Goal: Task Accomplishment & Management: Complete application form

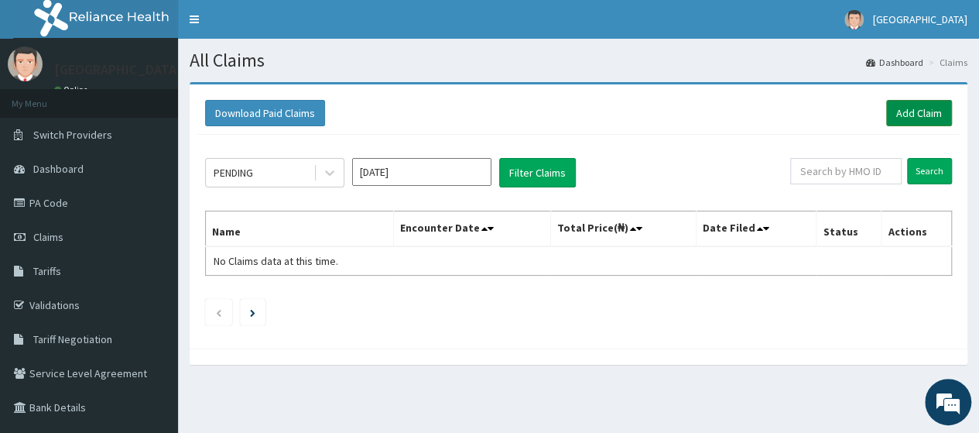
click at [920, 118] on link "Add Claim" at bounding box center [919, 113] width 66 height 26
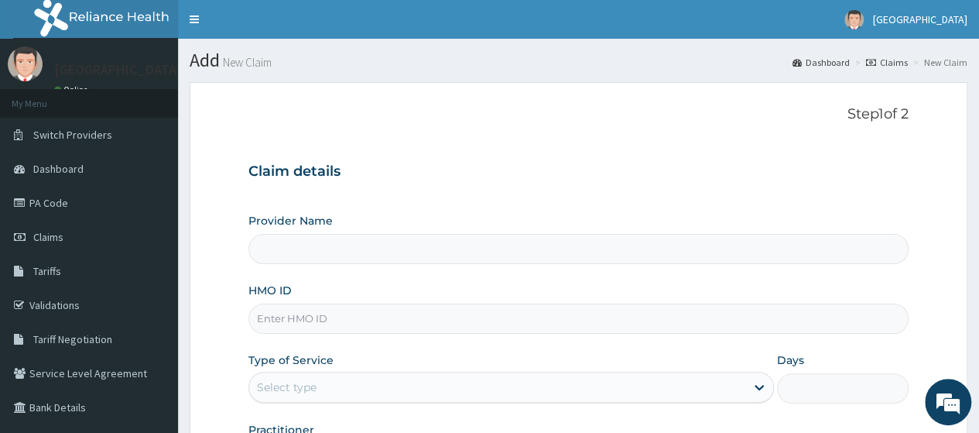
type input "[GEOGRAPHIC_DATA], [GEOGRAPHIC_DATA]"
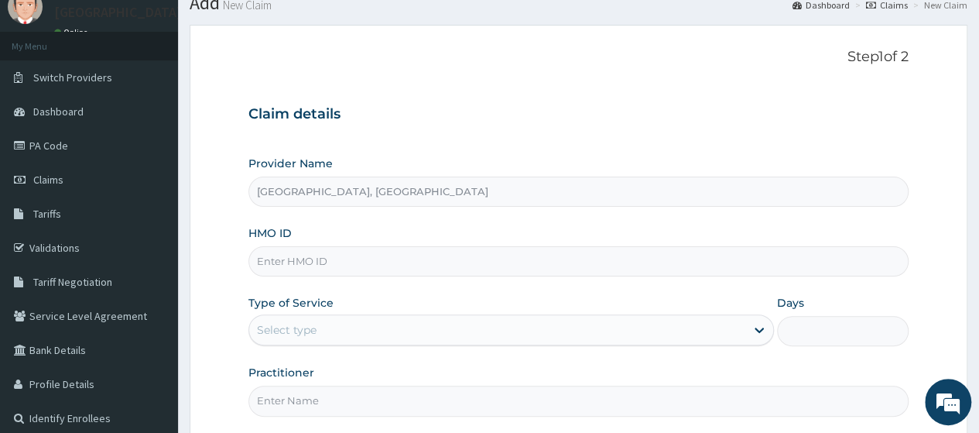
scroll to position [77, 0]
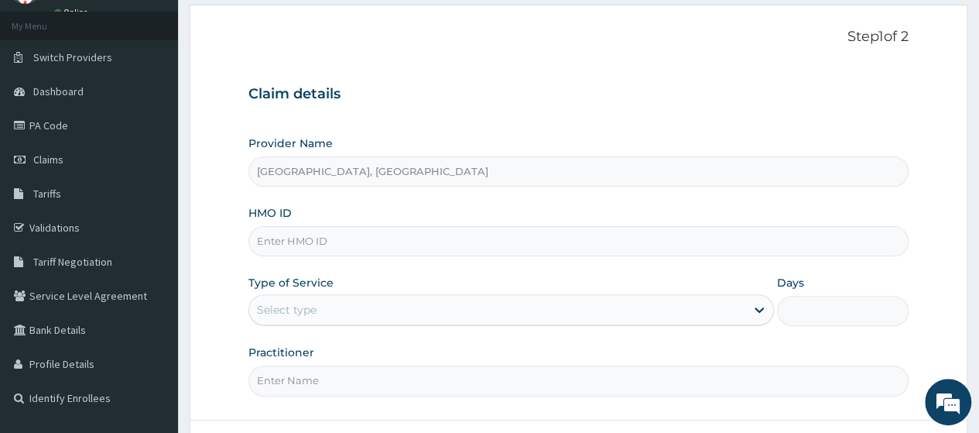
click at [331, 242] on input "HMO ID" at bounding box center [578, 241] width 660 height 30
type input "QAL/10008/D"
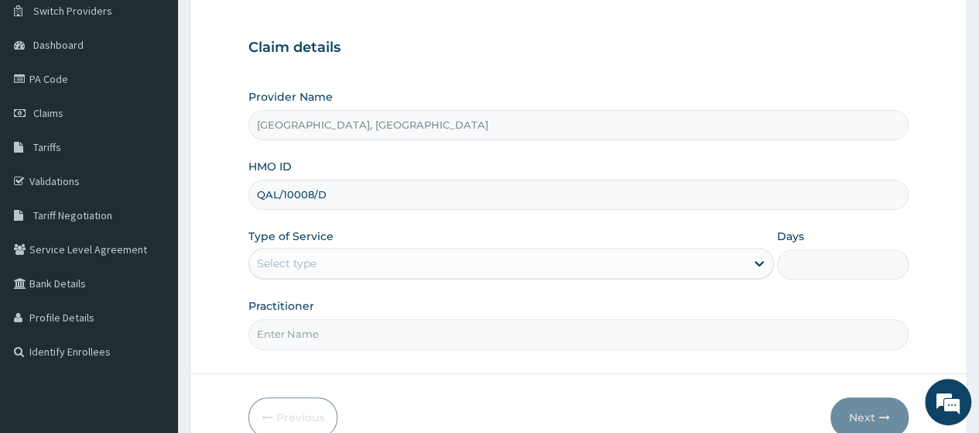
scroll to position [155, 0]
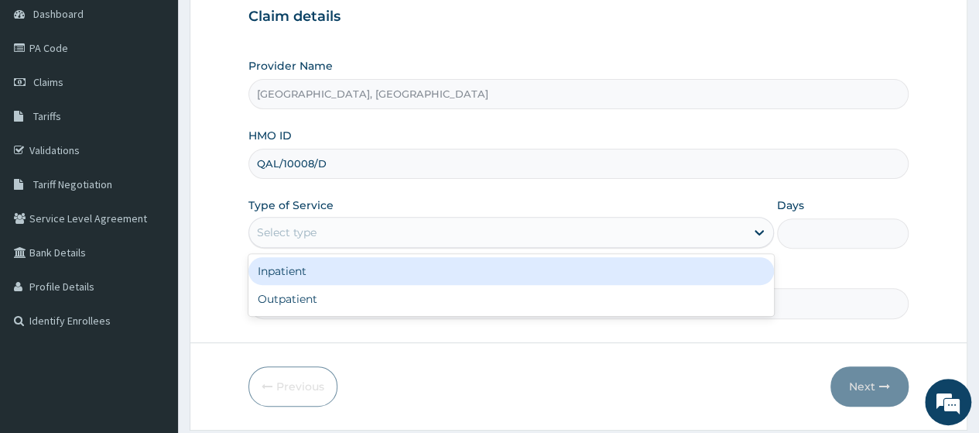
click at [313, 224] on div "Select type" at bounding box center [287, 231] width 60 height 15
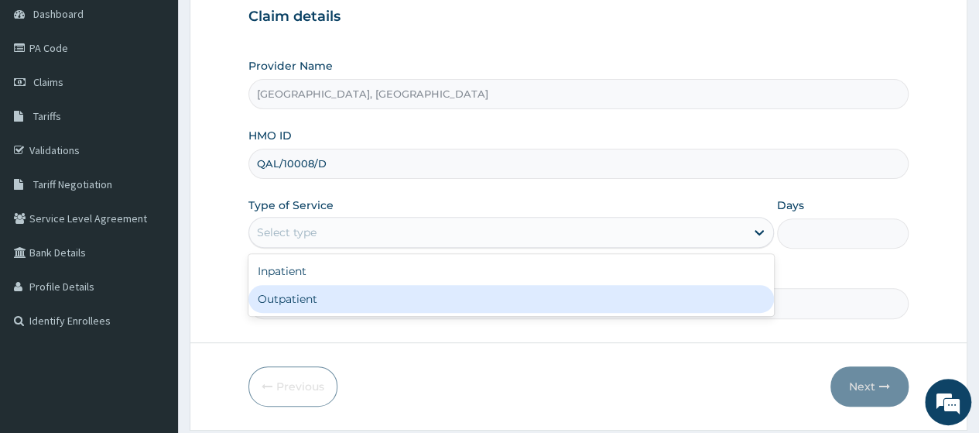
click at [300, 298] on div "Outpatient" at bounding box center [511, 299] width 526 height 28
type input "1"
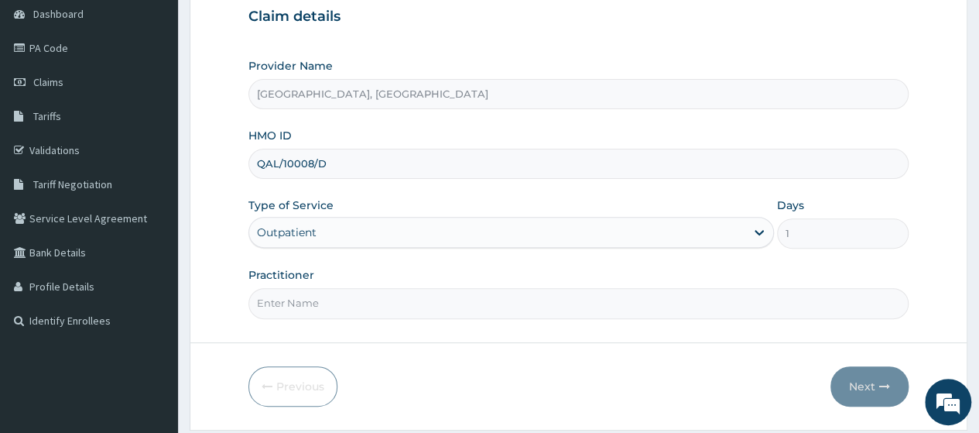
click at [355, 296] on input "Practitioner" at bounding box center [578, 303] width 660 height 30
type input "DR OWOLU"
click at [877, 386] on button "Next" at bounding box center [870, 386] width 78 height 40
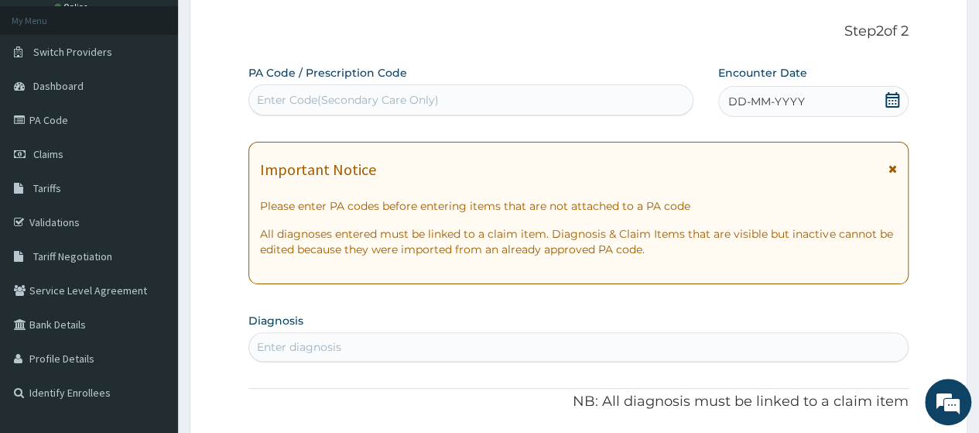
scroll to position [0, 0]
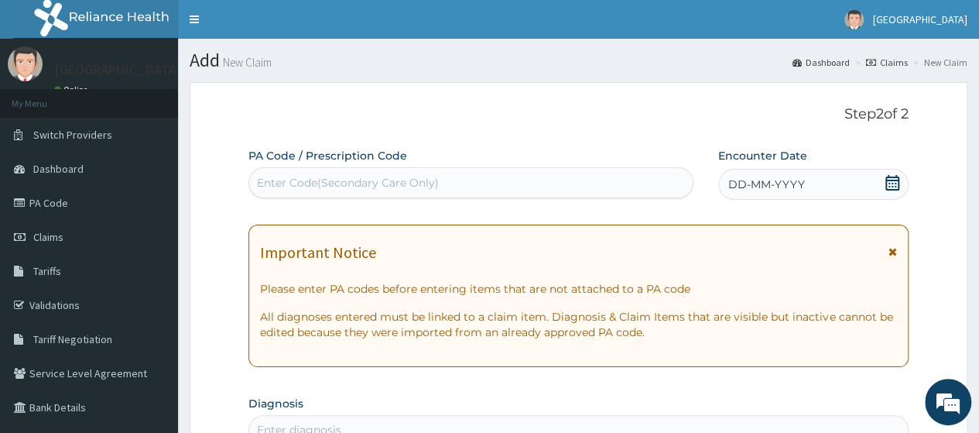
click at [857, 181] on div "DD-MM-YYYY" at bounding box center [813, 184] width 190 height 31
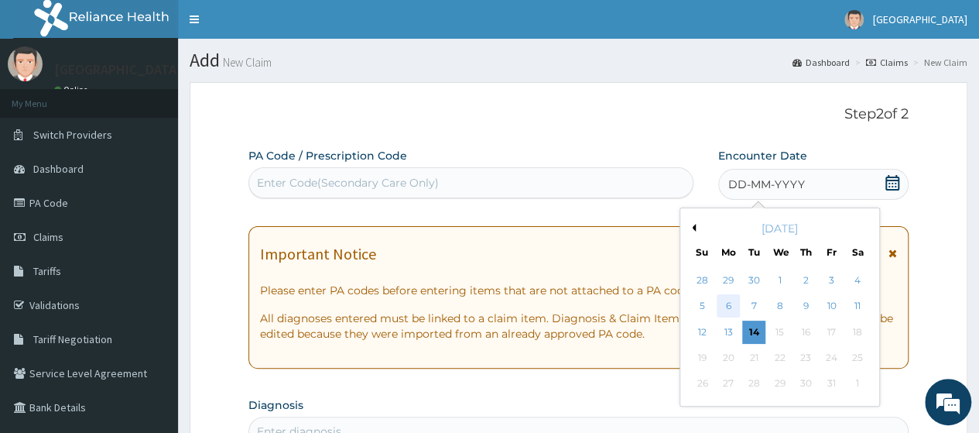
click at [730, 308] on div "6" at bounding box center [728, 306] width 23 height 23
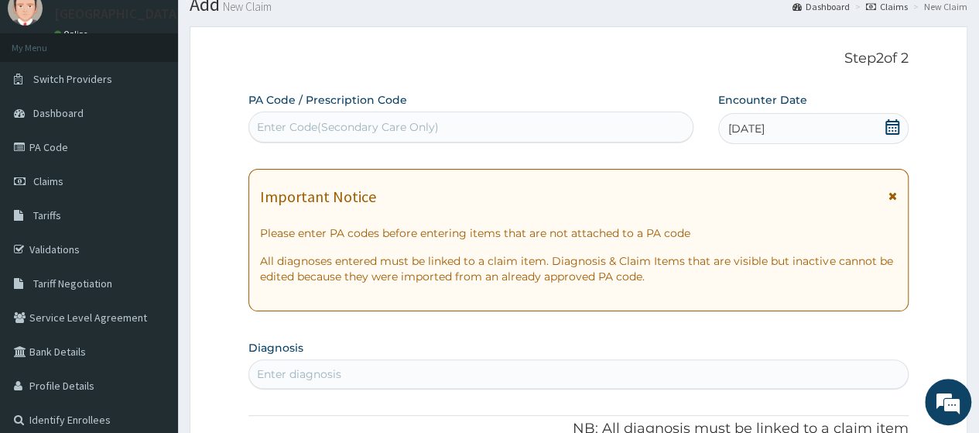
scroll to position [77, 0]
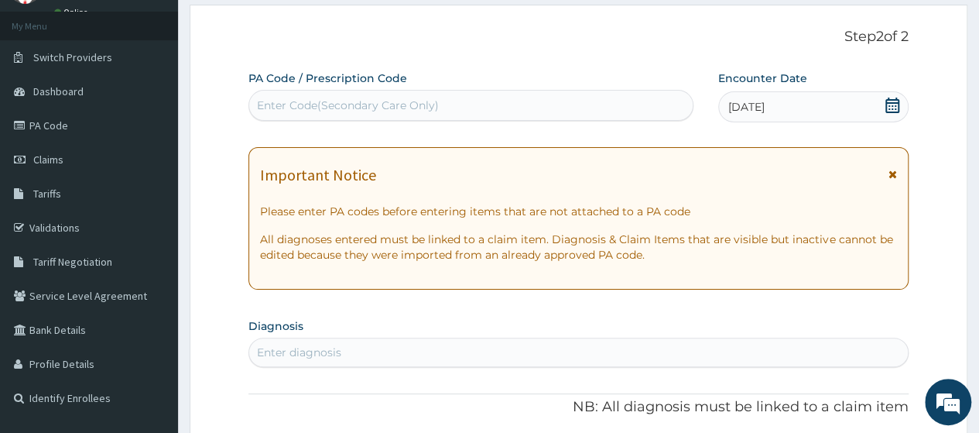
click at [519, 101] on div "Enter Code(Secondary Care Only)" at bounding box center [470, 105] width 443 height 25
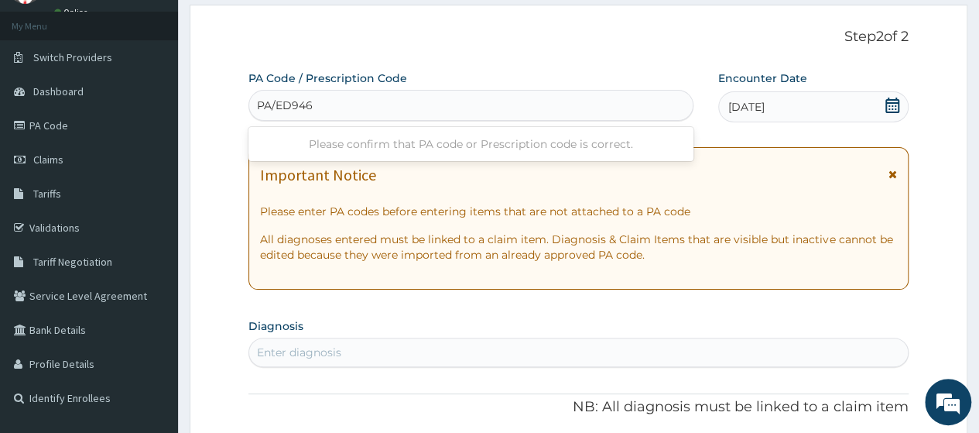
type input "PA/ED9462"
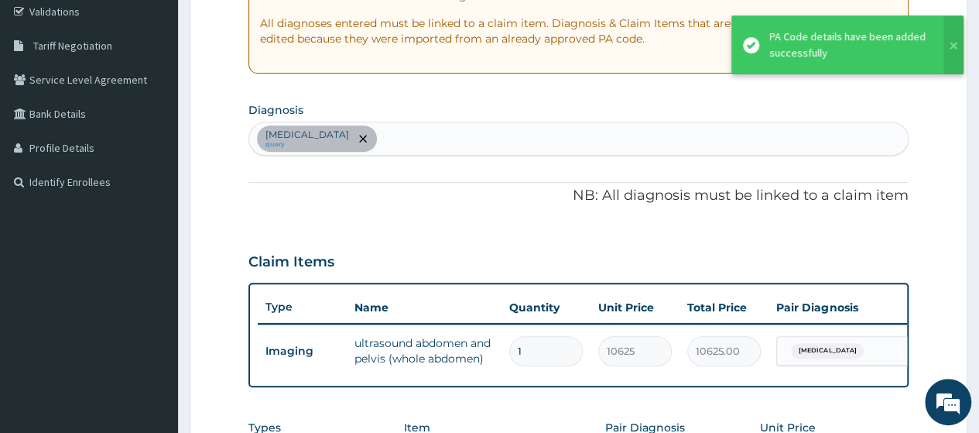
scroll to position [272, 0]
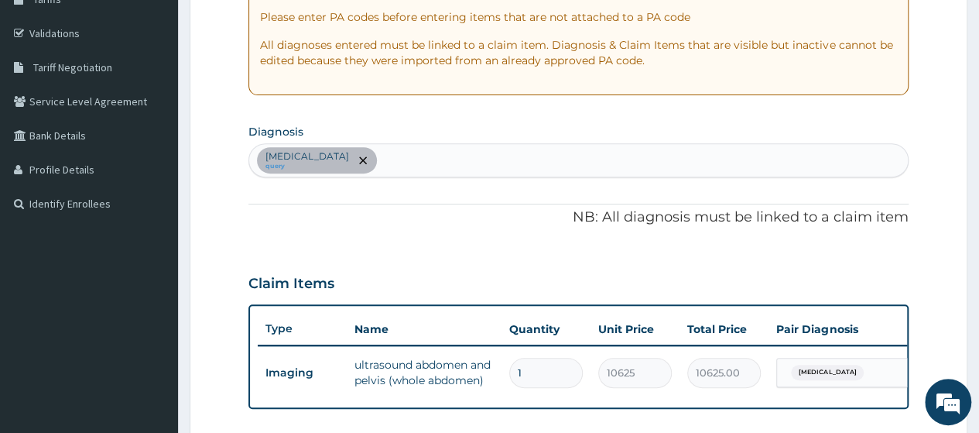
click at [407, 156] on div "Appendicitis query" at bounding box center [578, 160] width 659 height 33
type input "malaria"
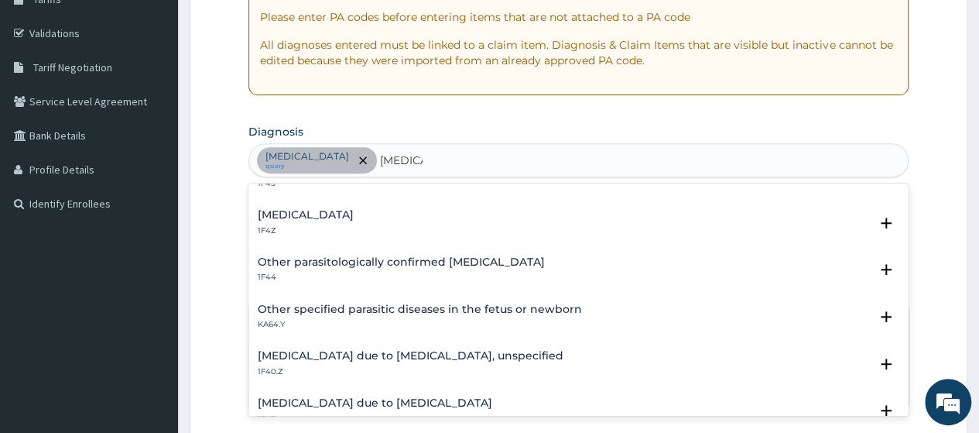
scroll to position [155, 0]
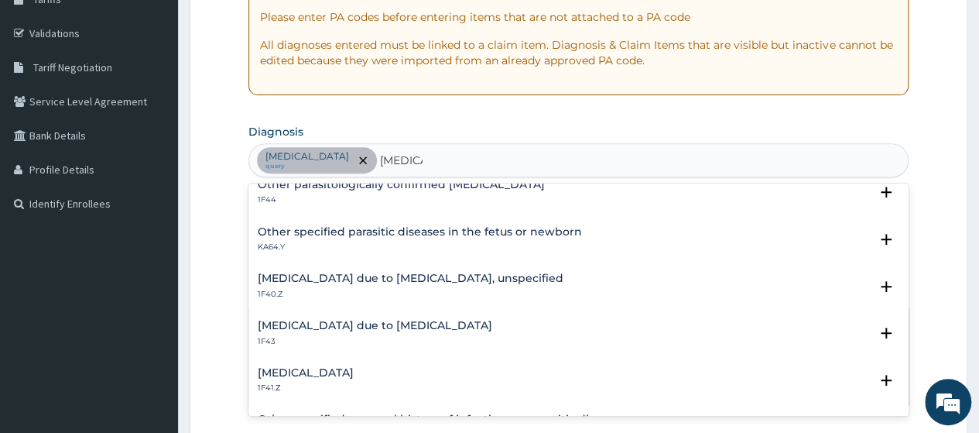
click at [460, 274] on h4 "Malaria due to Plasmodium falciparum, unspecified" at bounding box center [411, 278] width 306 height 12
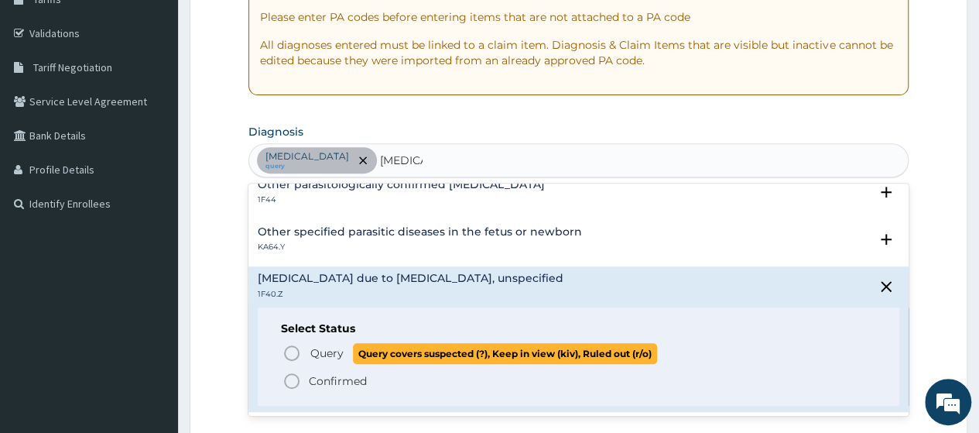
click at [321, 349] on span "Query" at bounding box center [326, 352] width 33 height 15
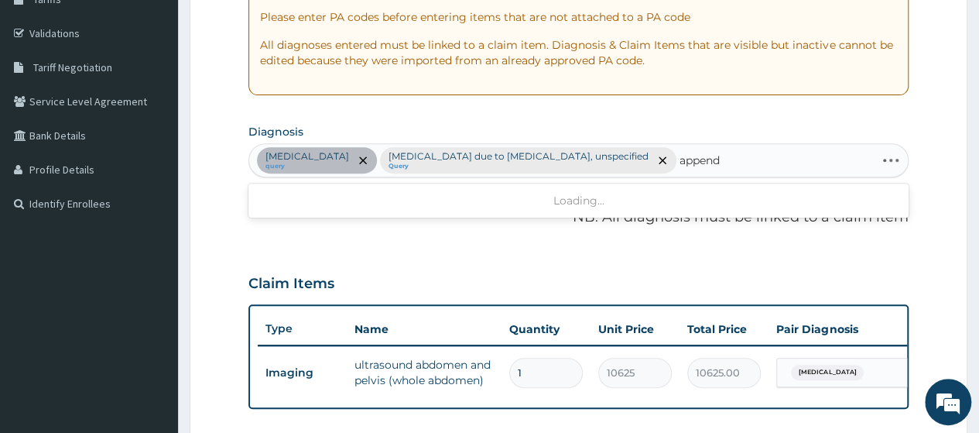
type input "appendi"
drag, startPoint x: 680, startPoint y: 162, endPoint x: 658, endPoint y: 206, distance: 49.5
type input "a"
type input "s"
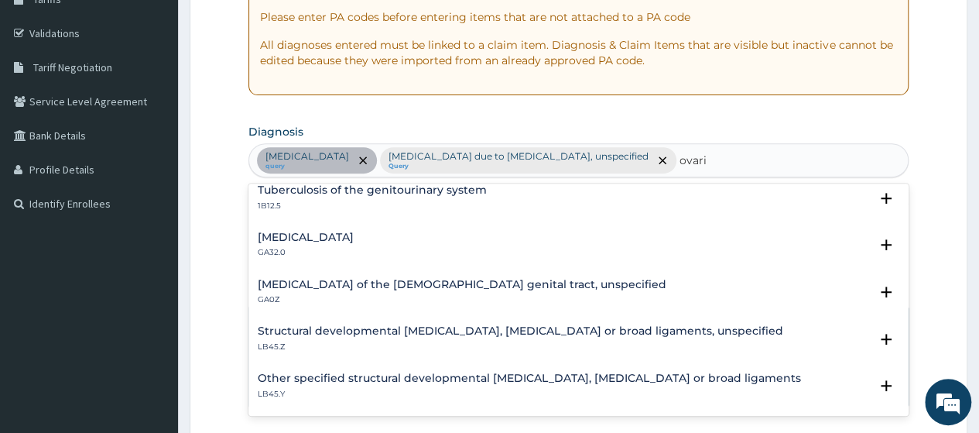
scroll to position [0, 0]
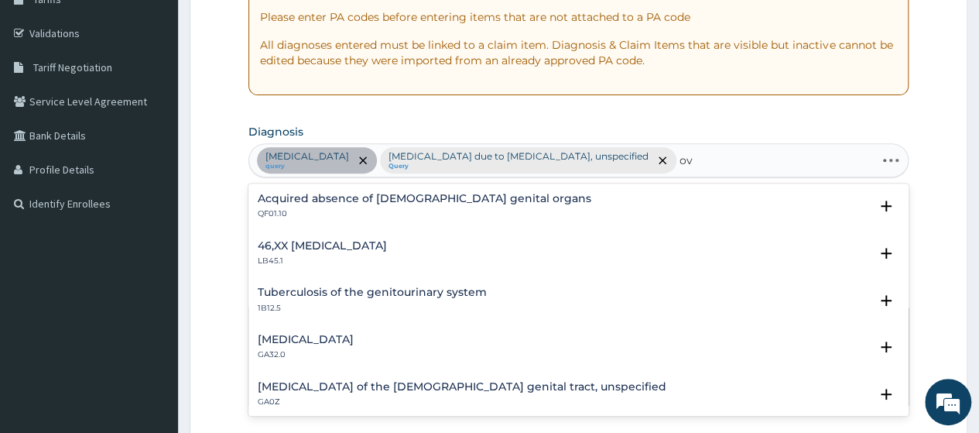
type input "o"
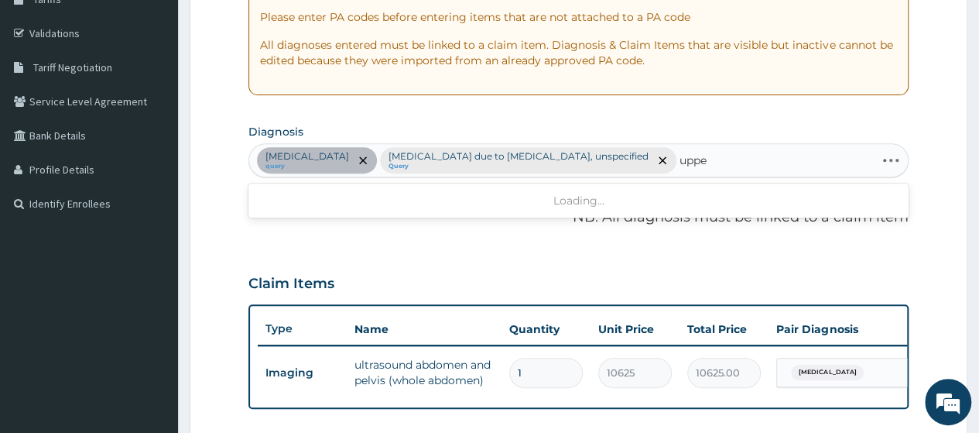
type input "upper"
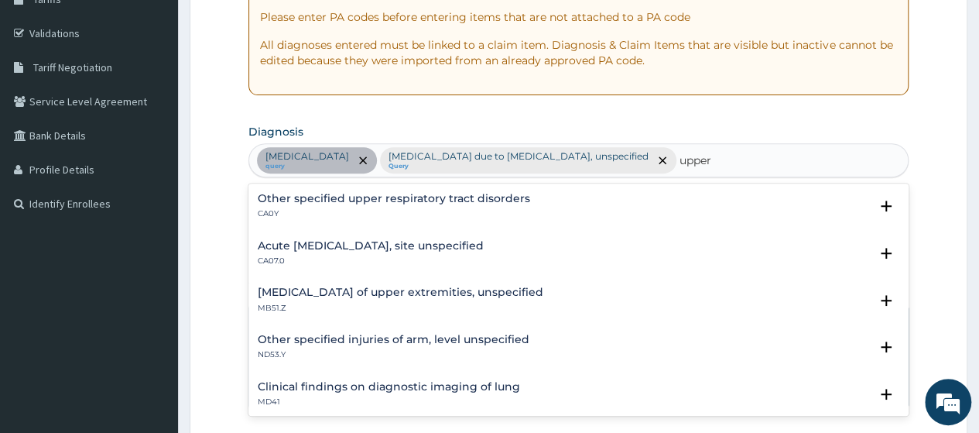
click at [417, 250] on h4 "Acute upper respiratory infection, site unspecified" at bounding box center [371, 246] width 226 height 12
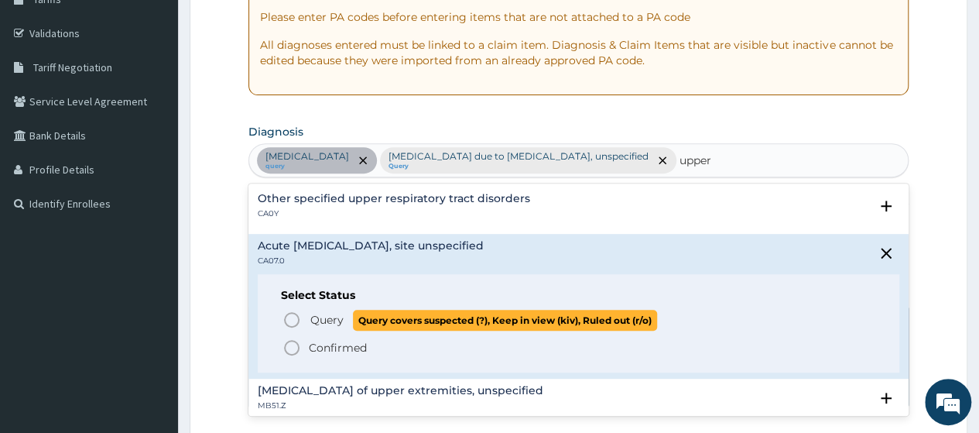
click at [341, 318] on span "Query" at bounding box center [326, 319] width 33 height 15
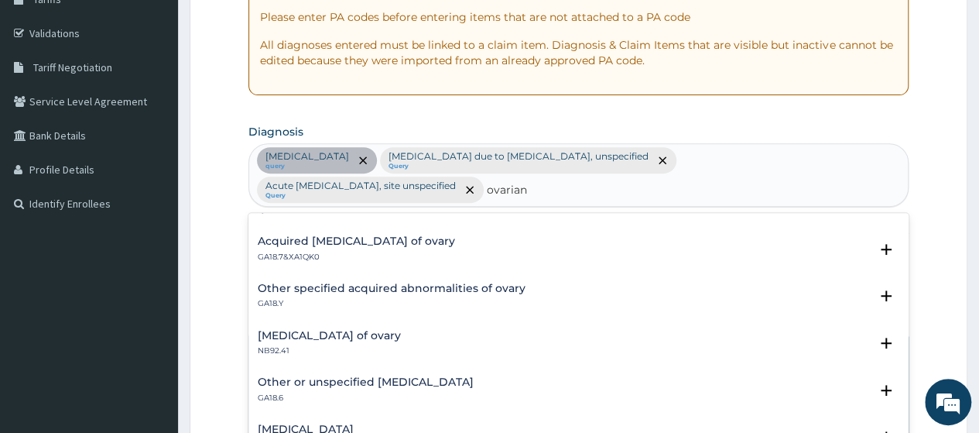
scroll to position [232, 0]
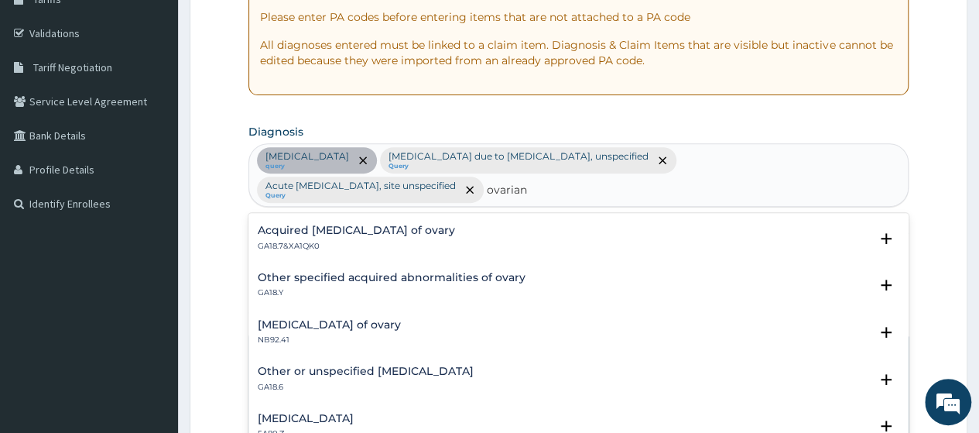
type input "ovarian"
click at [684, 118] on div "PA Code / Prescription Code PA/ED9462 Encounter Date 06-10-2025 Important Notic…" at bounding box center [578, 256] width 660 height 761
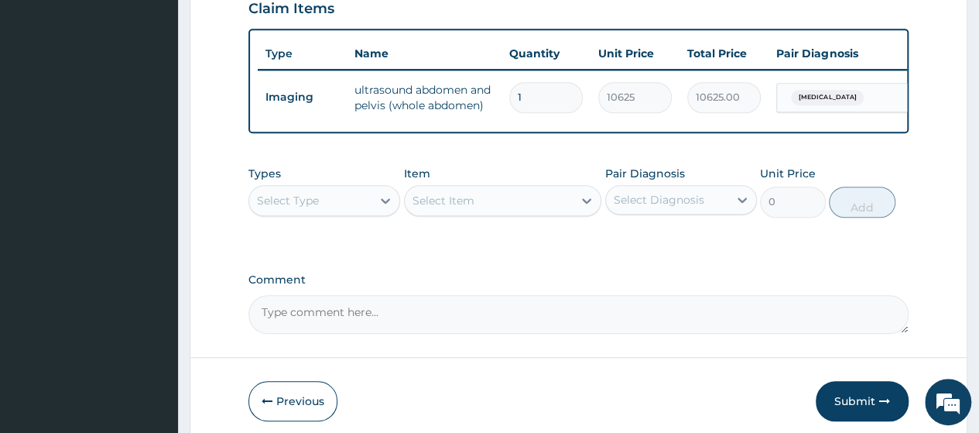
scroll to position [649, 0]
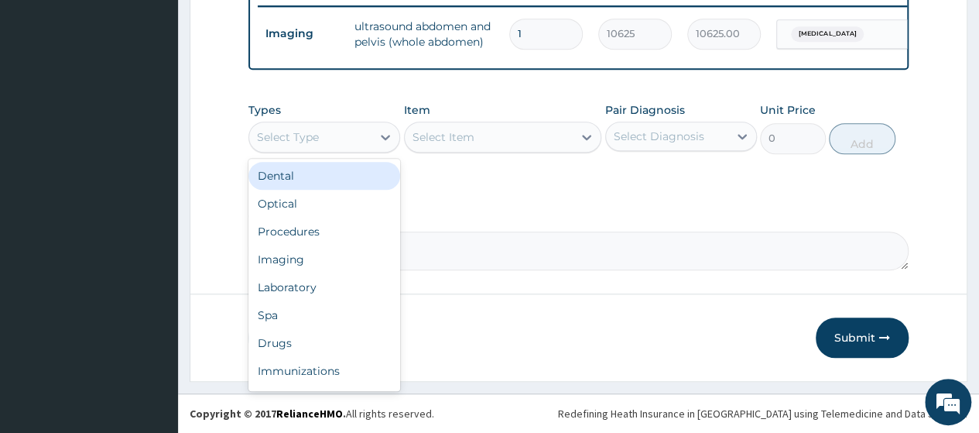
click at [330, 137] on div "Select Type" at bounding box center [310, 137] width 122 height 25
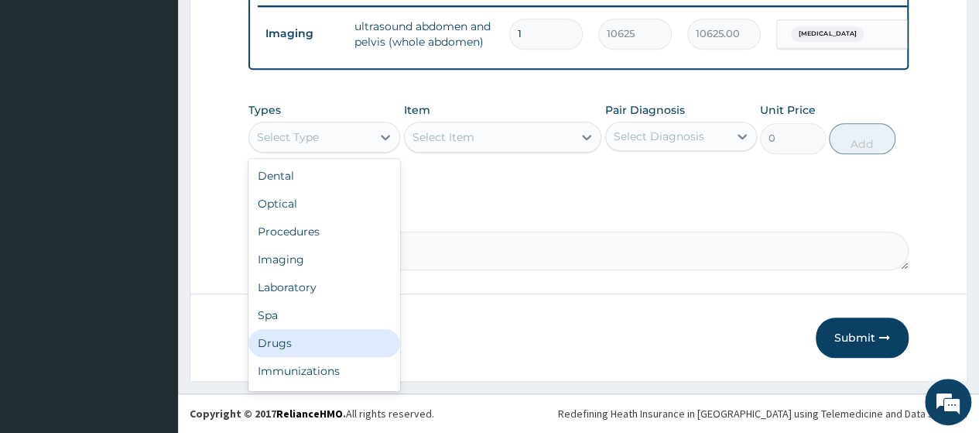
click at [299, 345] on div "Drugs" at bounding box center [324, 343] width 152 height 28
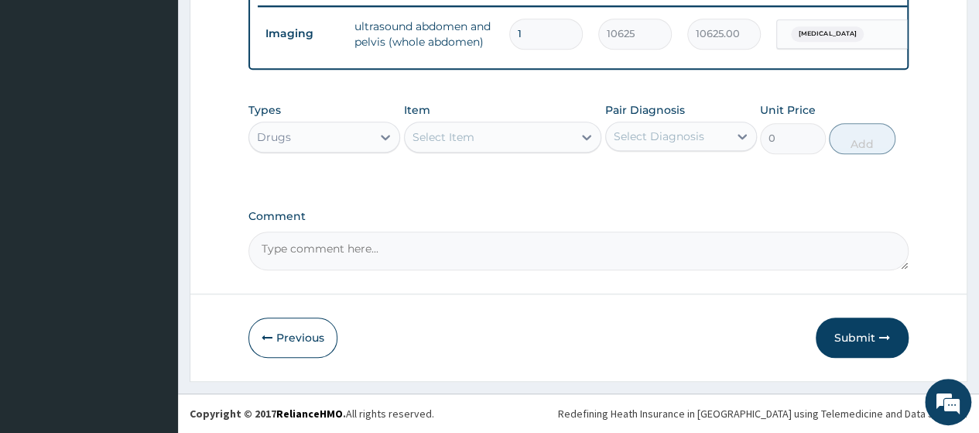
click at [485, 142] on div "Select Item" at bounding box center [489, 137] width 169 height 25
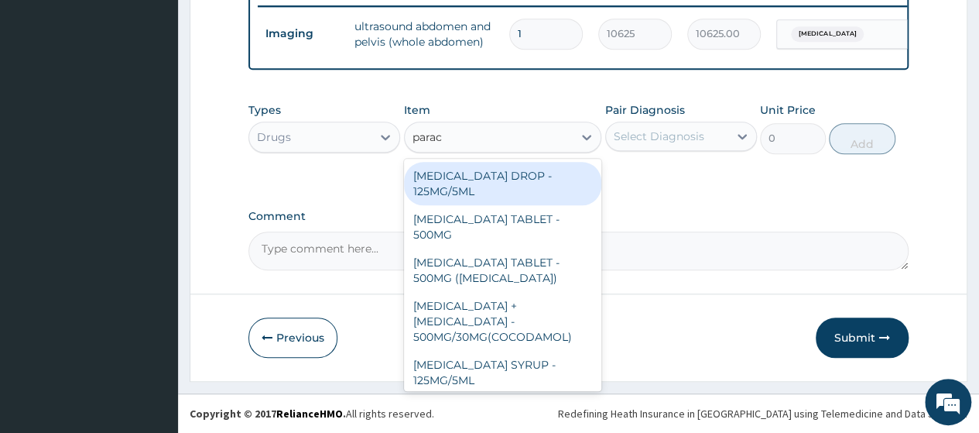
type input "parace"
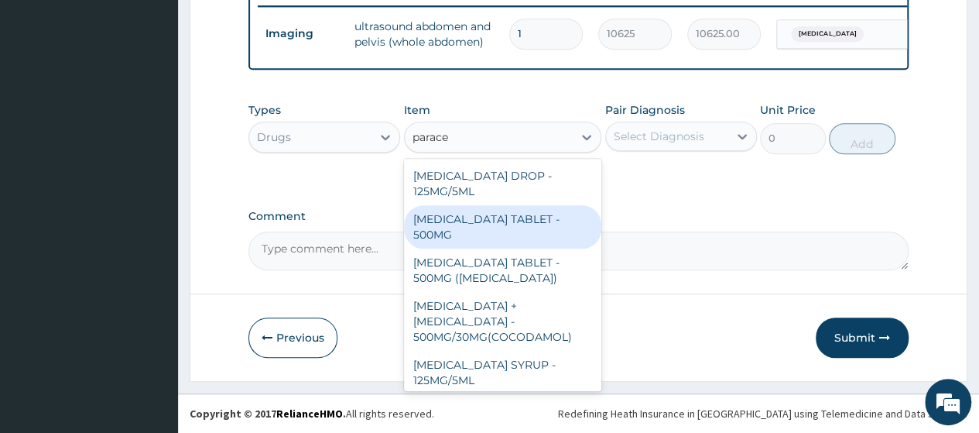
click at [513, 229] on div "PARACETAMOL TABLET - 500MG" at bounding box center [503, 226] width 198 height 43
type input "33.599999999999994"
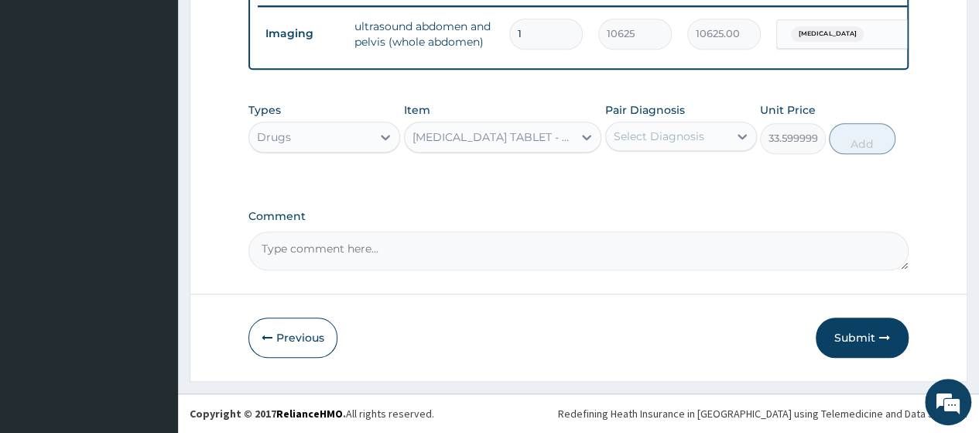
click at [664, 131] on div "Select Diagnosis" at bounding box center [659, 136] width 91 height 15
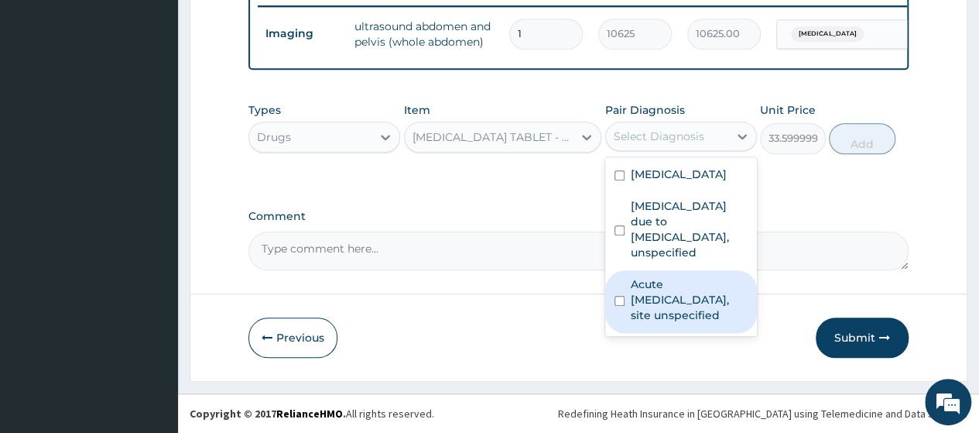
click at [661, 300] on label "Acute upper respiratory infection, site unspecified" at bounding box center [689, 299] width 117 height 46
checkbox input "true"
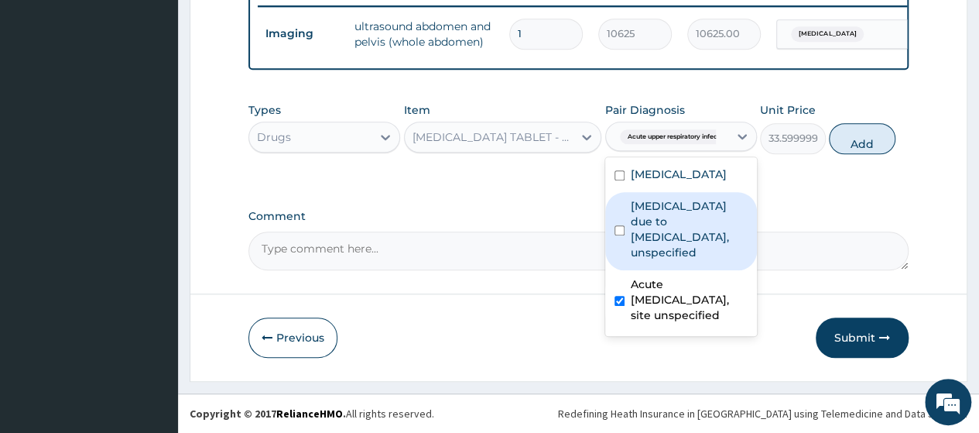
click at [657, 228] on label "Malaria due to Plasmodium falciparum, unspecified" at bounding box center [689, 229] width 117 height 62
checkbox input "true"
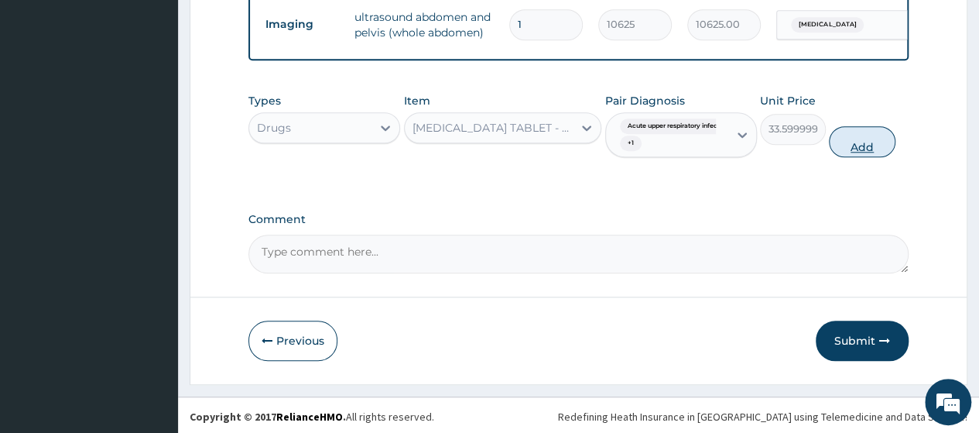
click at [846, 149] on button "Add" at bounding box center [862, 141] width 66 height 31
type input "0"
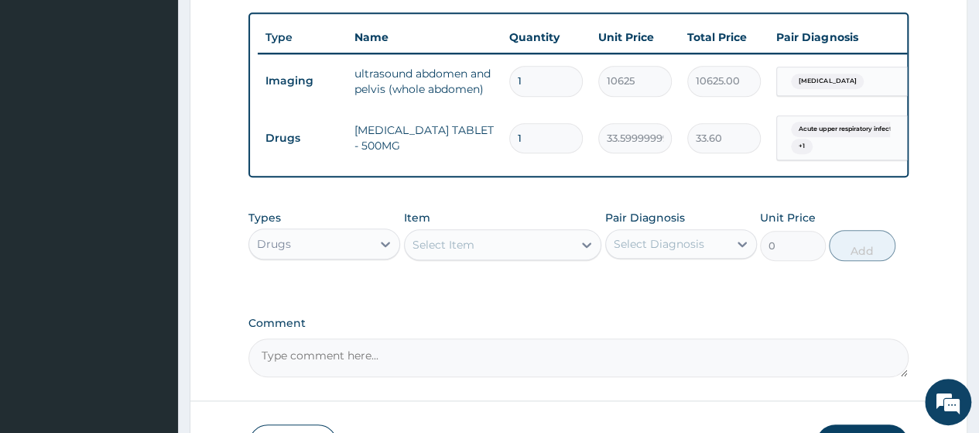
scroll to position [571, 0]
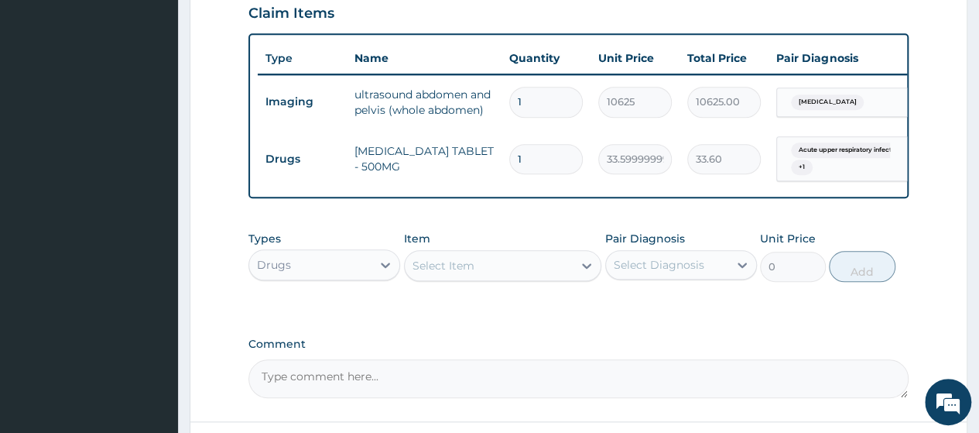
type input "18"
type input "604.80"
type input "18"
click at [451, 269] on div "Select Item" at bounding box center [444, 265] width 62 height 15
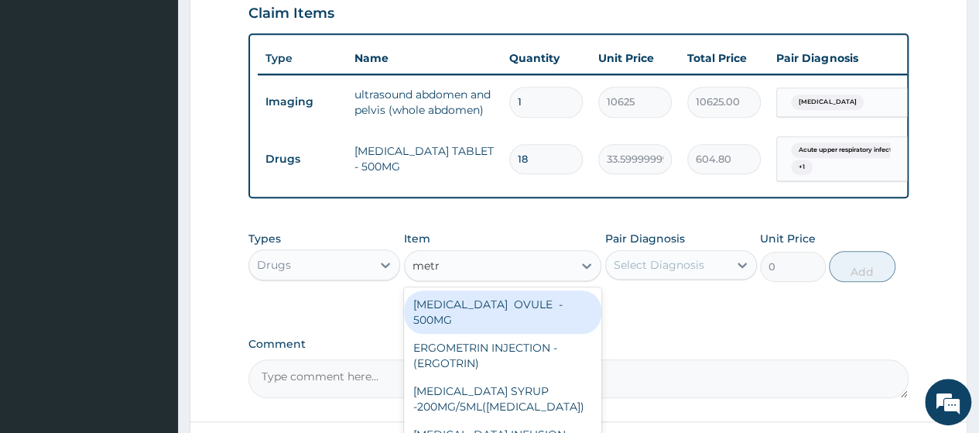
type input "metro"
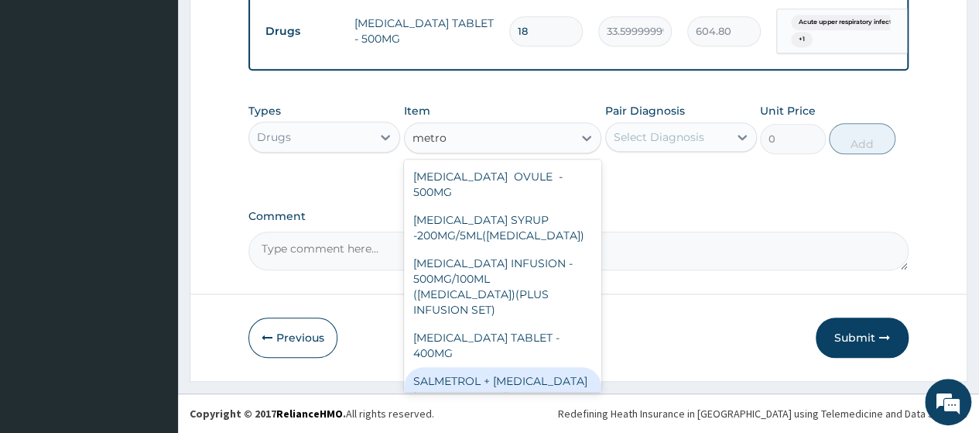
scroll to position [708, 0]
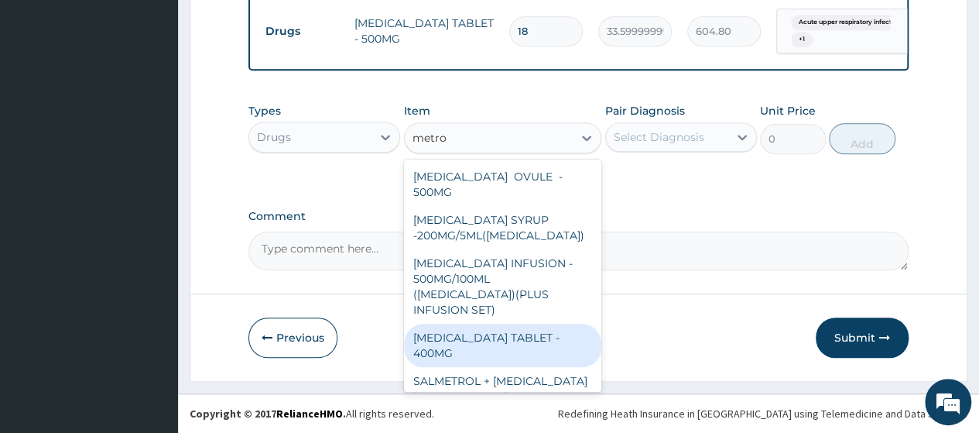
click at [515, 326] on div "METRONIDAZOLE TABLET - 400MG" at bounding box center [503, 345] width 198 height 43
type input "84"
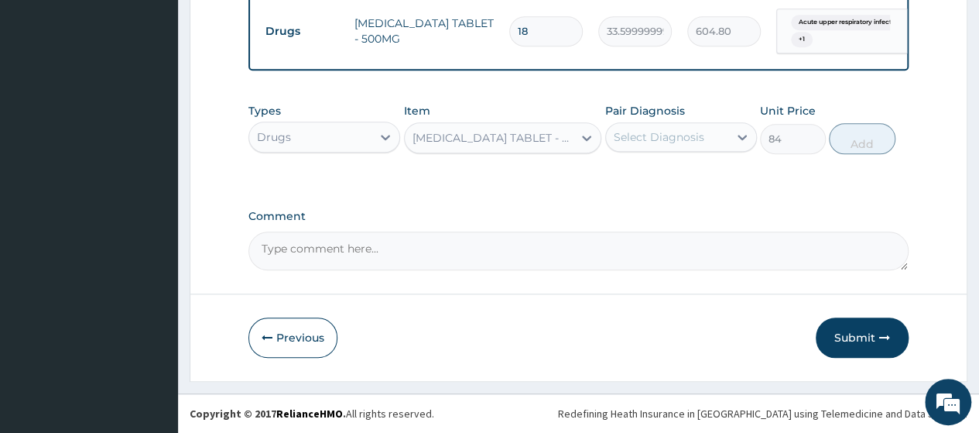
click at [647, 139] on div "Select Diagnosis" at bounding box center [659, 136] width 91 height 15
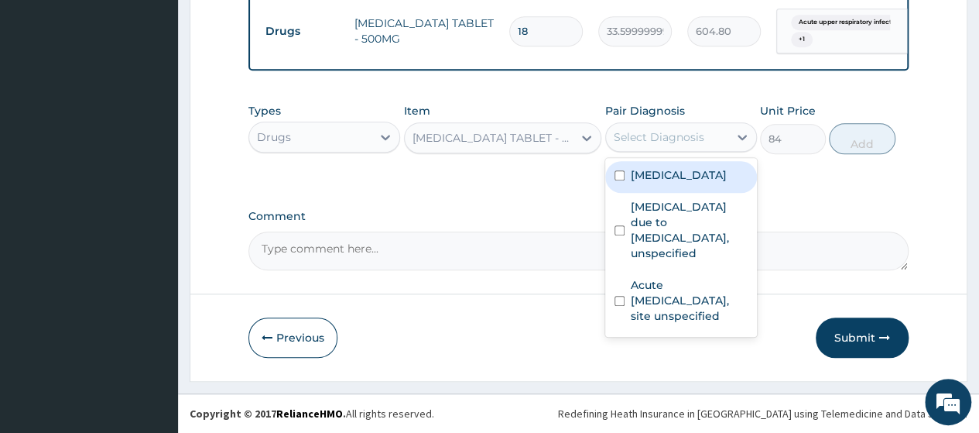
click at [666, 170] on label "Appendicitis" at bounding box center [679, 174] width 96 height 15
checkbox input "true"
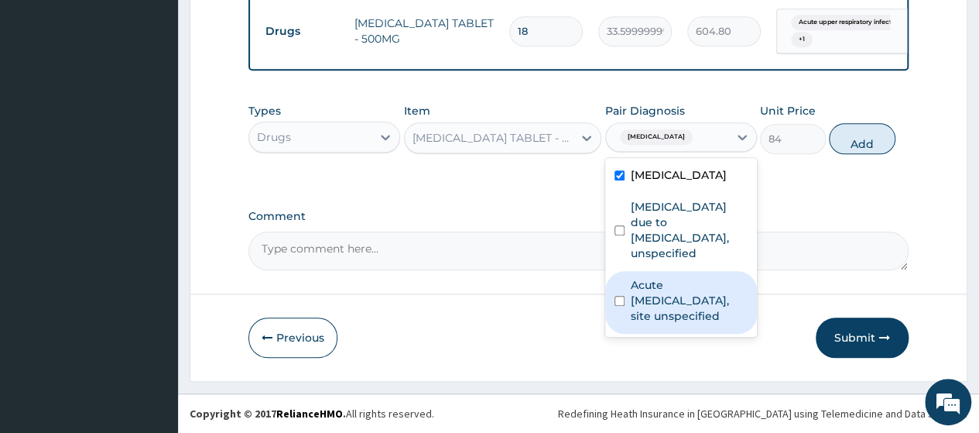
click at [663, 297] on label "Acute upper respiratory infection, site unspecified" at bounding box center [689, 300] width 117 height 46
checkbox input "true"
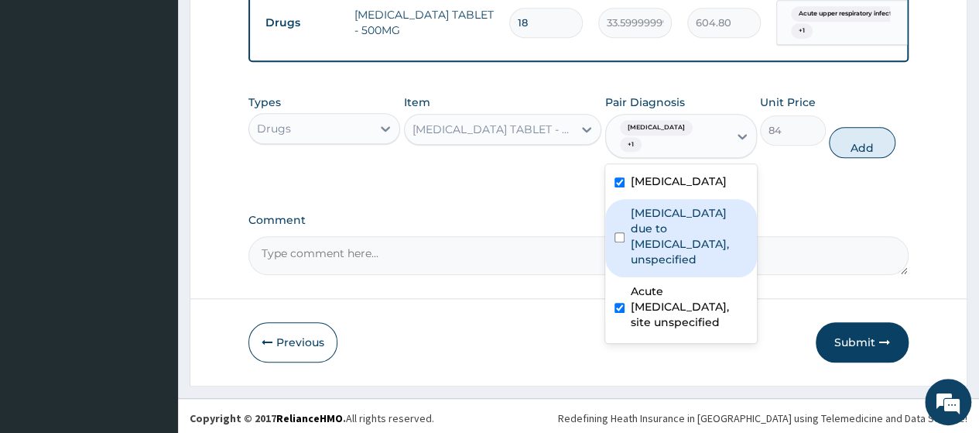
click at [687, 222] on label "Malaria due to Plasmodium falciparum, unspecified" at bounding box center [689, 236] width 117 height 62
checkbox input "true"
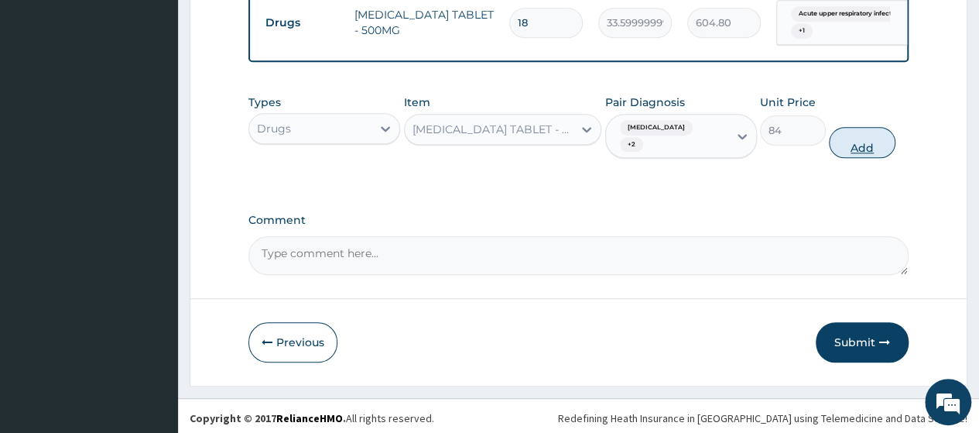
click at [863, 134] on button "Add" at bounding box center [862, 142] width 66 height 31
type input "0"
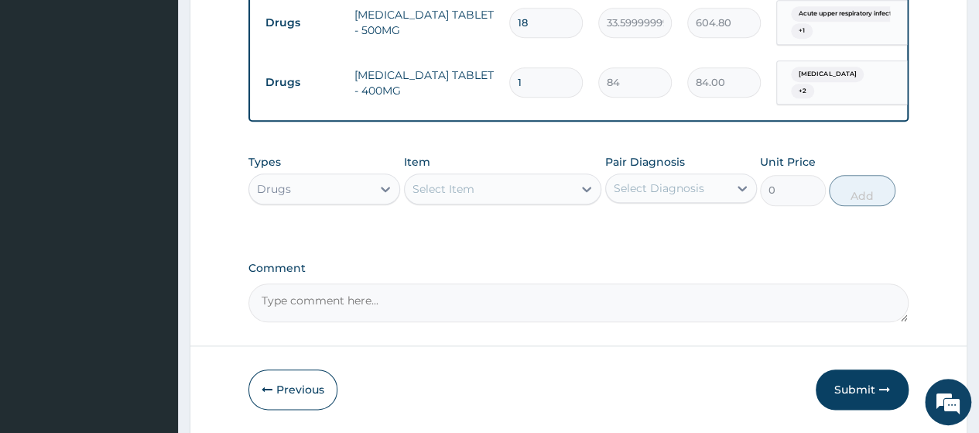
type input "15"
type input "1260.00"
type input "15"
click at [530, 196] on div "Select Item" at bounding box center [489, 189] width 169 height 25
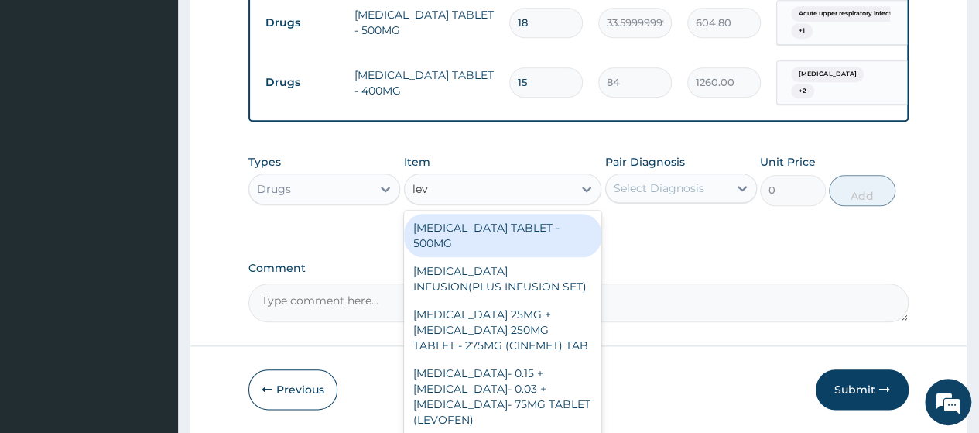
type input "levo"
click at [510, 238] on div "LEVOFLOXACIN TABLET - 500MG" at bounding box center [503, 235] width 198 height 43
type input "196"
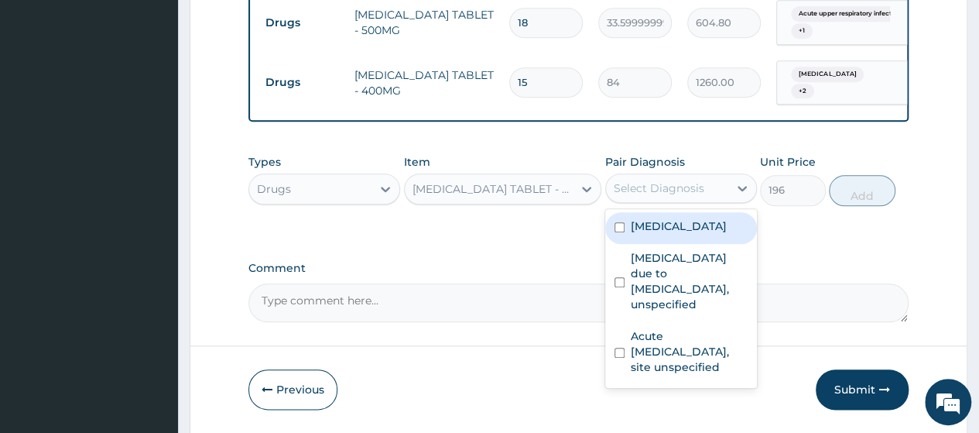
click at [662, 182] on div "Select Diagnosis" at bounding box center [667, 188] width 122 height 25
click at [658, 239] on div "Appendicitis" at bounding box center [681, 228] width 152 height 32
checkbox input "true"
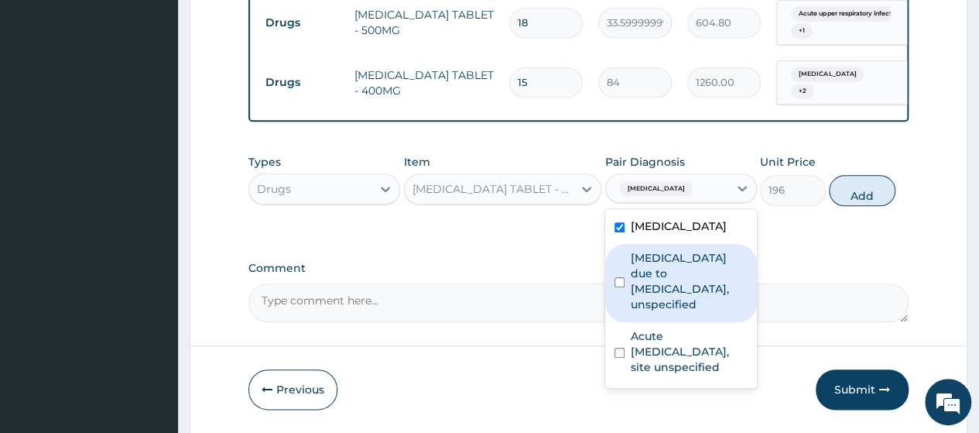
click at [658, 275] on label "Malaria due to Plasmodium falciparum, unspecified" at bounding box center [689, 281] width 117 height 62
checkbox input "true"
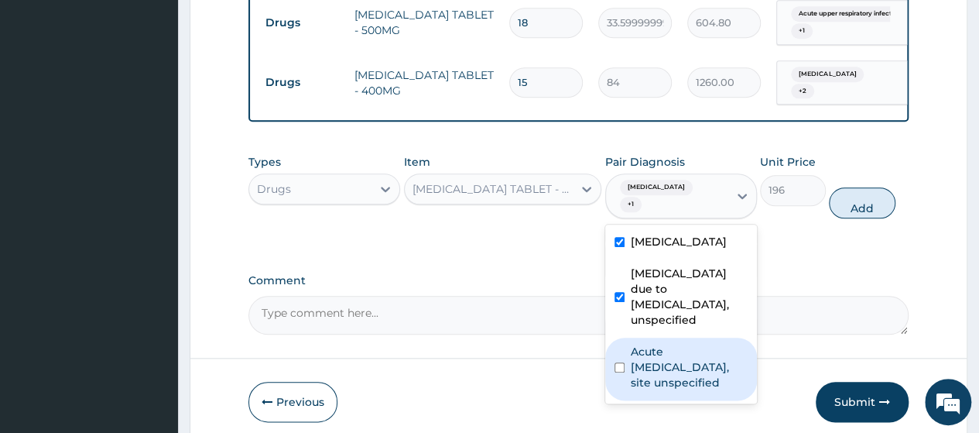
click at [666, 350] on label "Acute upper respiratory infection, site unspecified" at bounding box center [689, 367] width 117 height 46
checkbox input "true"
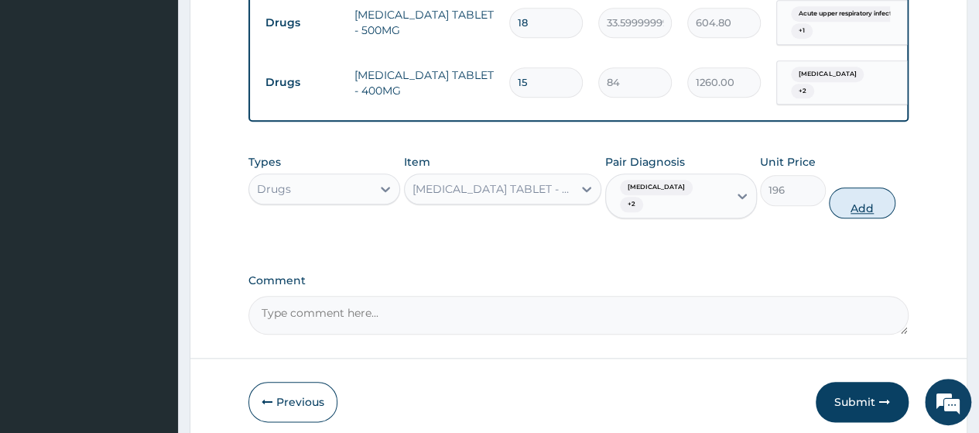
click at [864, 196] on button "Add" at bounding box center [862, 202] width 66 height 31
type input "0"
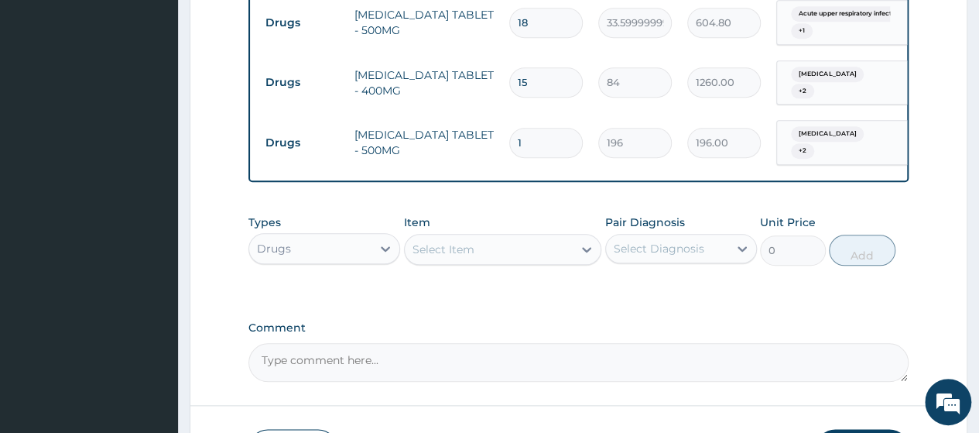
type input "10"
type input "1960.00"
type input "10"
click at [497, 252] on div "Select Item" at bounding box center [489, 249] width 169 height 25
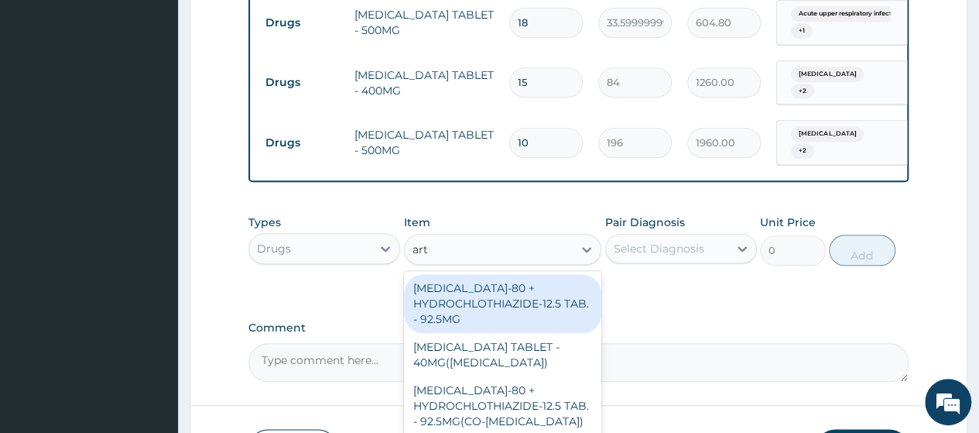
type input "arte"
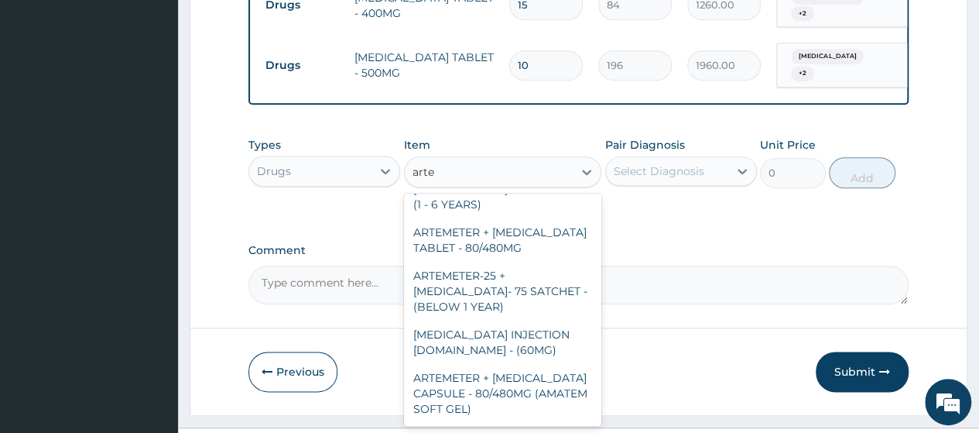
scroll to position [929, 0]
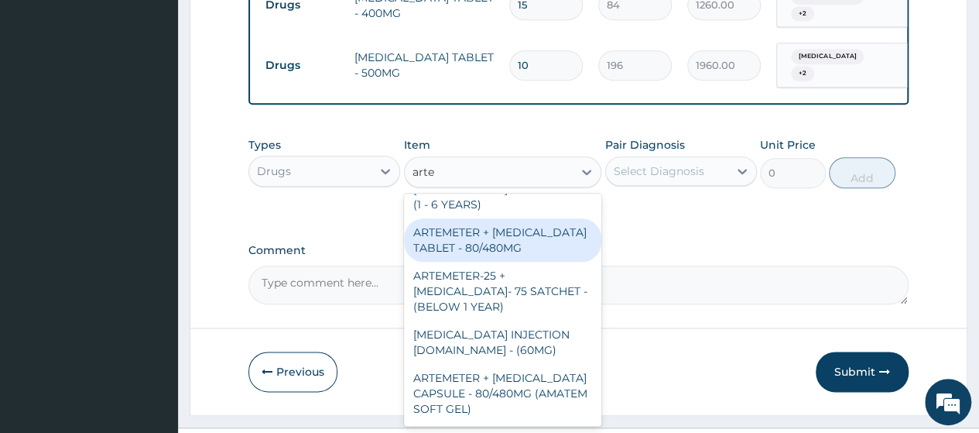
click at [494, 225] on div "ARTEMETER + LUMEFANTRINE TABLET - 80/480MG" at bounding box center [503, 239] width 198 height 43
type input "364"
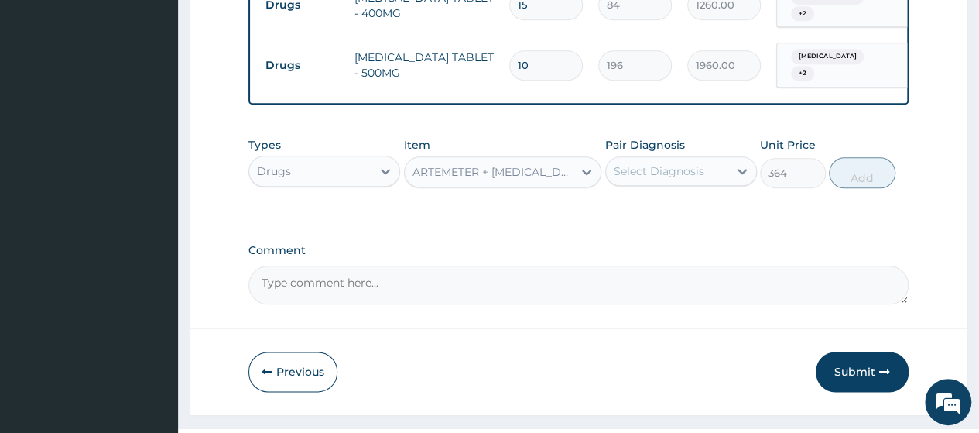
click at [643, 163] on div "Select Diagnosis" at bounding box center [659, 170] width 91 height 15
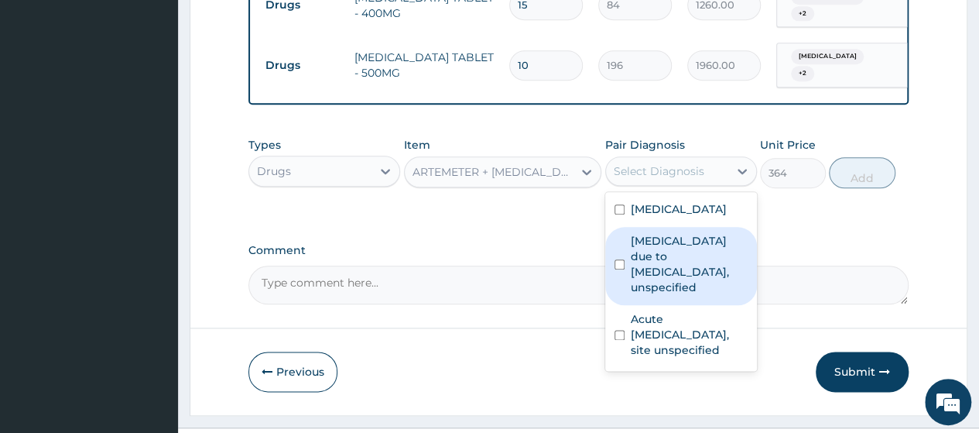
click at [679, 283] on label "Malaria due to Plasmodium falciparum, unspecified" at bounding box center [689, 264] width 117 height 62
checkbox input "true"
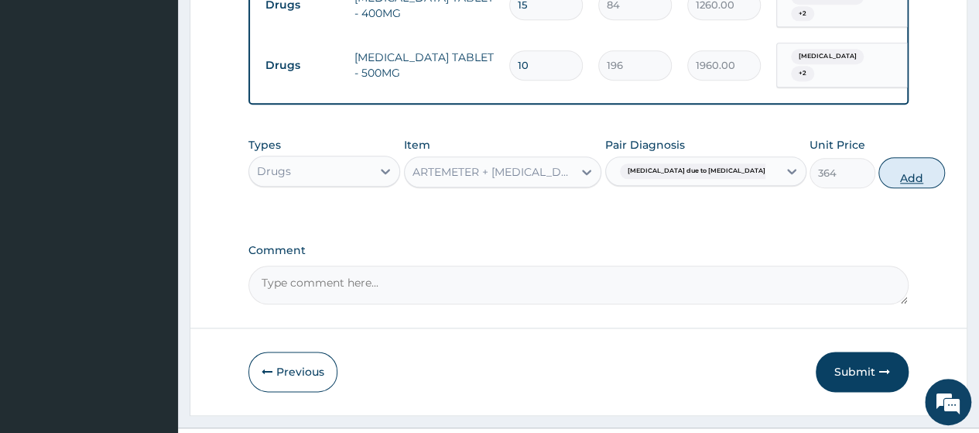
click at [879, 179] on button "Add" at bounding box center [912, 172] width 66 height 31
type input "0"
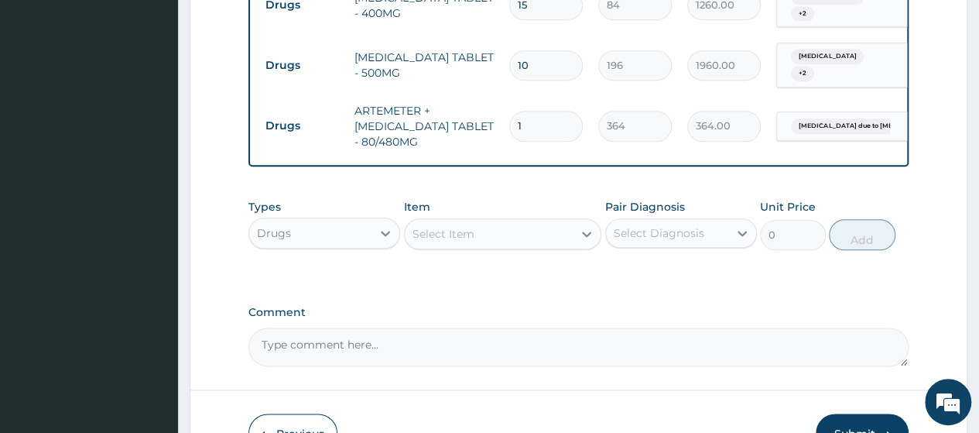
type input "0.00"
type input "6"
type input "2184.00"
type input "6"
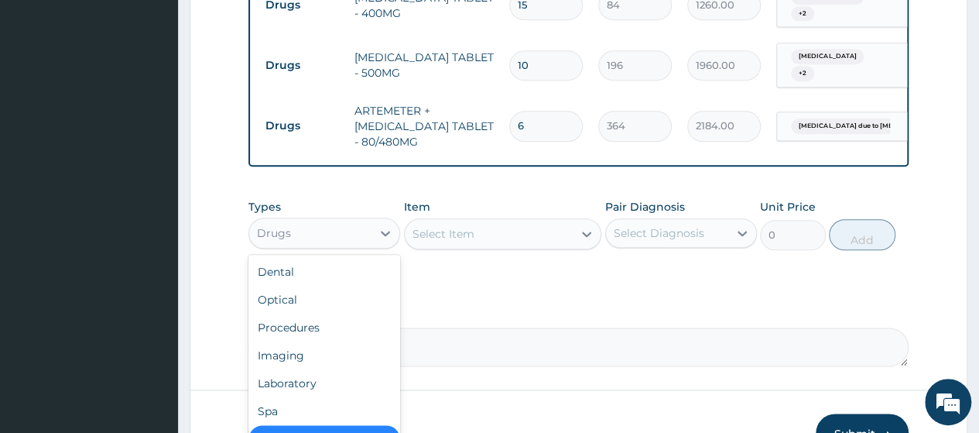
click at [300, 225] on div "Drugs" at bounding box center [310, 233] width 122 height 25
click at [292, 382] on div "Laboratory" at bounding box center [324, 383] width 152 height 28
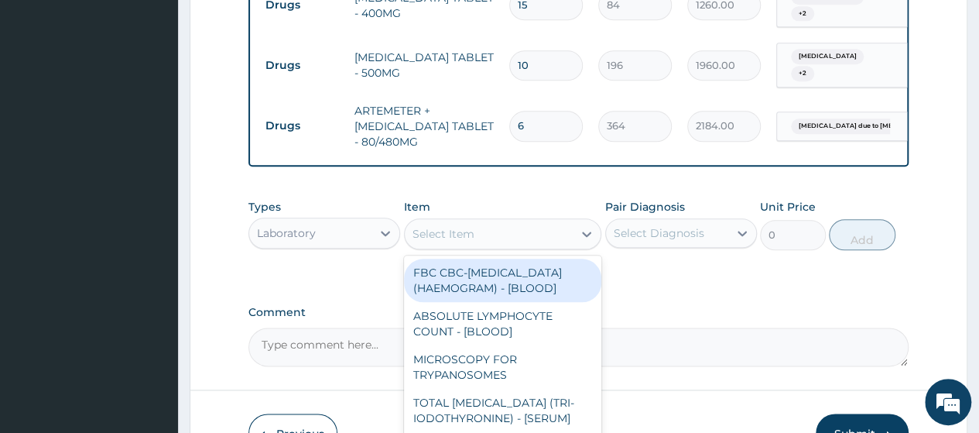
click at [544, 237] on div "Select Item" at bounding box center [489, 233] width 169 height 25
click at [488, 289] on div "FBC CBC-COMPLETE BLOOD COUNT (HAEMOGRAM) - [BLOOD]" at bounding box center [503, 280] width 198 height 43
type input "5000"
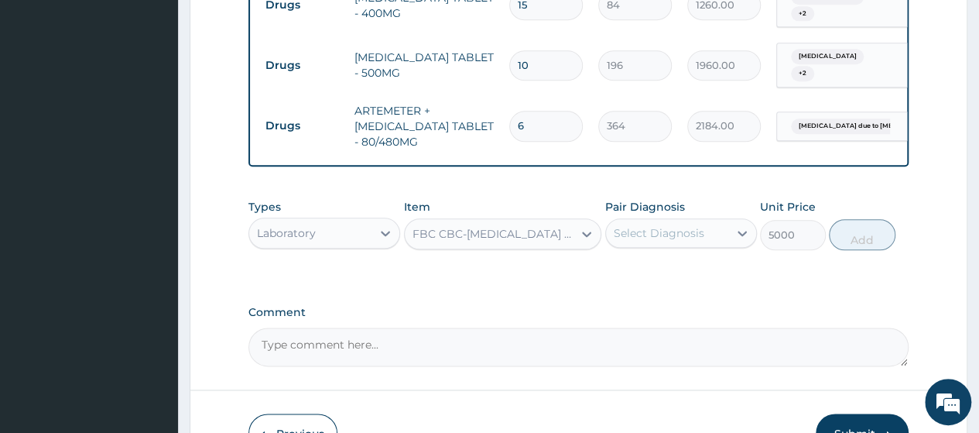
click at [689, 228] on div "Select Diagnosis" at bounding box center [659, 232] width 91 height 15
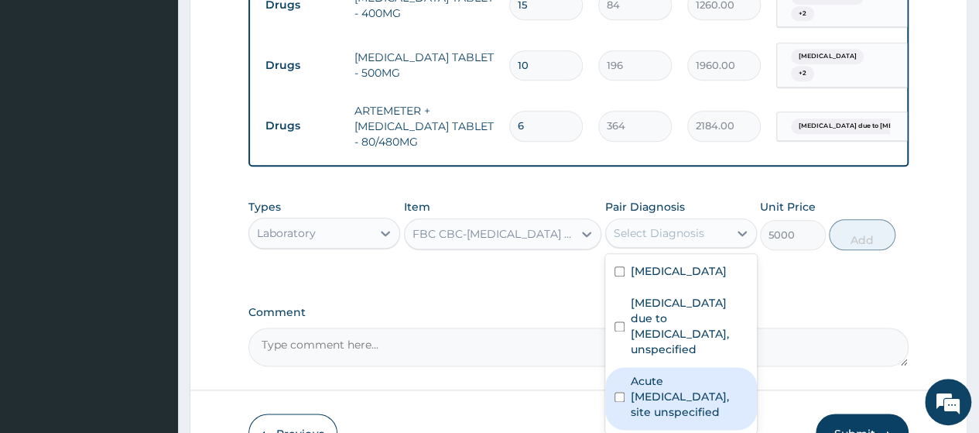
click at [666, 388] on label "Acute upper respiratory infection, site unspecified" at bounding box center [689, 396] width 117 height 46
checkbox input "true"
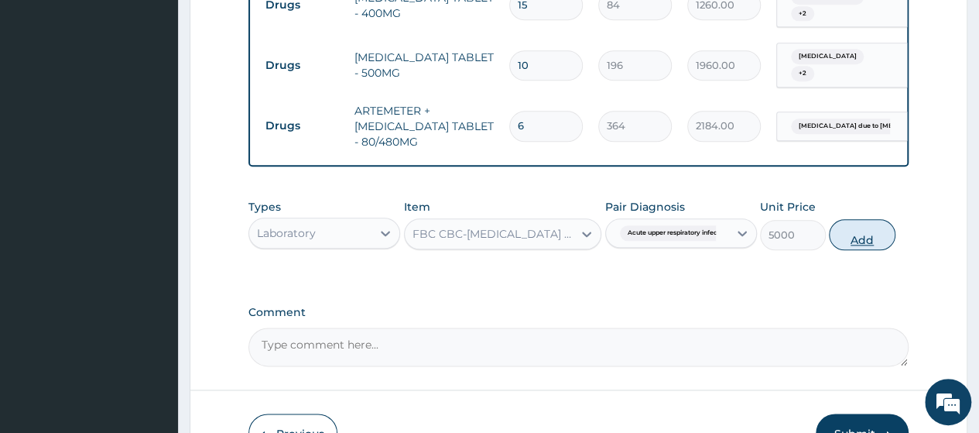
click at [847, 241] on button "Add" at bounding box center [862, 234] width 66 height 31
type input "0"
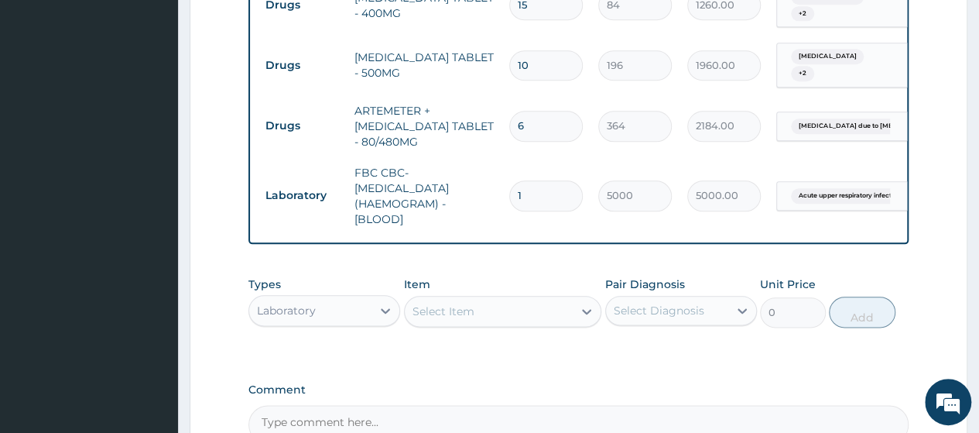
click at [483, 307] on div "Select Item" at bounding box center [489, 311] width 169 height 25
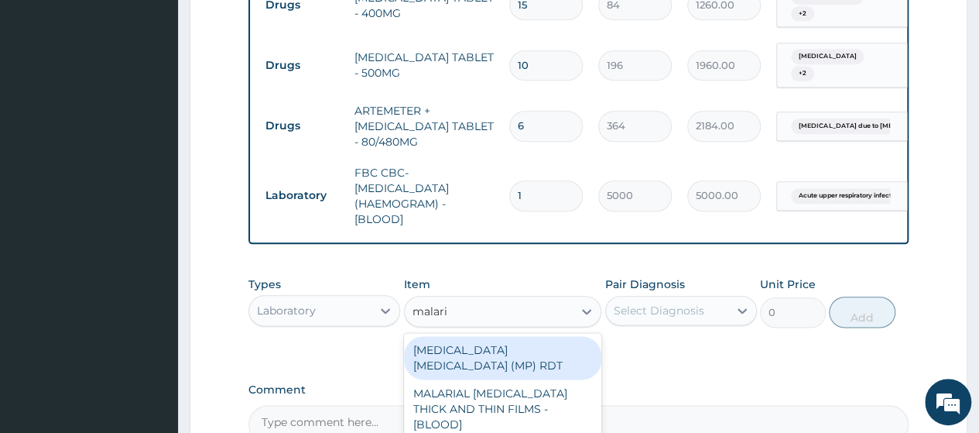
type input "malaria"
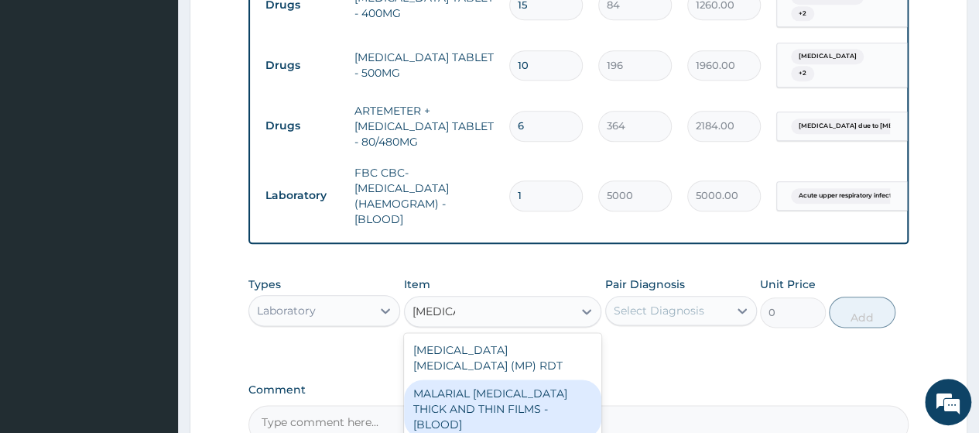
click at [489, 388] on div "MALARIAL PARASITE THICK AND THIN FILMS - [BLOOD]" at bounding box center [503, 408] width 198 height 59
type input "2187.5"
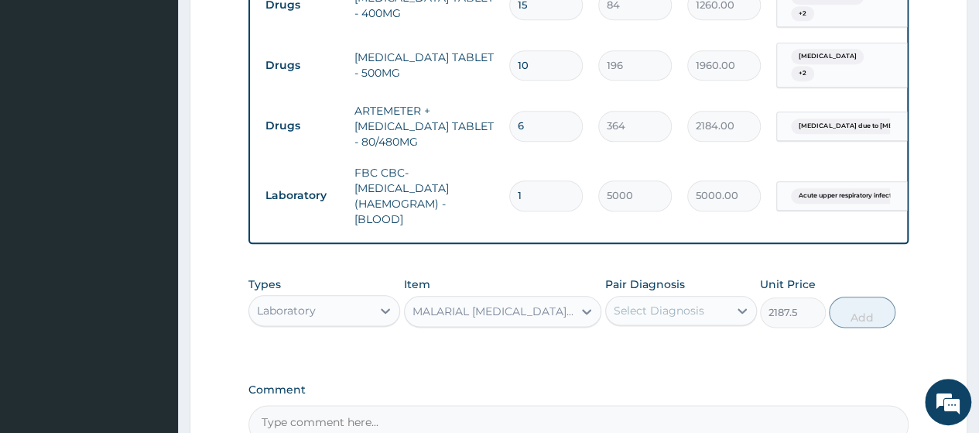
click at [692, 309] on div "Select Diagnosis" at bounding box center [659, 310] width 91 height 15
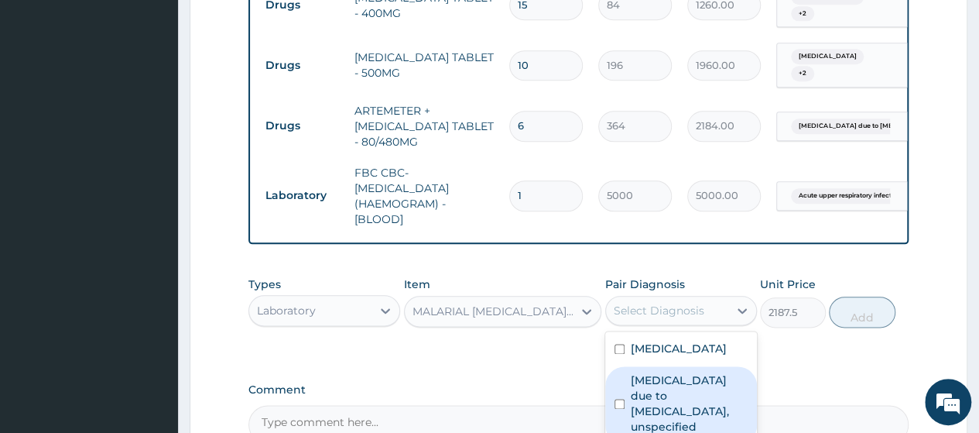
click at [689, 386] on label "Malaria due to Plasmodium falciparum, unspecified" at bounding box center [689, 403] width 117 height 62
checkbox input "true"
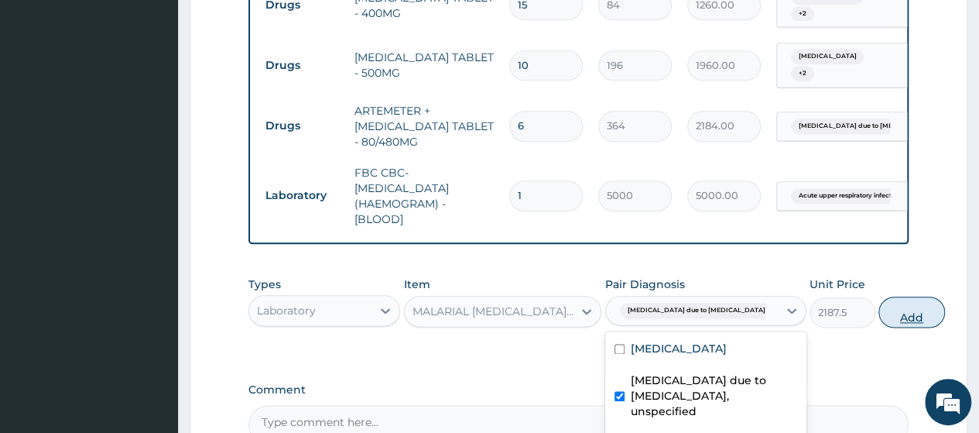
click at [879, 307] on button "Add" at bounding box center [912, 311] width 66 height 31
type input "0"
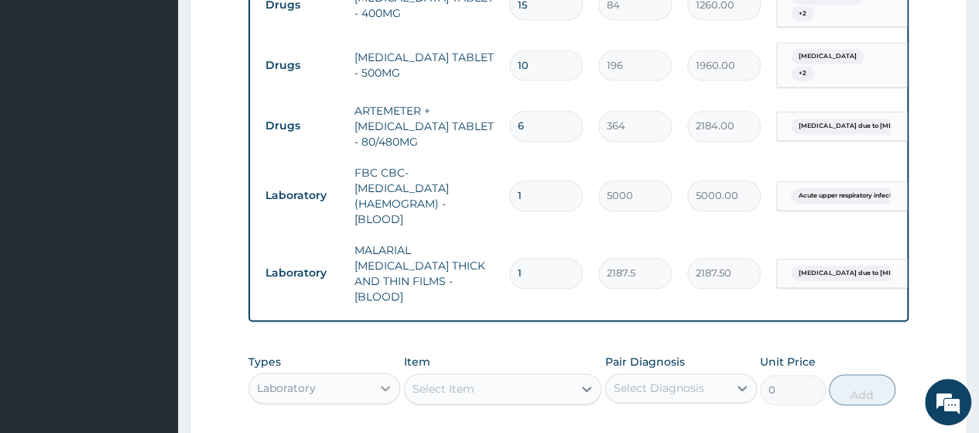
scroll to position [862, 0]
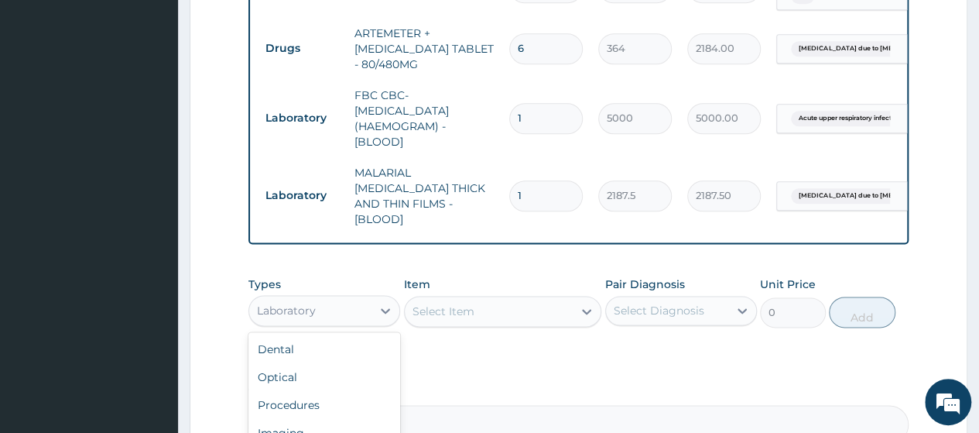
click at [328, 298] on div "Laboratory" at bounding box center [310, 310] width 122 height 25
click at [303, 391] on div "Procedures" at bounding box center [324, 405] width 152 height 28
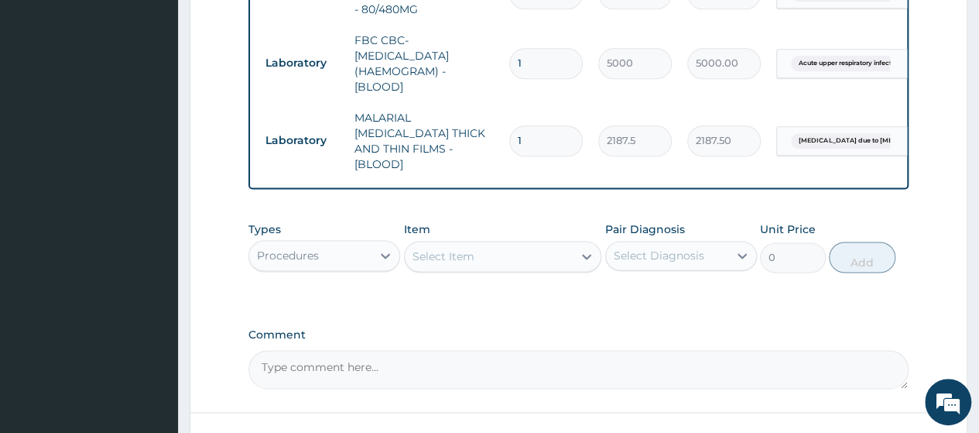
scroll to position [940, 0]
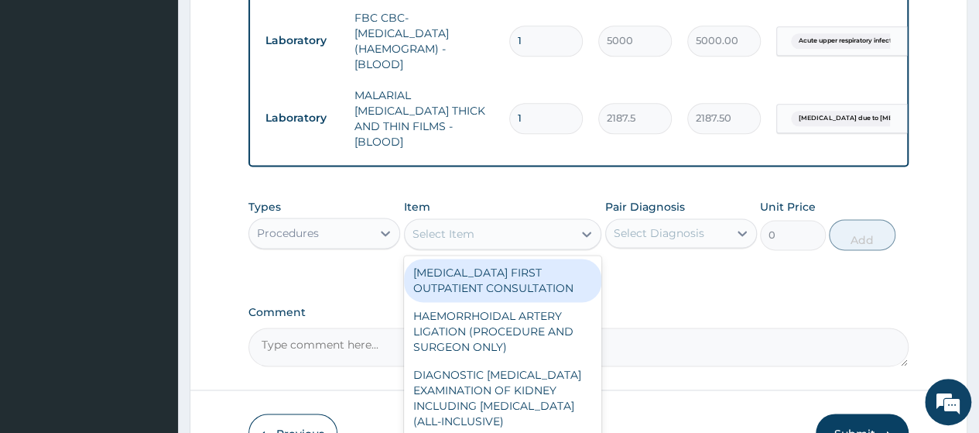
click at [559, 221] on div "Select Item" at bounding box center [489, 233] width 169 height 25
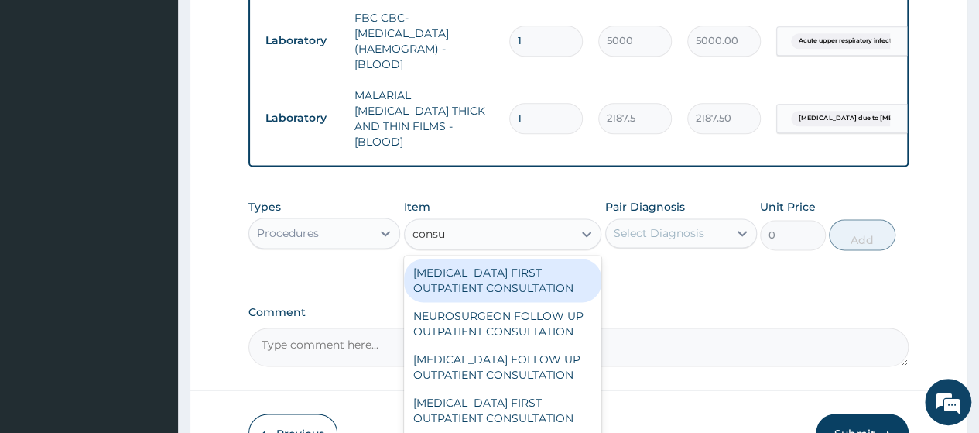
type input "consul"
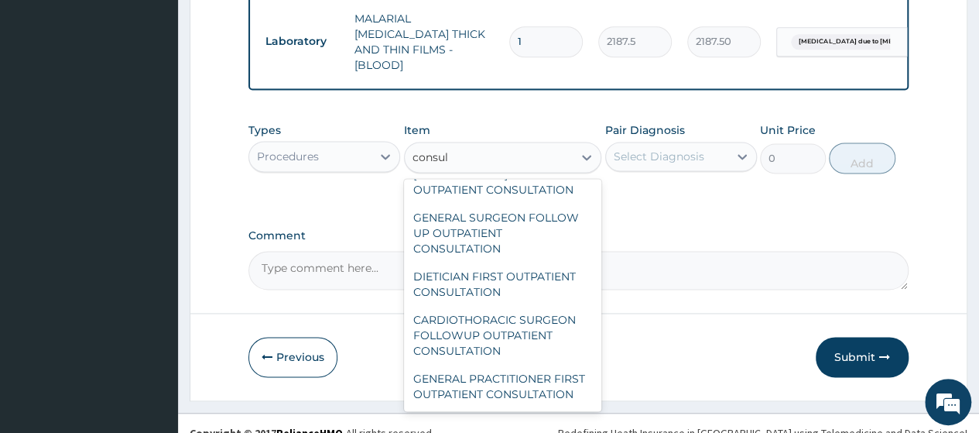
scroll to position [2688, 0]
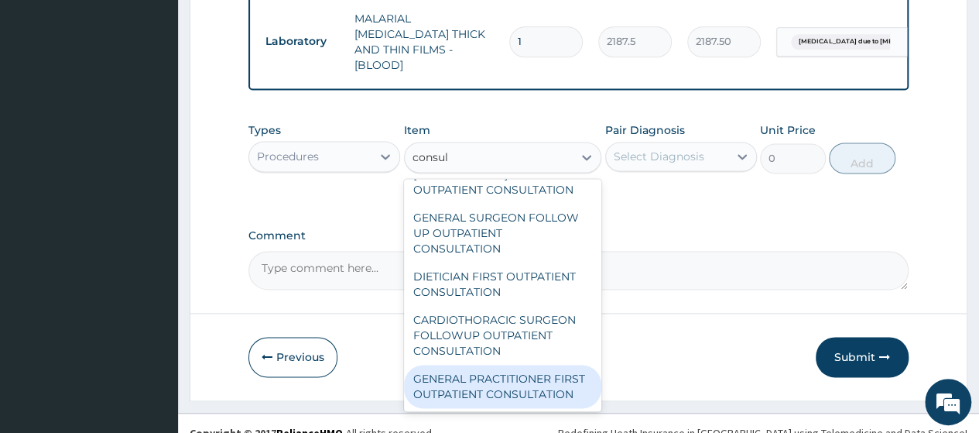
click at [503, 365] on div "GENERAL PRACTITIONER FIRST OUTPATIENT CONSULTATION" at bounding box center [503, 386] width 198 height 43
type input "3750"
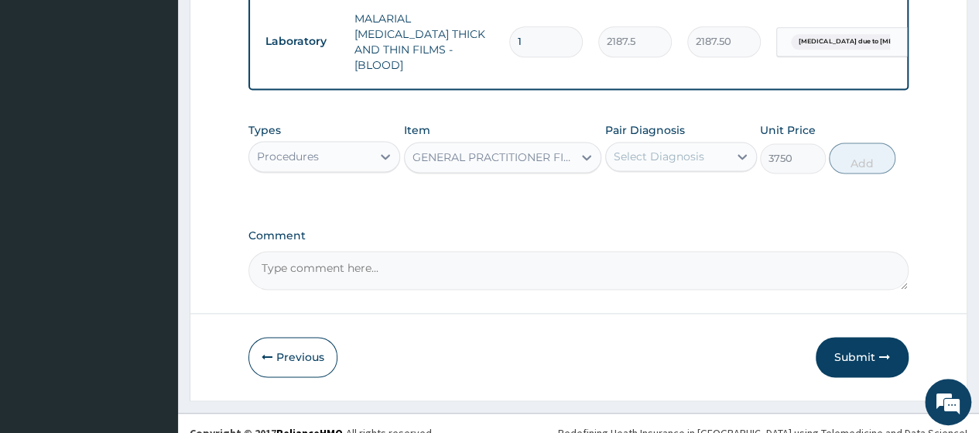
click at [689, 149] on div "Select Diagnosis" at bounding box center [659, 156] width 91 height 15
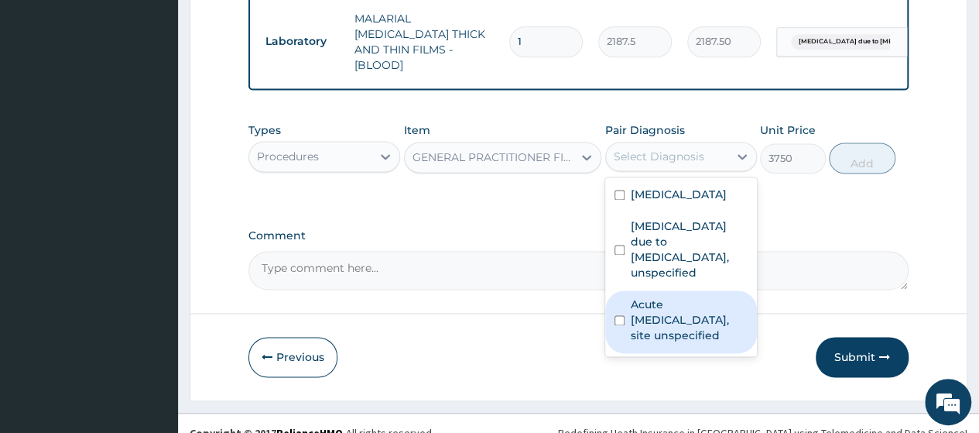
drag, startPoint x: 657, startPoint y: 307, endPoint x: 692, endPoint y: 259, distance: 58.7
click at [667, 296] on label "Acute upper respiratory infection, site unspecified" at bounding box center [689, 319] width 117 height 46
checkbox input "true"
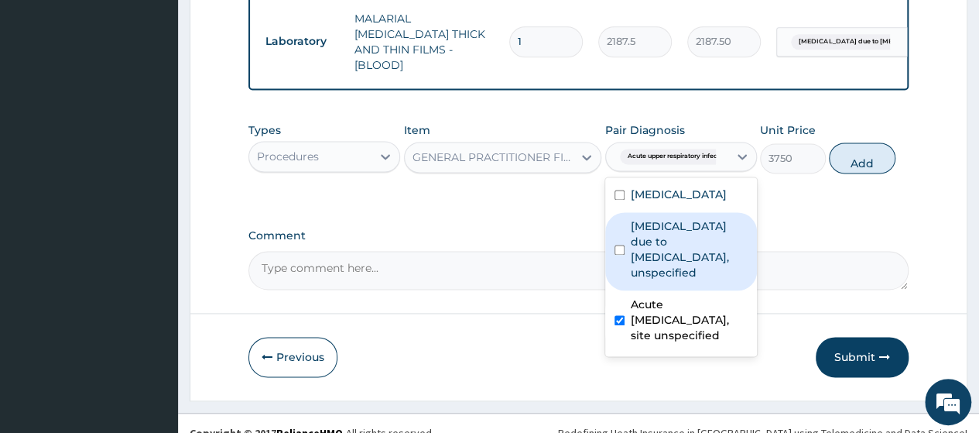
drag, startPoint x: 695, startPoint y: 218, endPoint x: 701, endPoint y: 195, distance: 24.0
click at [695, 219] on label "[MEDICAL_DATA] due to [MEDICAL_DATA], unspecified" at bounding box center [689, 249] width 117 height 62
checkbox input "true"
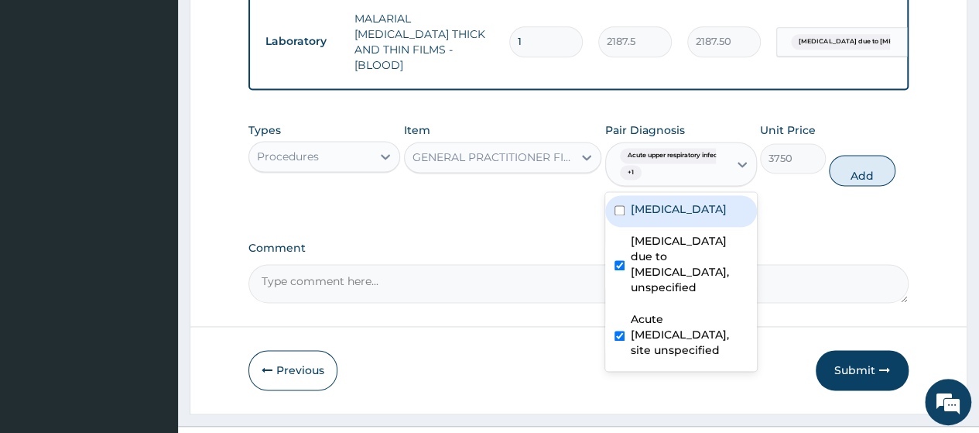
click at [697, 201] on label "Appendicitis" at bounding box center [679, 208] width 96 height 15
checkbox input "true"
click at [848, 159] on button "Add" at bounding box center [862, 170] width 66 height 31
type input "0"
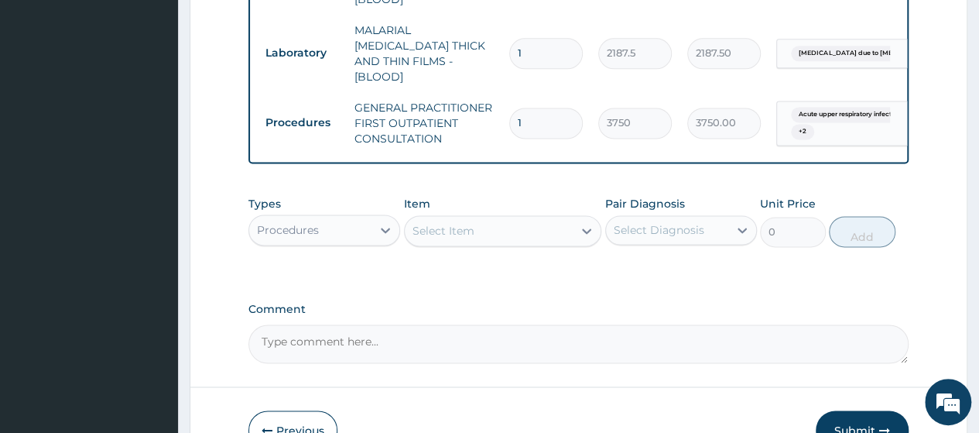
scroll to position [1016, 0]
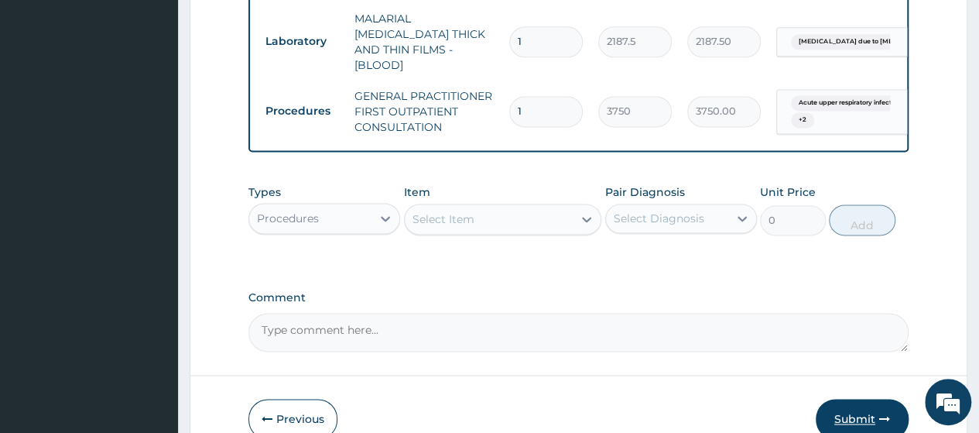
click at [854, 403] on button "Submit" at bounding box center [862, 419] width 93 height 40
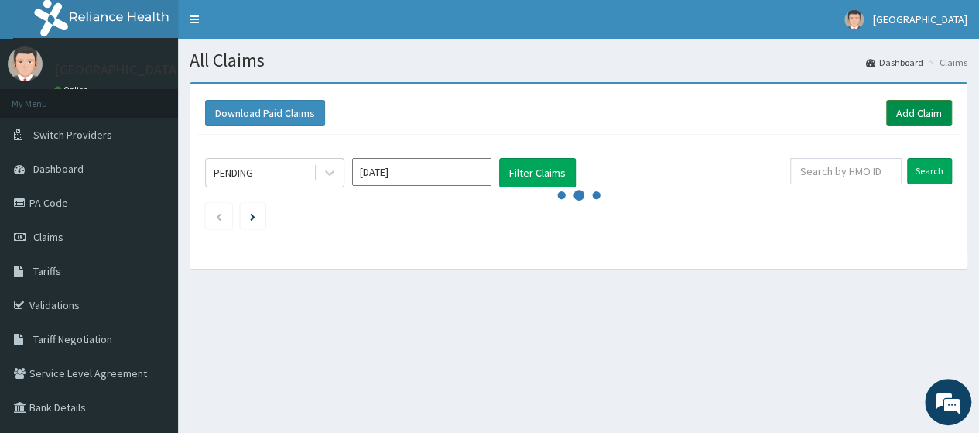
click at [908, 111] on link "Add Claim" at bounding box center [919, 113] width 66 height 26
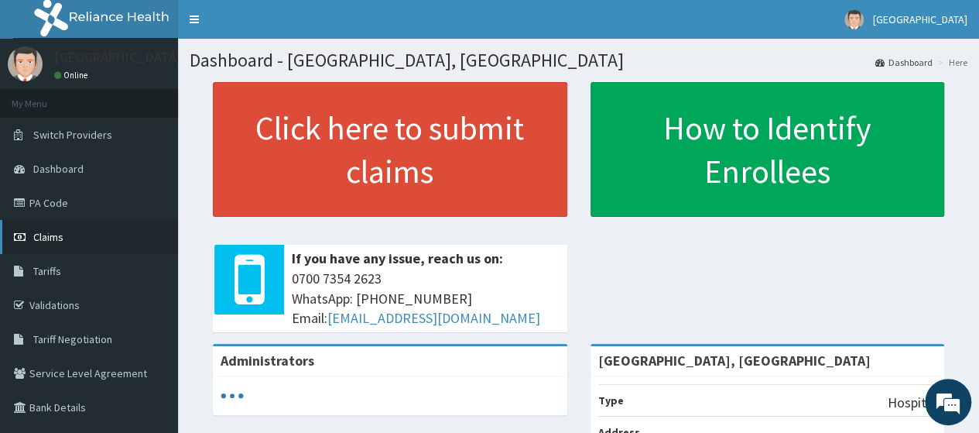
click at [44, 235] on span "Claims" at bounding box center [48, 237] width 30 height 14
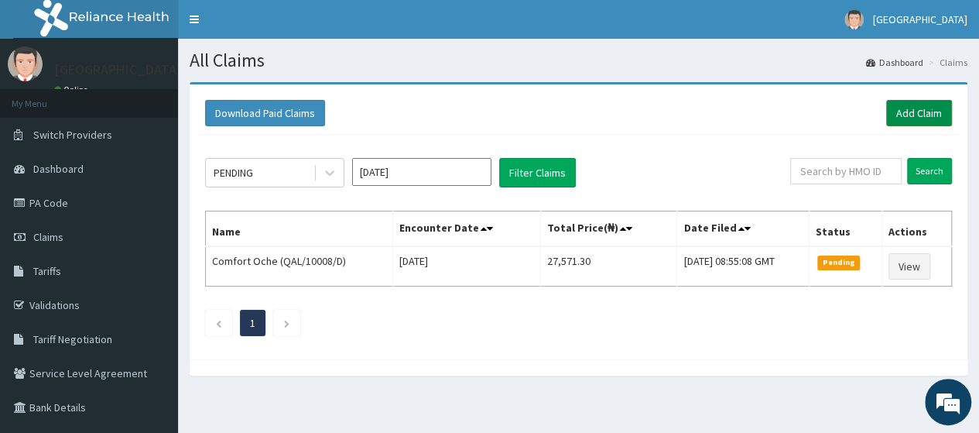
click at [913, 109] on link "Add Claim" at bounding box center [919, 113] width 66 height 26
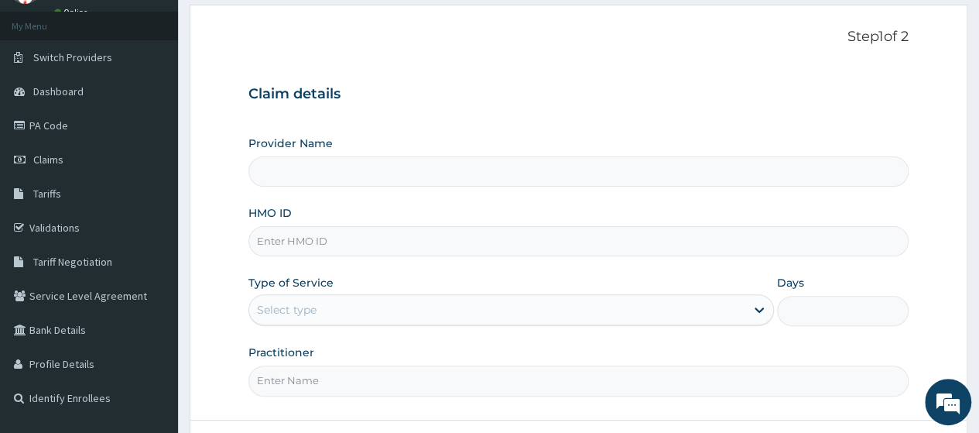
type input "[GEOGRAPHIC_DATA], [GEOGRAPHIC_DATA]"
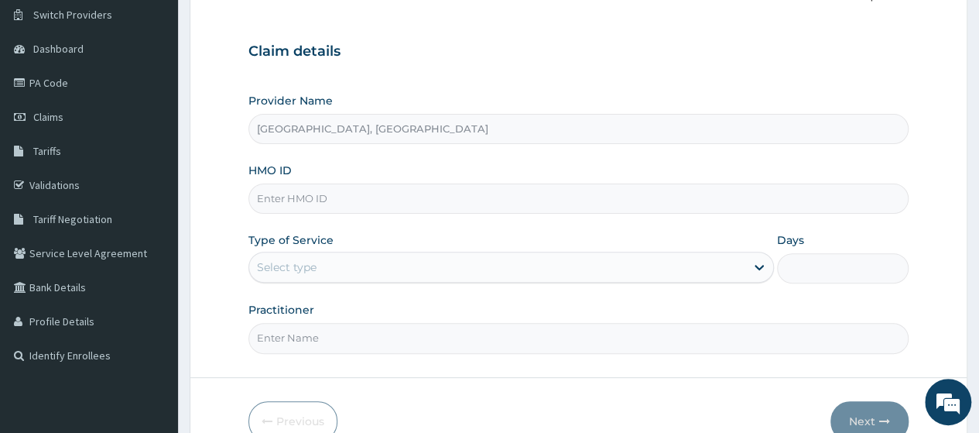
scroll to position [155, 0]
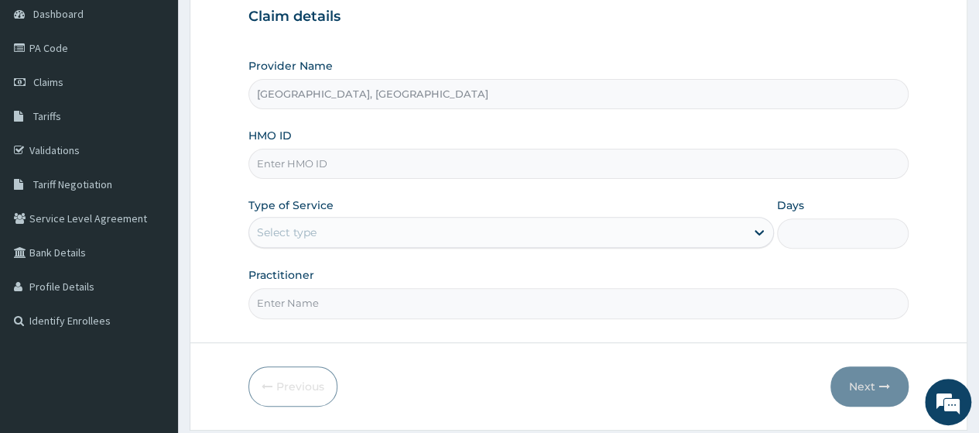
click at [381, 165] on input "HMO ID" at bounding box center [578, 164] width 660 height 30
type input "PIT/10028/A"
click at [359, 237] on div "Select type" at bounding box center [497, 232] width 496 height 25
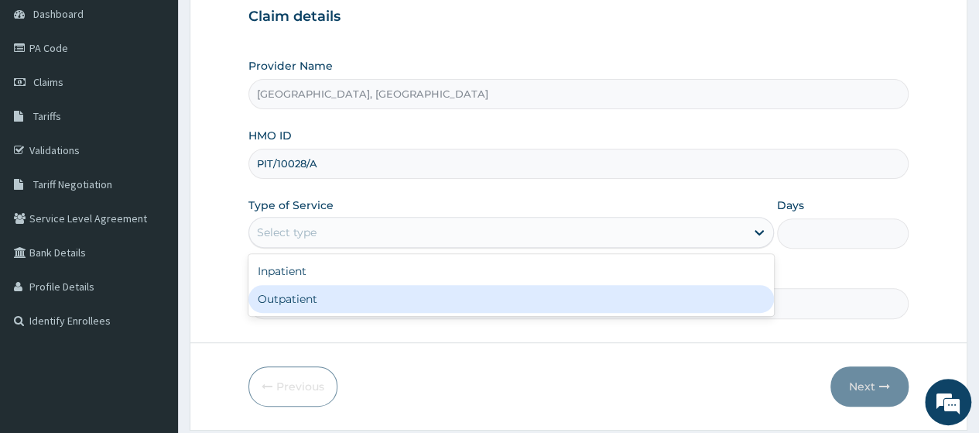
click at [307, 304] on div "Outpatient" at bounding box center [511, 299] width 526 height 28
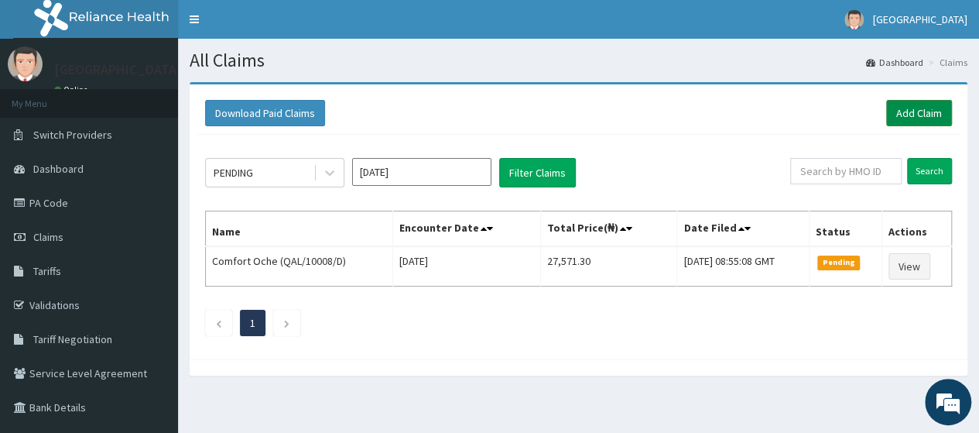
click at [910, 114] on link "Add Claim" at bounding box center [919, 113] width 66 height 26
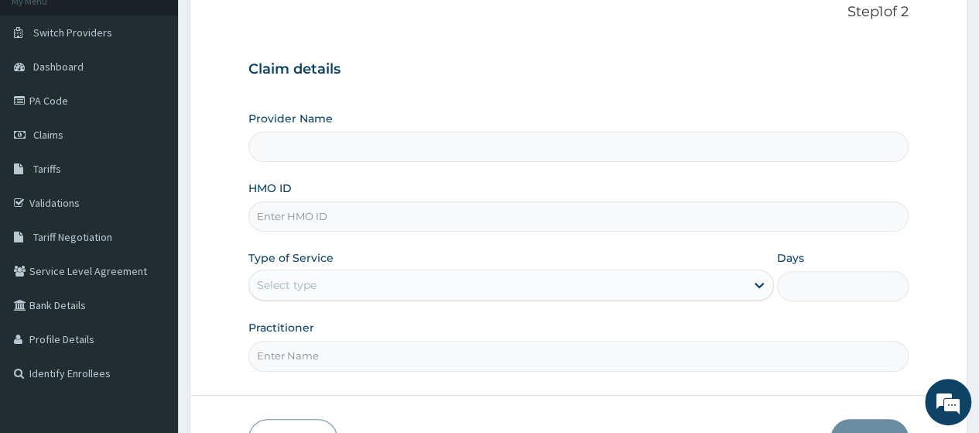
scroll to position [200, 0]
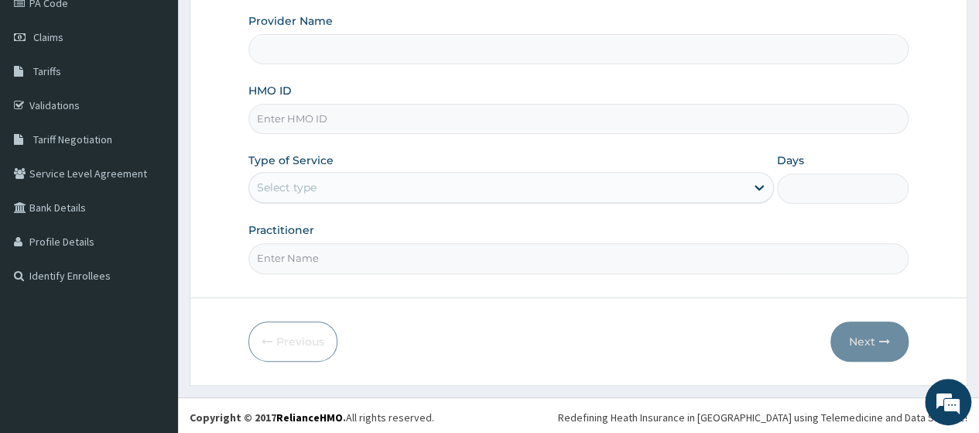
click at [347, 115] on input "HMO ID" at bounding box center [578, 119] width 660 height 30
type input "Osuntuyi Medical Centre, Obanikoro"
type input "PIT/10028/A"
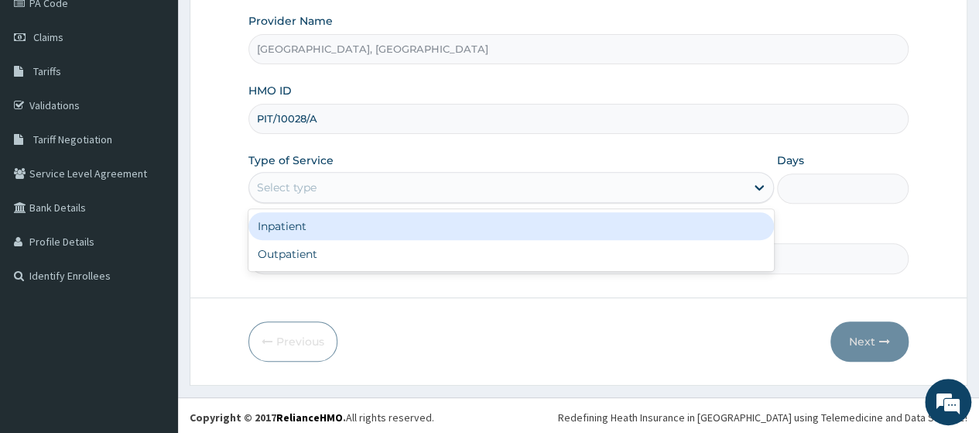
click at [301, 180] on div "Select type" at bounding box center [287, 187] width 60 height 15
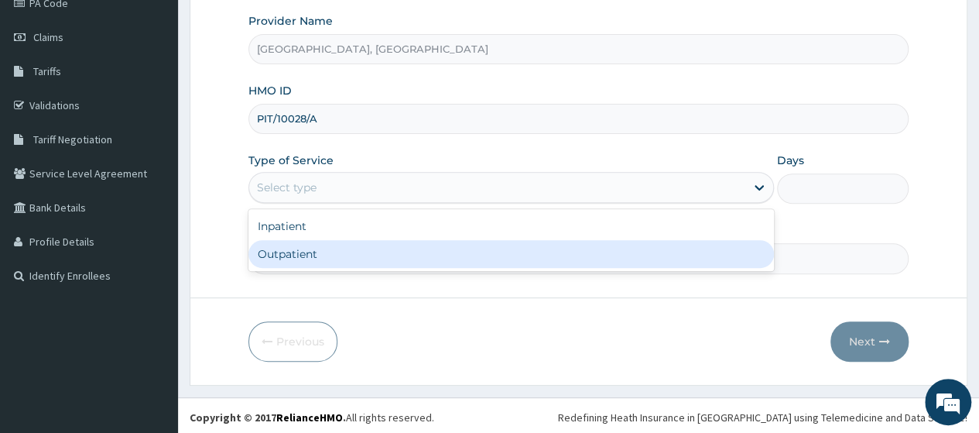
click at [291, 258] on div "Outpatient" at bounding box center [511, 254] width 526 height 28
type input "1"
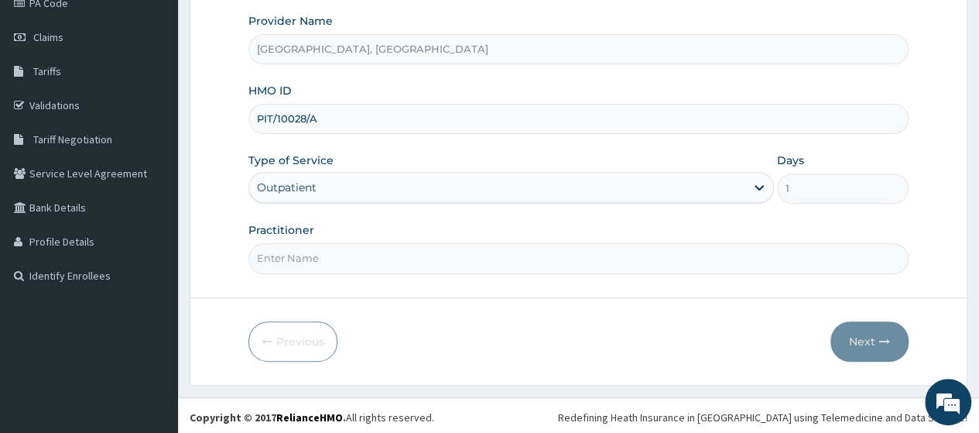
click at [305, 254] on input "Practitioner" at bounding box center [578, 258] width 660 height 30
type input "DR ALI"
click at [873, 335] on button "Next" at bounding box center [870, 341] width 78 height 40
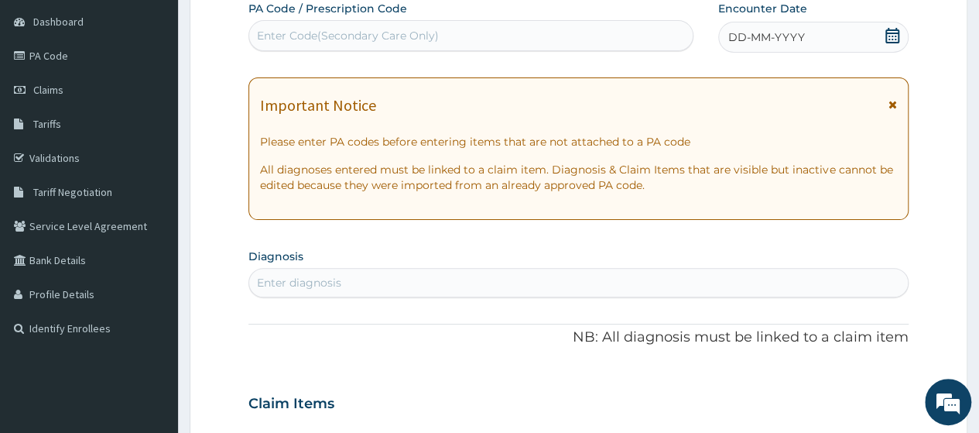
scroll to position [122, 0]
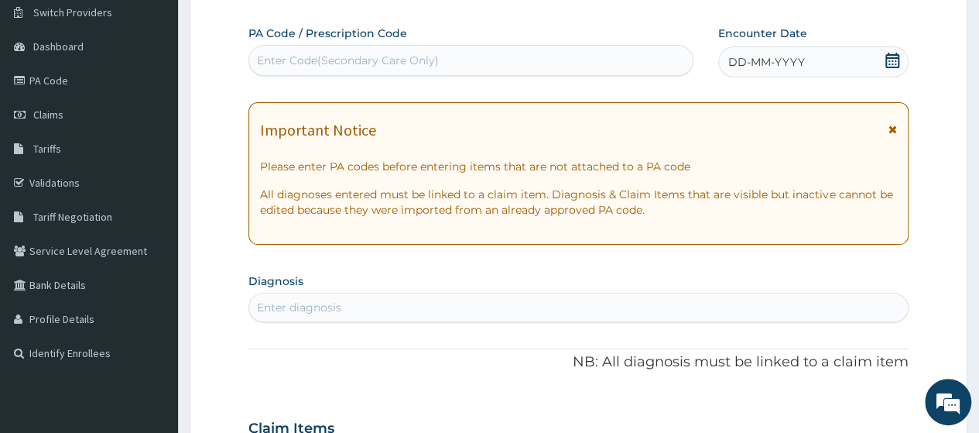
click at [782, 58] on span "DD-MM-YYYY" at bounding box center [766, 61] width 77 height 15
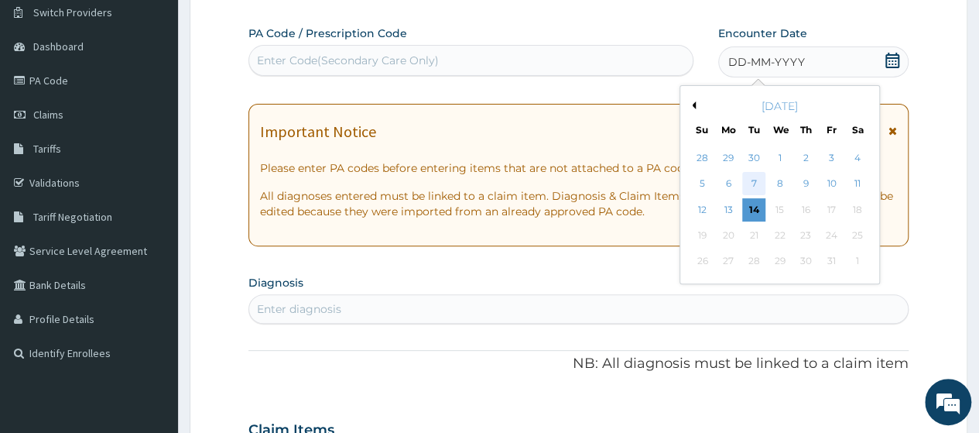
click at [749, 180] on div "7" at bounding box center [753, 184] width 23 height 23
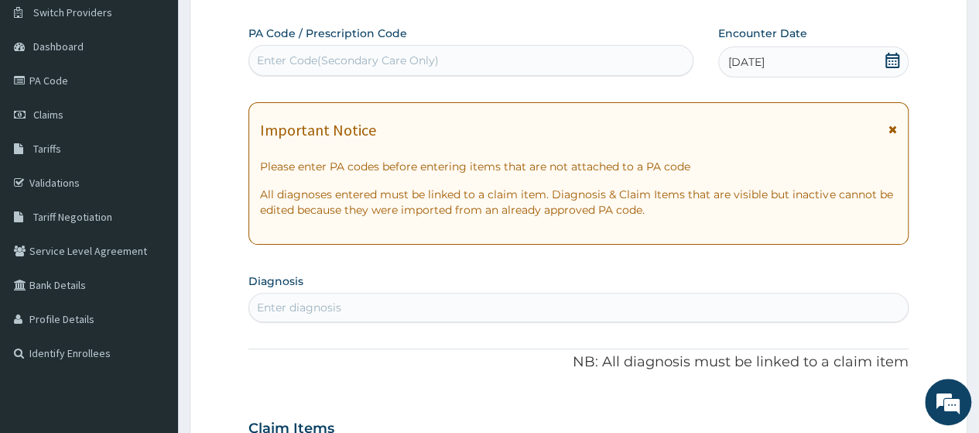
click at [502, 51] on div "Enter Code(Secondary Care Only)" at bounding box center [470, 60] width 443 height 25
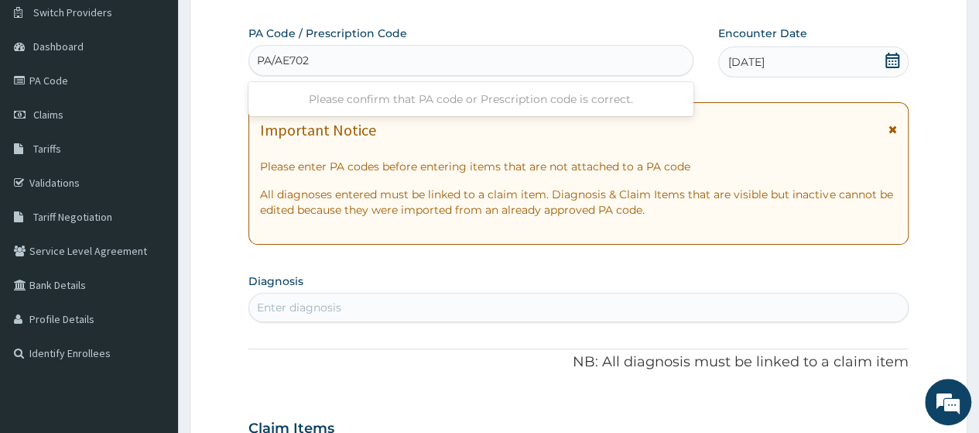
type input "PA/AE702D"
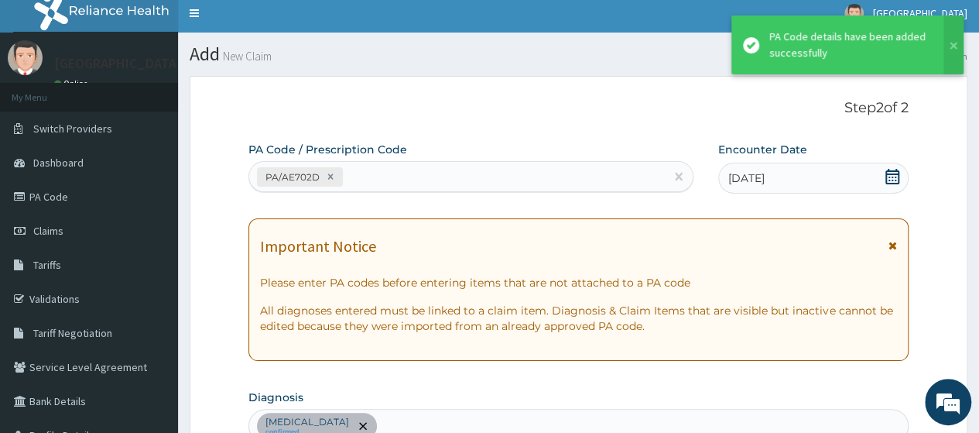
scroll to position [0, 0]
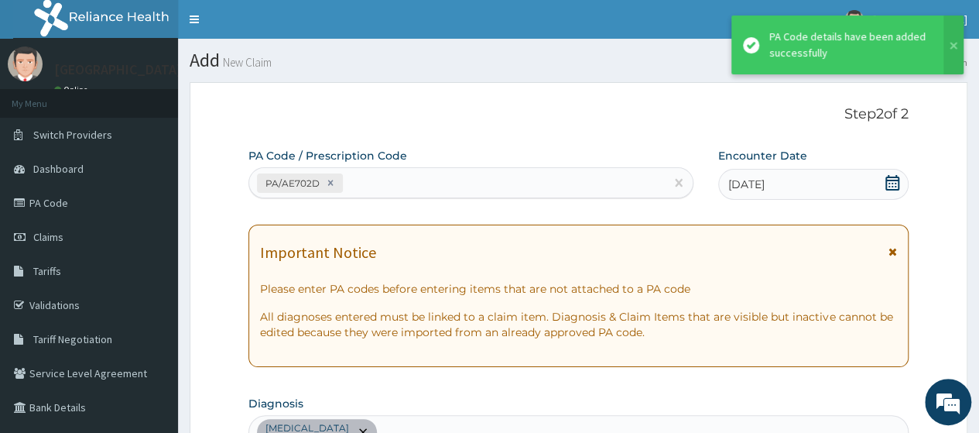
click at [393, 183] on div "PA/AE702D" at bounding box center [456, 183] width 415 height 26
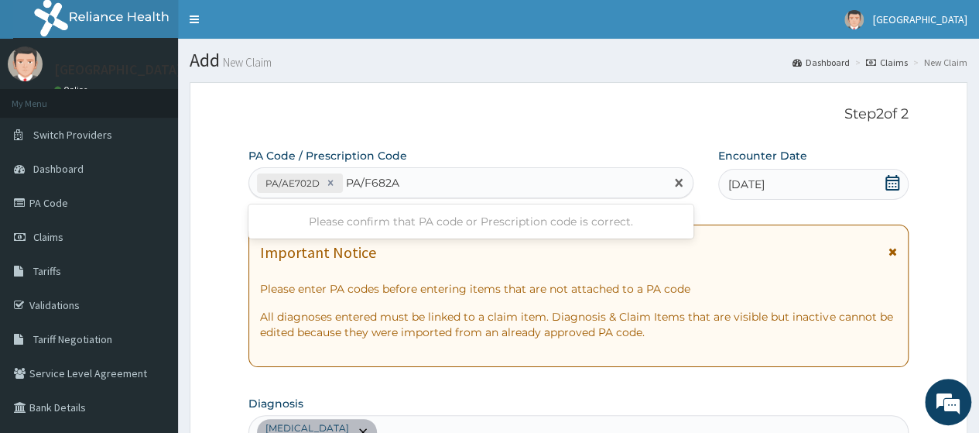
type input "PA/F682AB"
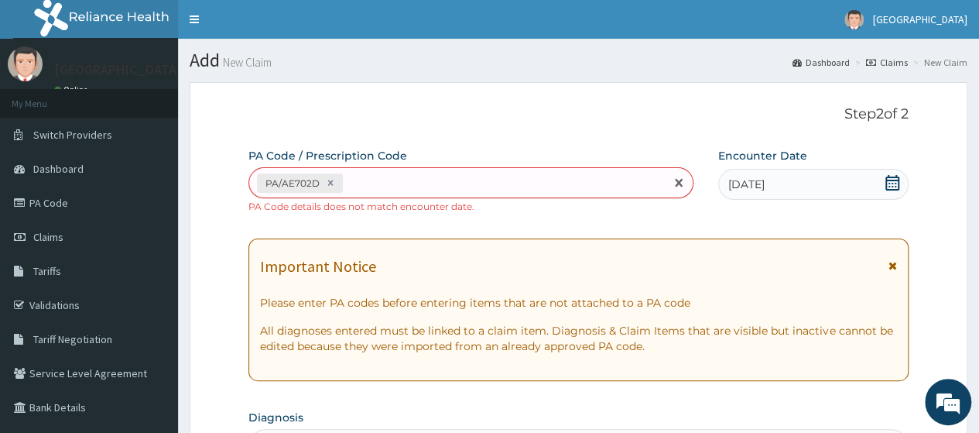
click at [372, 180] on div "PA/AE702D" at bounding box center [456, 183] width 415 height 26
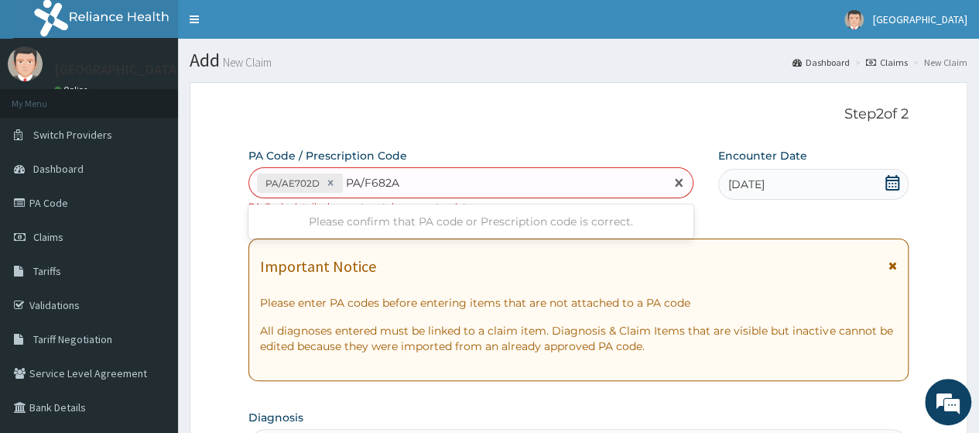
type input "PA/F682AB"
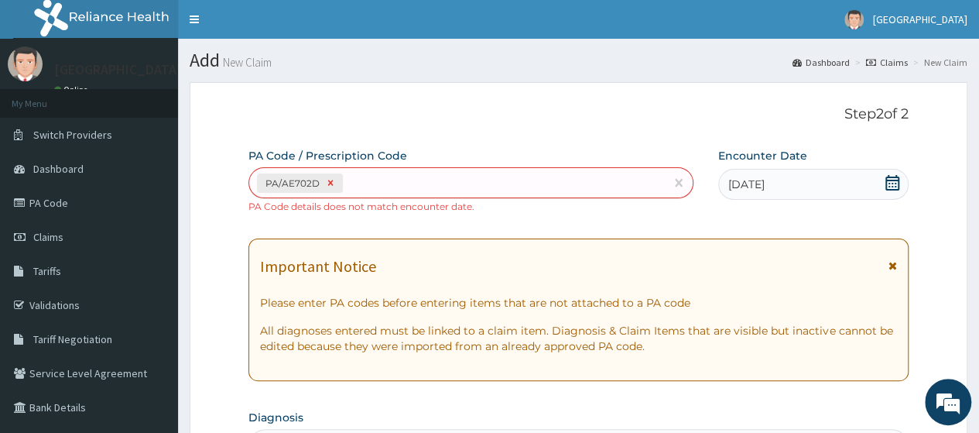
click at [331, 181] on icon at bounding box center [330, 182] width 11 height 11
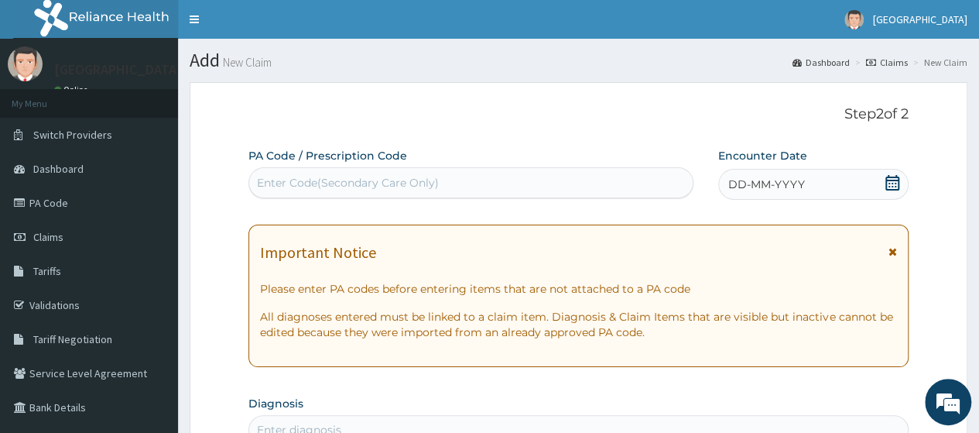
click at [408, 168] on div "Enter Code(Secondary Care Only)" at bounding box center [470, 182] width 444 height 31
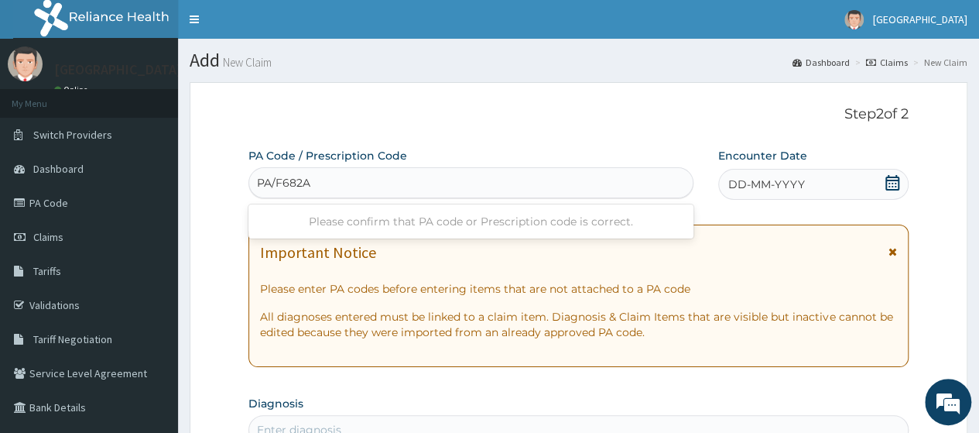
type input "PA/F682AB"
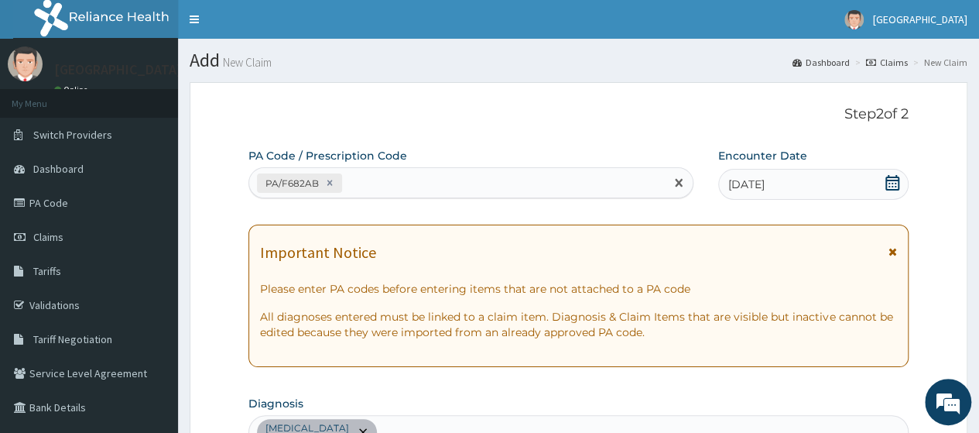
click at [370, 177] on div "PA/F682AB" at bounding box center [456, 183] width 415 height 26
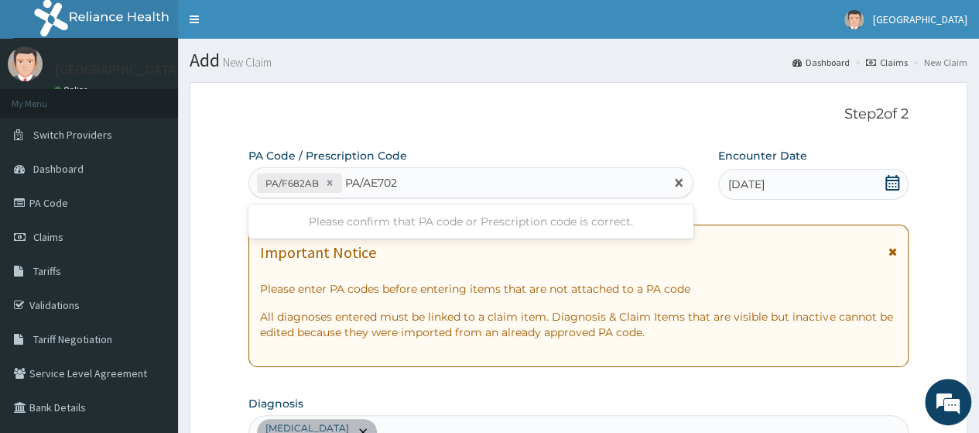
type input "PA/AE702D"
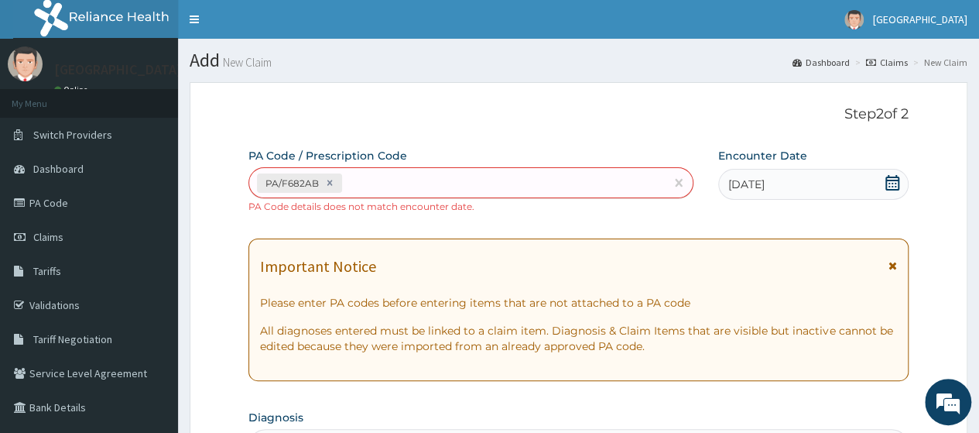
click at [584, 211] on div "PA/F682AB PA Code details does not match encounter date." at bounding box center [470, 190] width 444 height 46
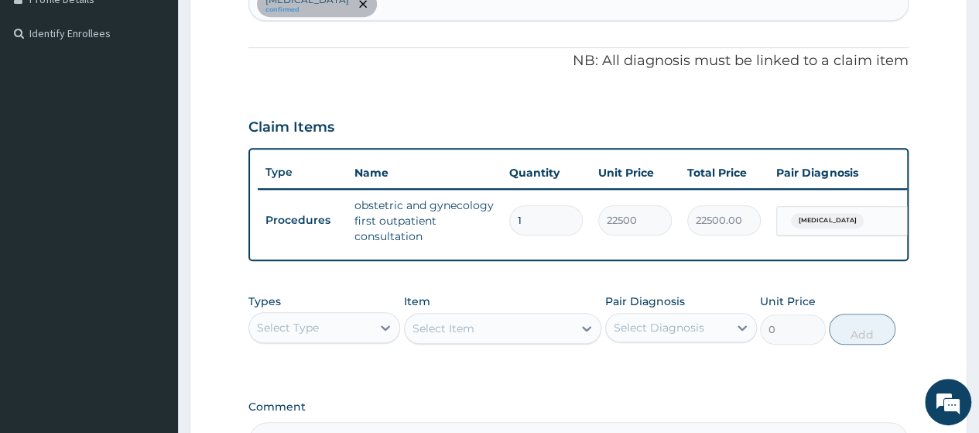
scroll to position [464, 0]
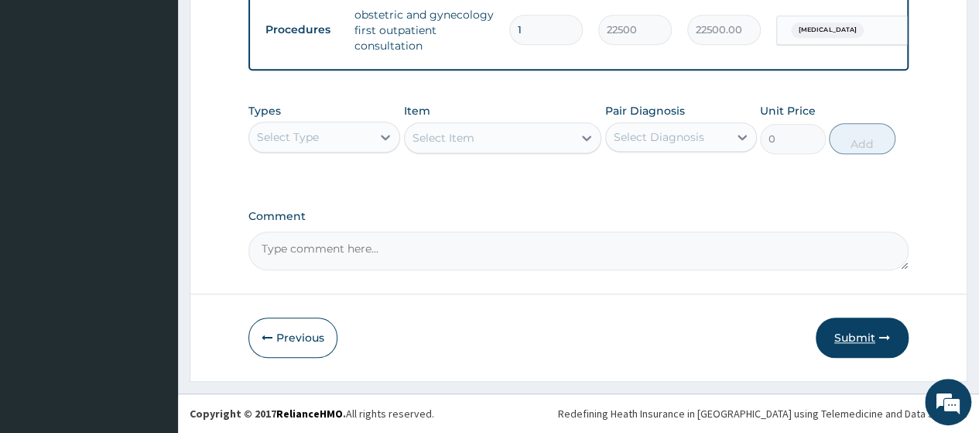
click at [864, 347] on button "Submit" at bounding box center [862, 337] width 93 height 40
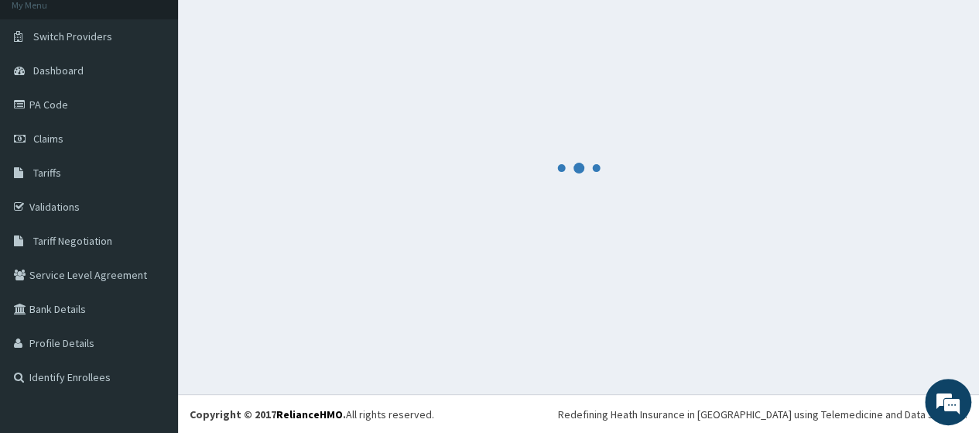
scroll to position [627, 0]
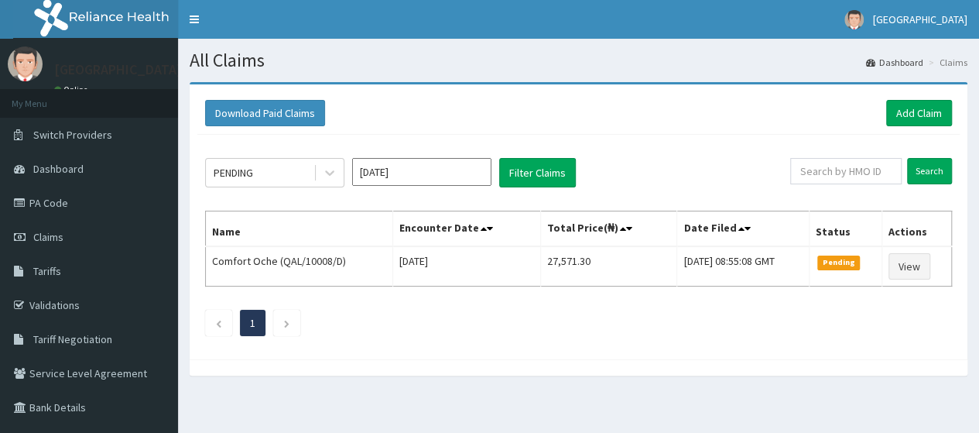
click at [903, 115] on link "Add Claim" at bounding box center [919, 113] width 66 height 26
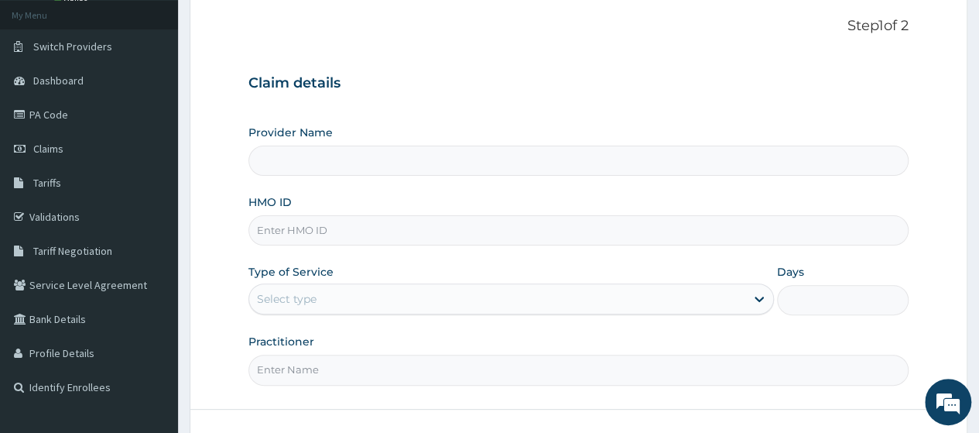
scroll to position [155, 0]
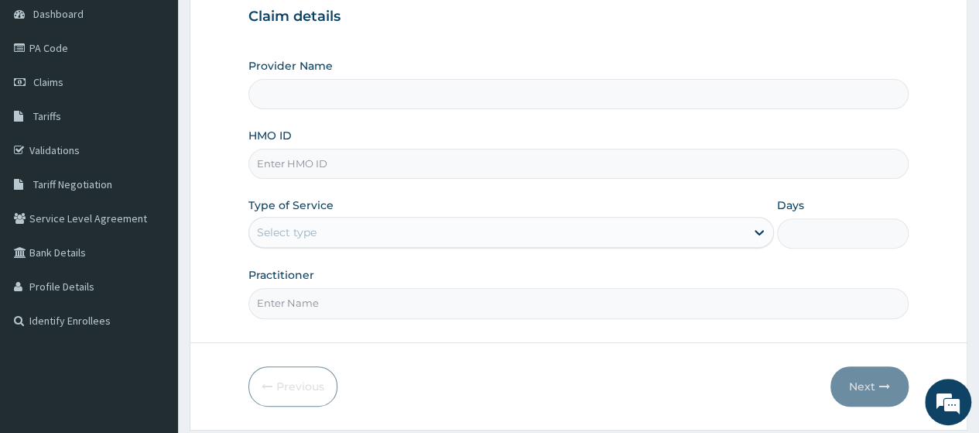
click at [358, 163] on input "HMO ID" at bounding box center [578, 164] width 660 height 30
type input "[GEOGRAPHIC_DATA], [GEOGRAPHIC_DATA]"
type input "PIT/10028/A"
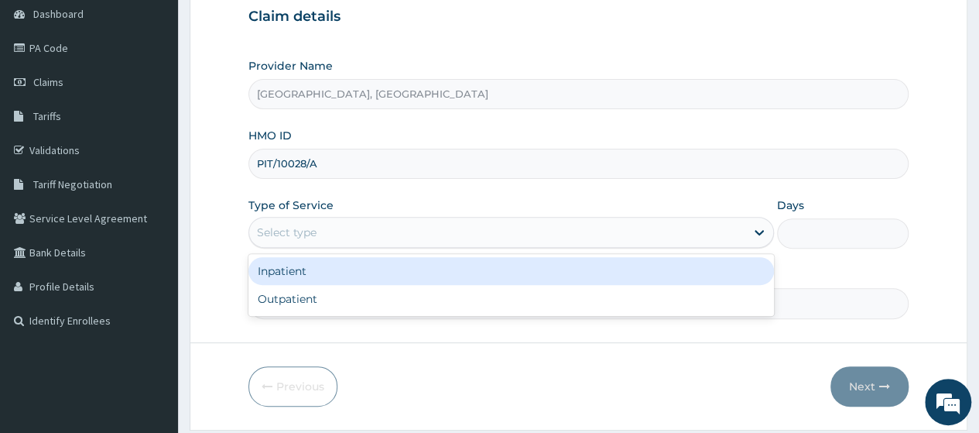
click at [317, 236] on div "Select type" at bounding box center [497, 232] width 496 height 25
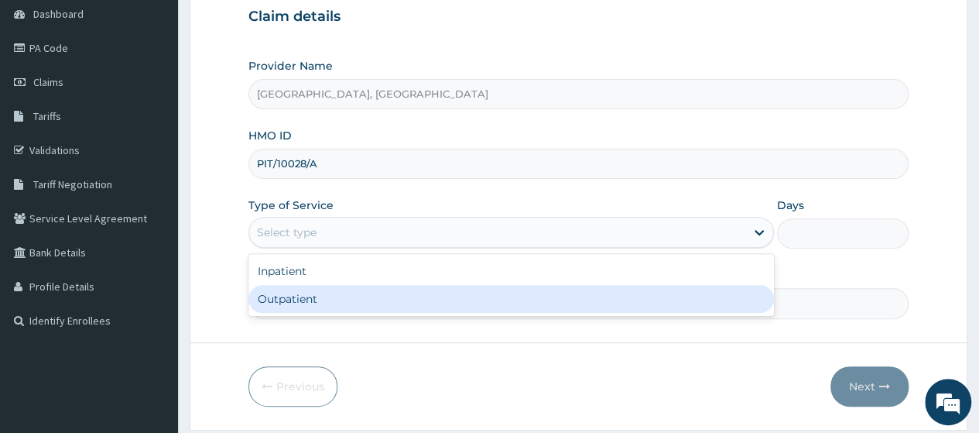
click at [282, 305] on div "Outpatient" at bounding box center [511, 299] width 526 height 28
type input "1"
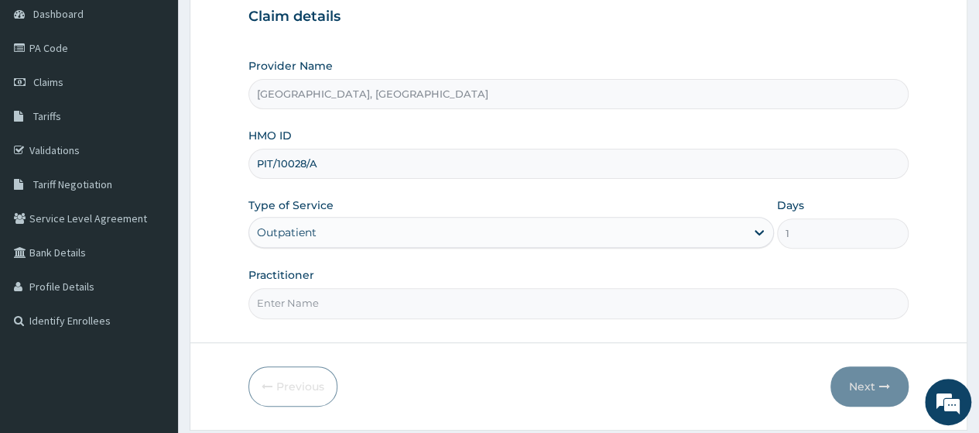
click at [290, 295] on input "Practitioner" at bounding box center [578, 303] width 660 height 30
type input "DR OGO"
click at [855, 389] on button "Next" at bounding box center [870, 386] width 78 height 40
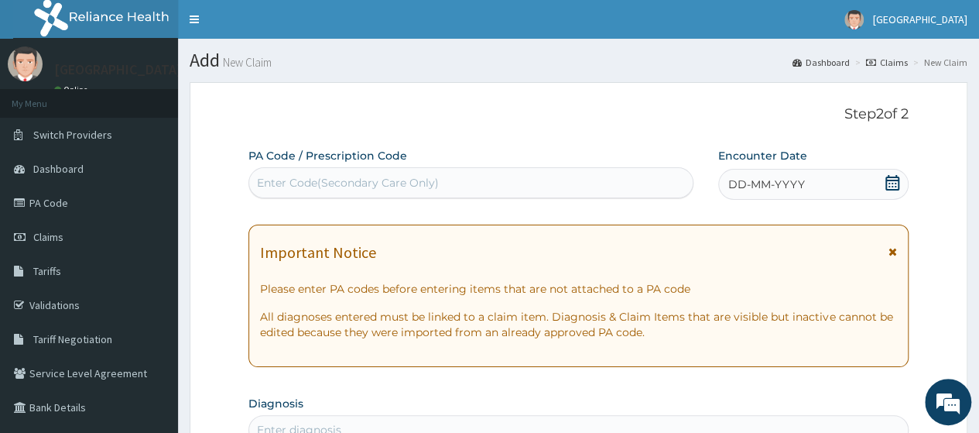
click at [400, 182] on div "Enter Code(Secondary Care Only)" at bounding box center [348, 182] width 182 height 15
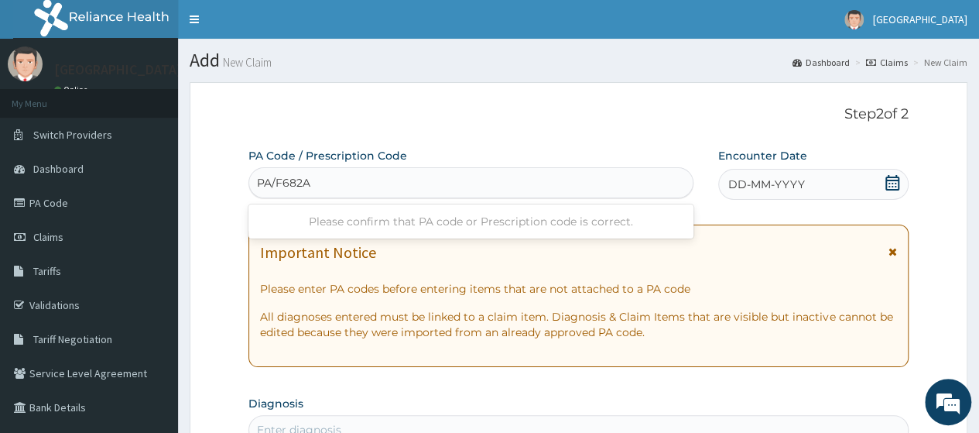
type input "PA/F682AB"
type input "PA/AE702D"
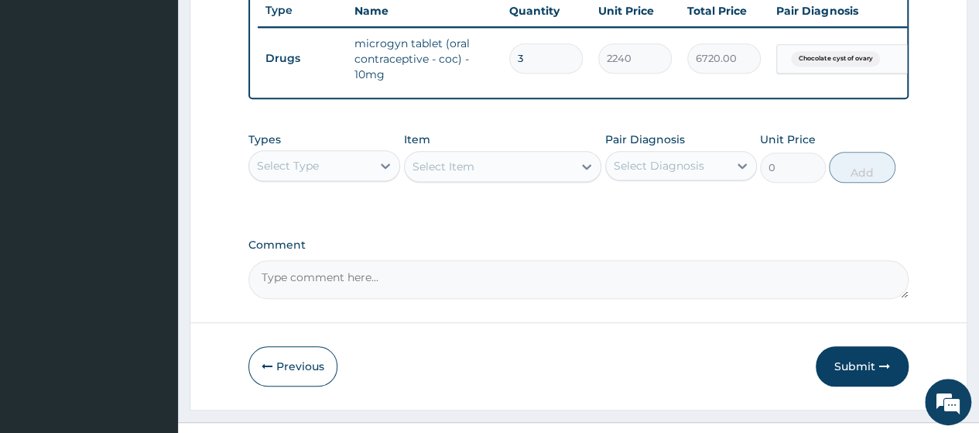
scroll to position [627, 0]
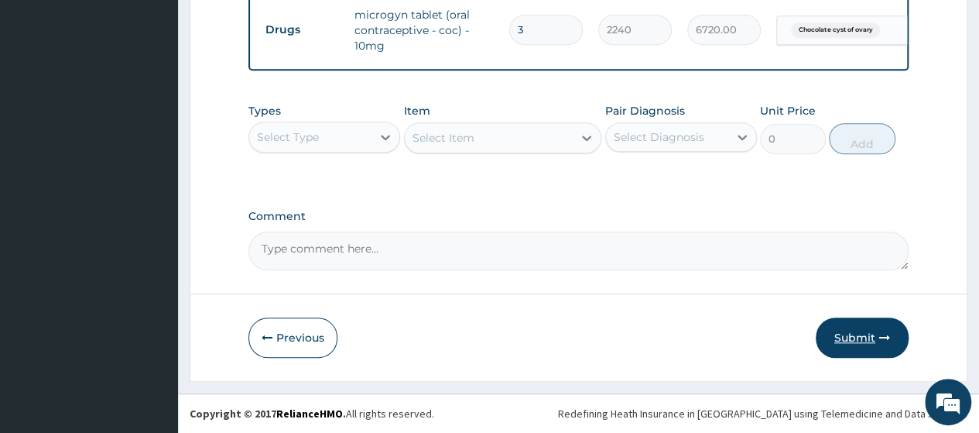
click at [850, 349] on button "Submit" at bounding box center [862, 337] width 93 height 40
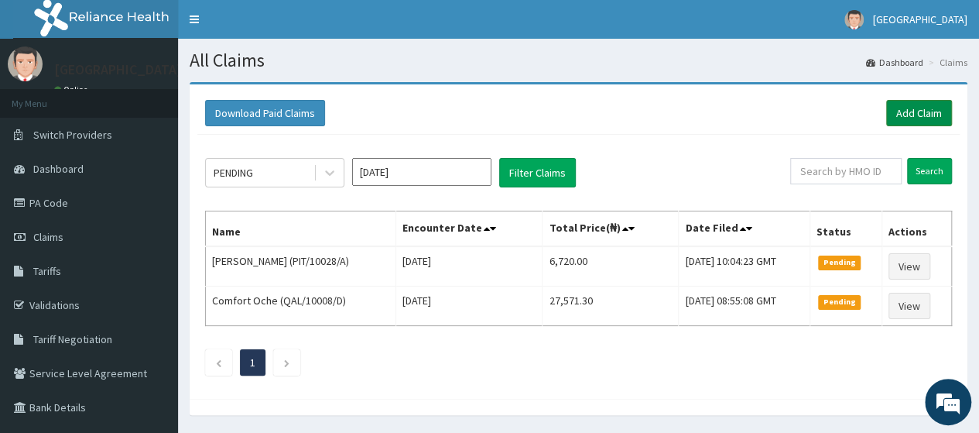
click at [915, 113] on link "Add Claim" at bounding box center [919, 113] width 66 height 26
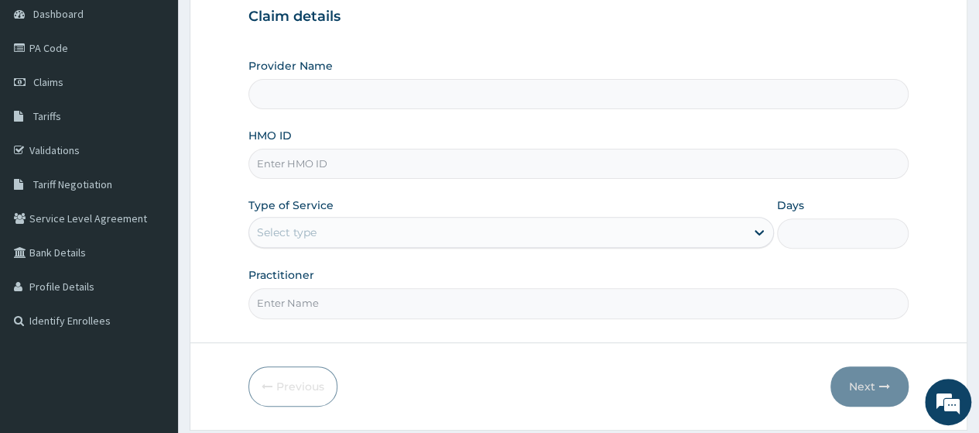
click at [356, 156] on input "HMO ID" at bounding box center [578, 164] width 660 height 30
type input "[GEOGRAPHIC_DATA], [GEOGRAPHIC_DATA]"
type input "BOF/10082/A"
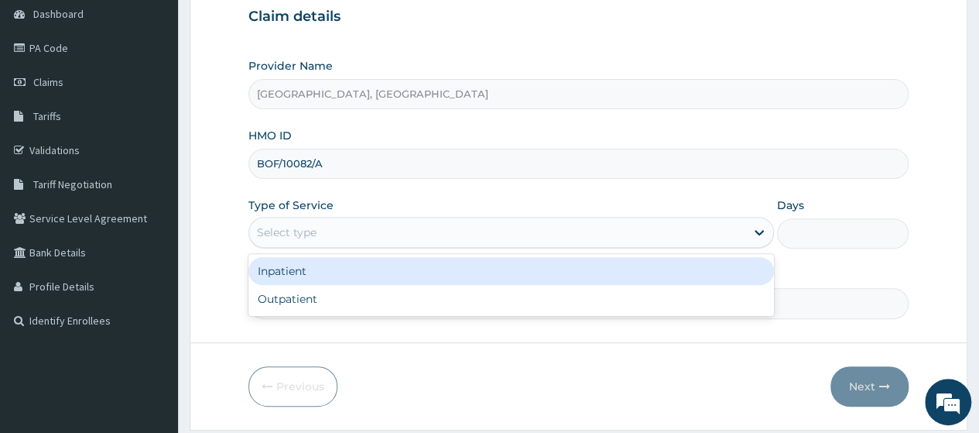
click at [367, 234] on div "Select type" at bounding box center [497, 232] width 496 height 25
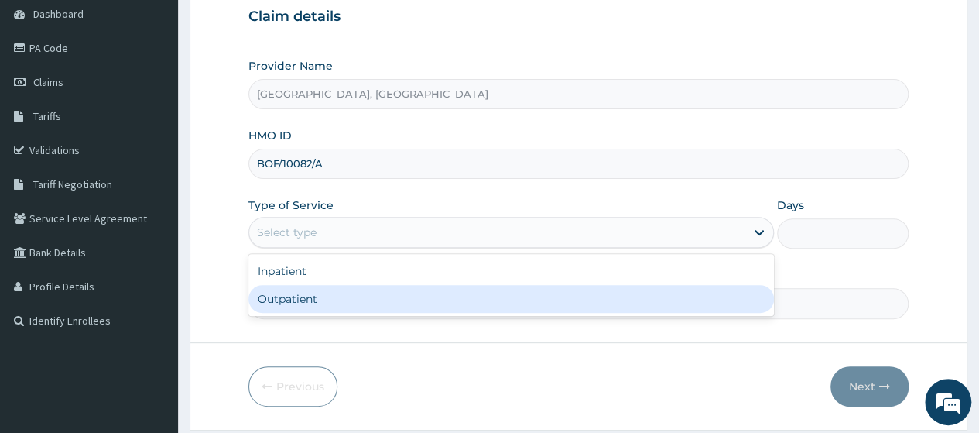
click at [313, 300] on div "Outpatient" at bounding box center [511, 299] width 526 height 28
type input "1"
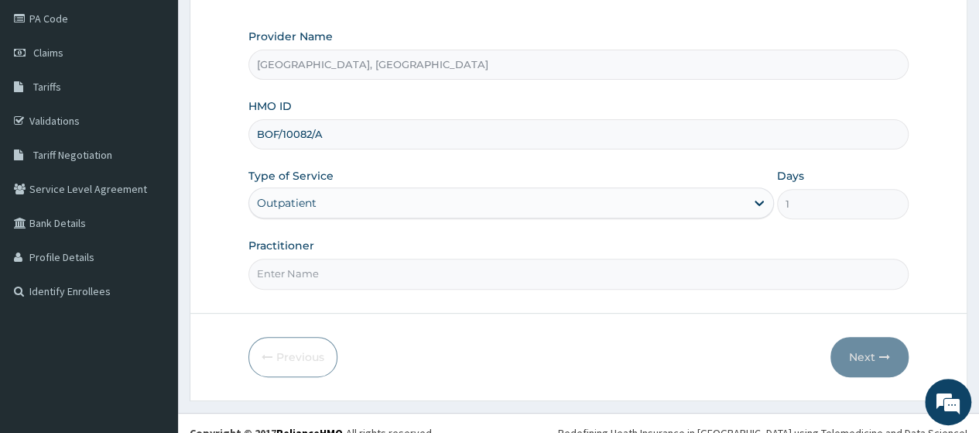
scroll to position [200, 0]
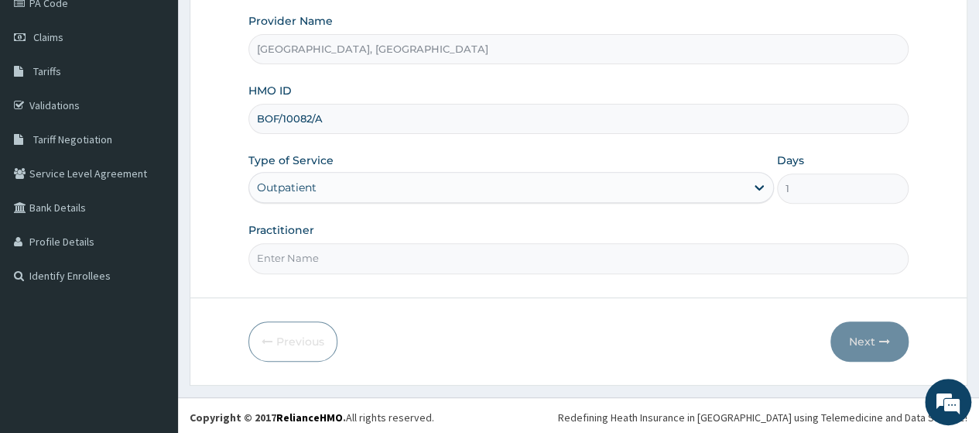
click at [333, 259] on input "Practitioner" at bounding box center [578, 258] width 660 height 30
type input "DR OGO"
click at [861, 344] on button "Next" at bounding box center [870, 341] width 78 height 40
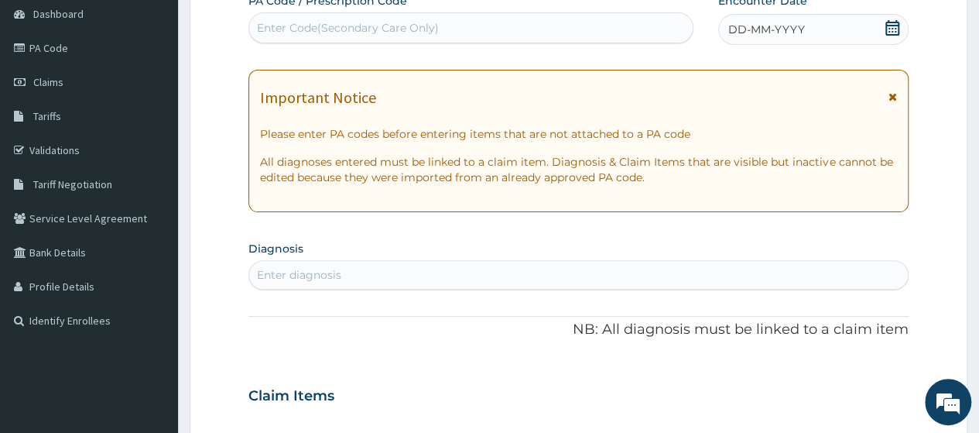
scroll to position [122, 0]
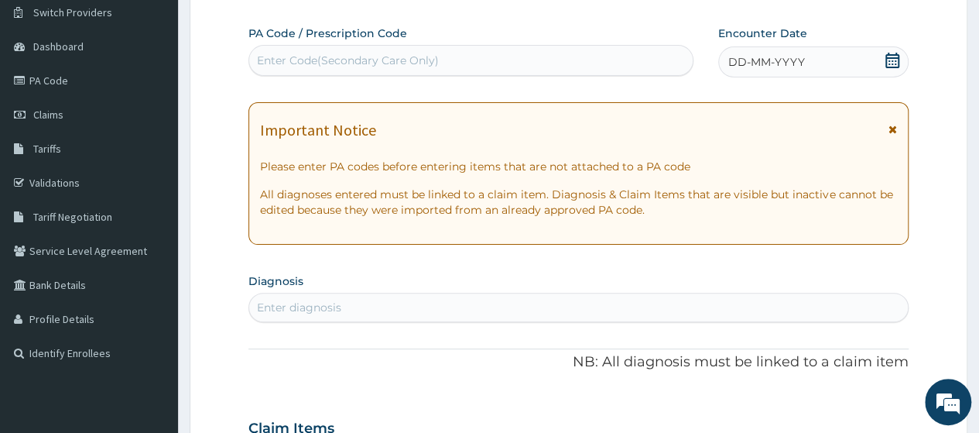
click at [807, 55] on div "DD-MM-YYYY" at bounding box center [813, 61] width 190 height 31
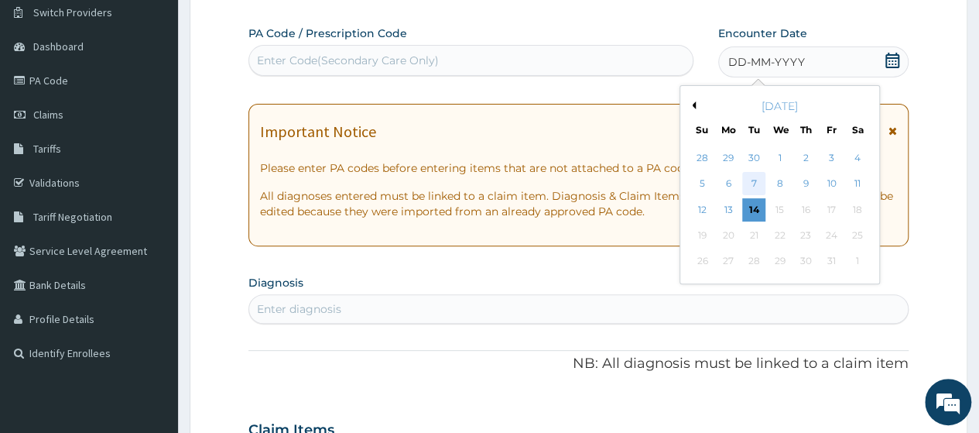
click at [748, 177] on div "7" at bounding box center [753, 184] width 23 height 23
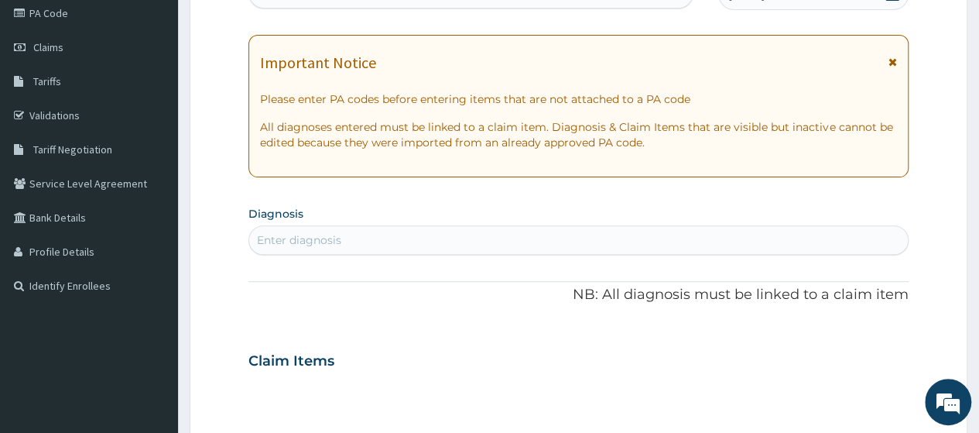
scroll to position [277, 0]
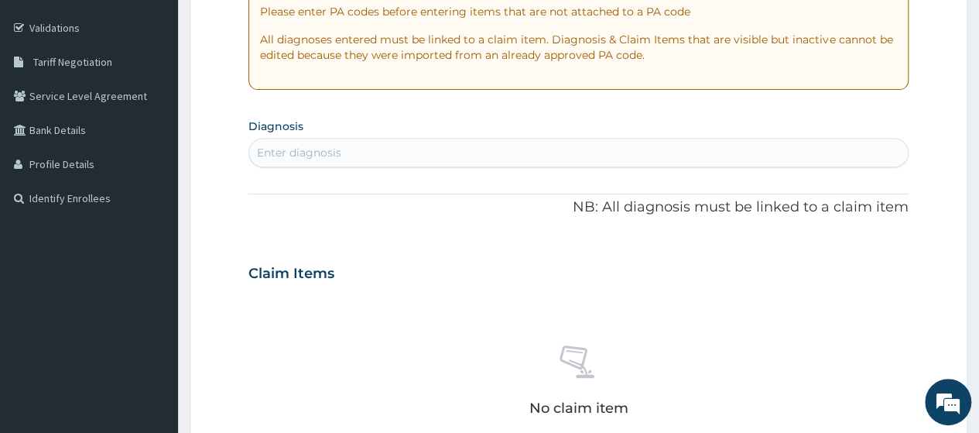
click at [355, 156] on div "Enter diagnosis" at bounding box center [578, 152] width 659 height 25
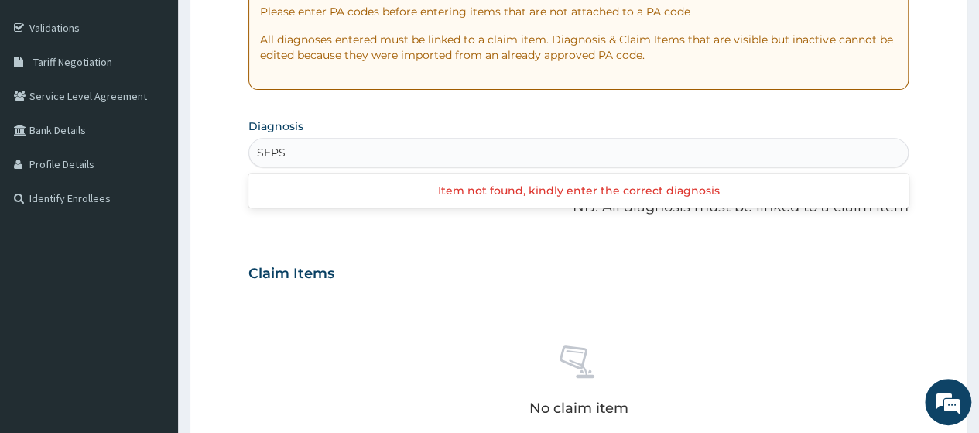
type input "SEPSI"
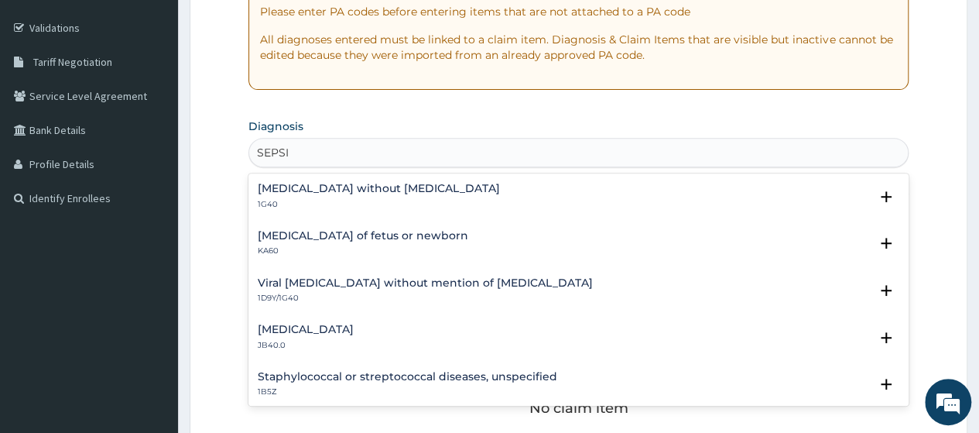
click at [340, 192] on h4 "Sepsis without septic shock" at bounding box center [379, 189] width 242 height 12
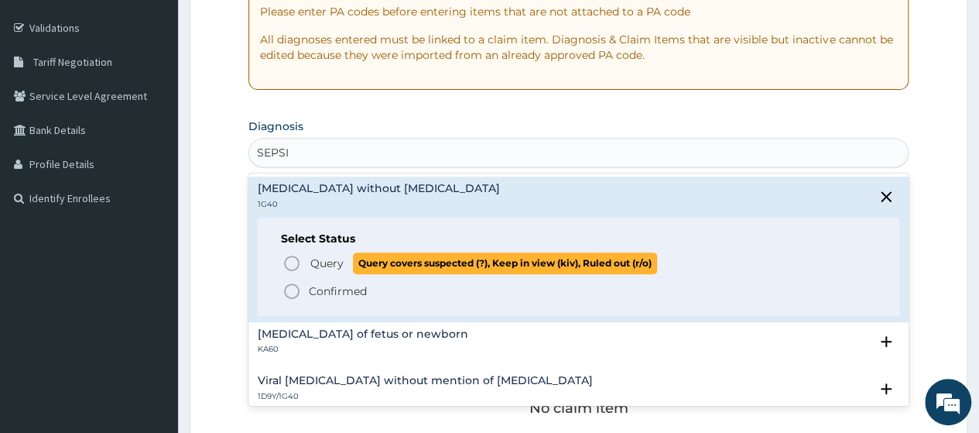
click at [331, 270] on p "Query Query covers suspected (?), Keep in view (kiv), Ruled out (r/o)" at bounding box center [483, 262] width 348 height 21
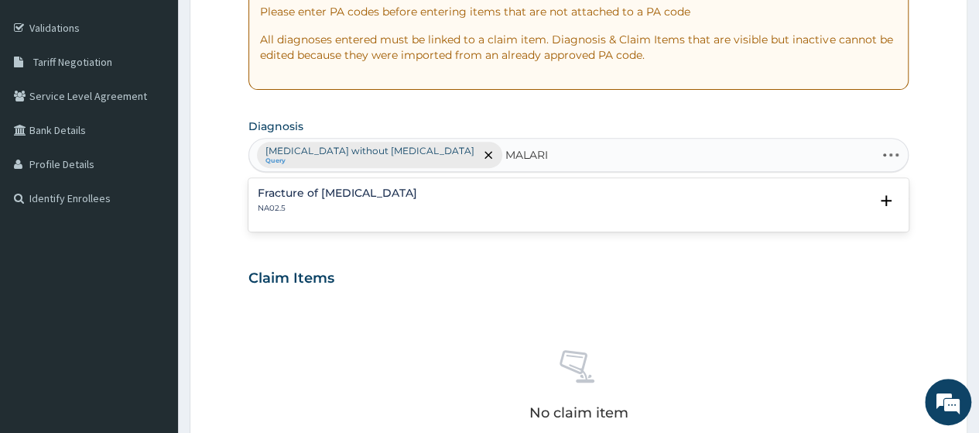
type input "[MEDICAL_DATA]"
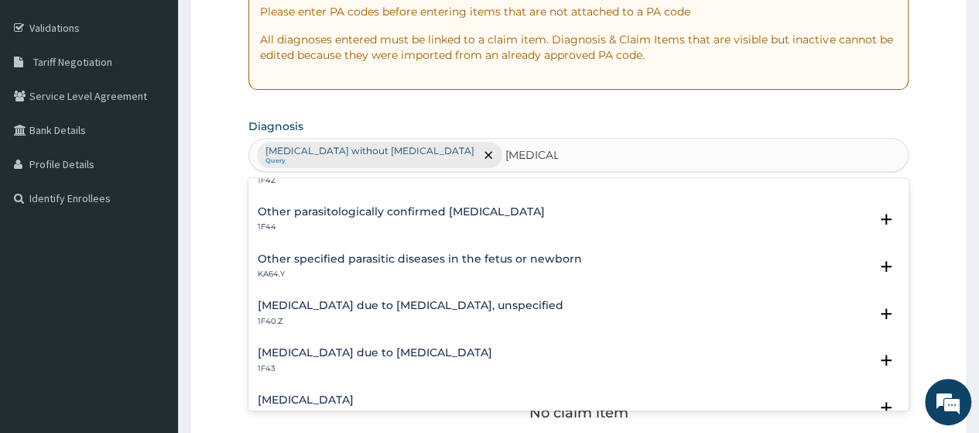
scroll to position [155, 0]
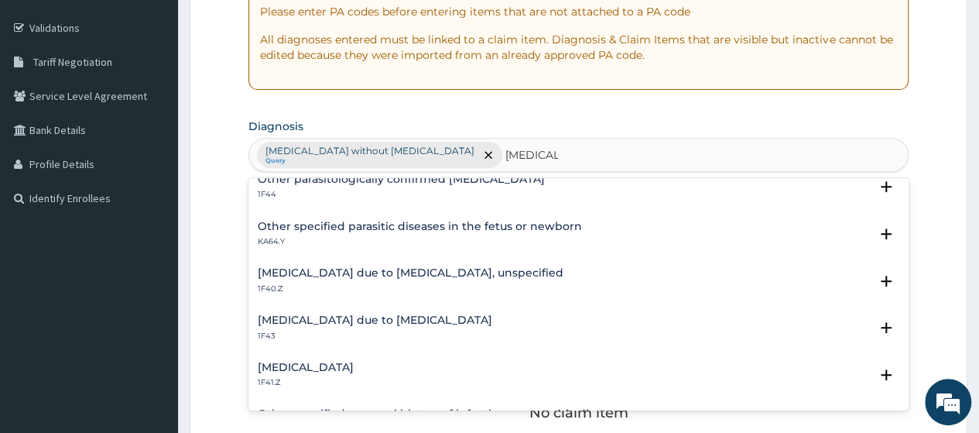
click at [393, 276] on h4 "[MEDICAL_DATA] due to [MEDICAL_DATA], unspecified" at bounding box center [411, 273] width 306 height 12
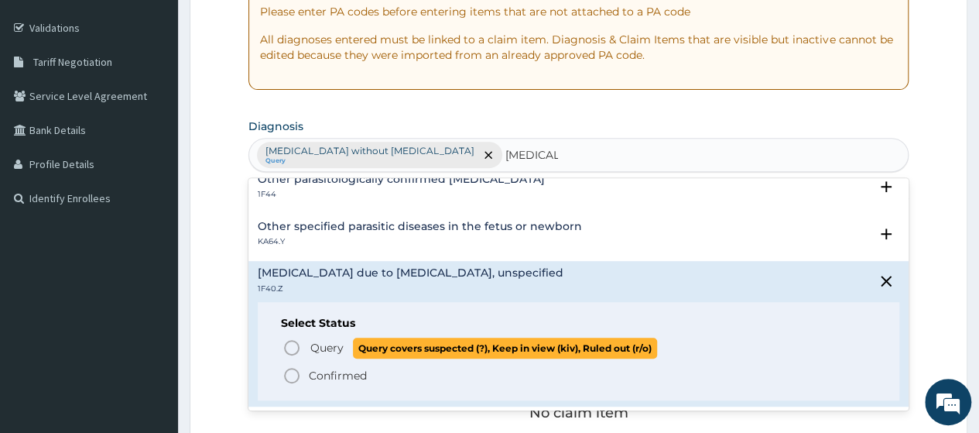
click at [339, 344] on span "Query" at bounding box center [326, 347] width 33 height 15
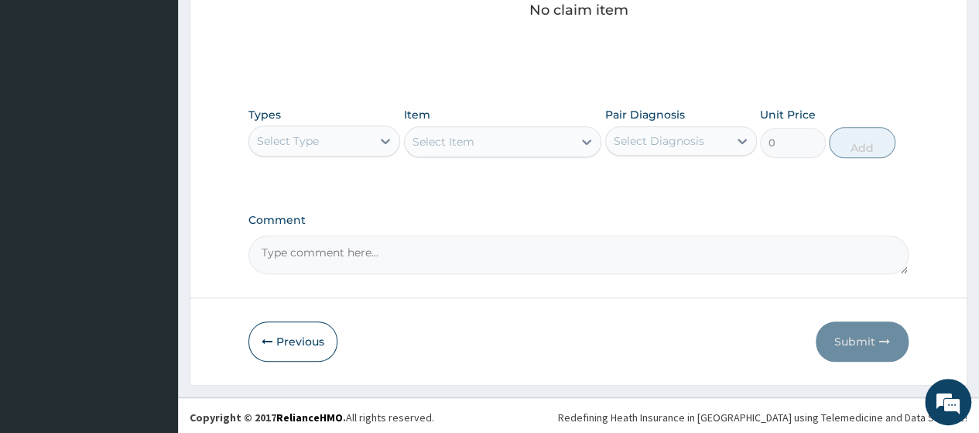
scroll to position [680, 0]
click at [341, 132] on div "Select Type" at bounding box center [310, 140] width 122 height 25
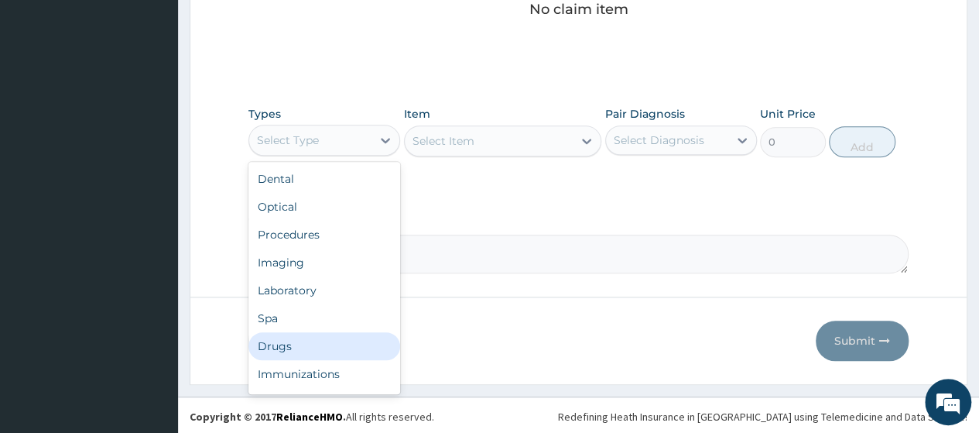
click at [283, 341] on div "Drugs" at bounding box center [324, 346] width 152 height 28
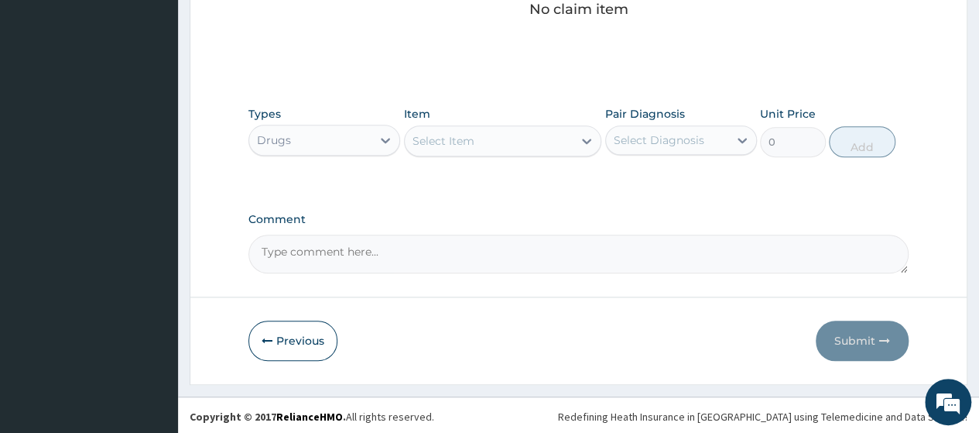
click at [511, 135] on div "Select Item" at bounding box center [489, 141] width 169 height 25
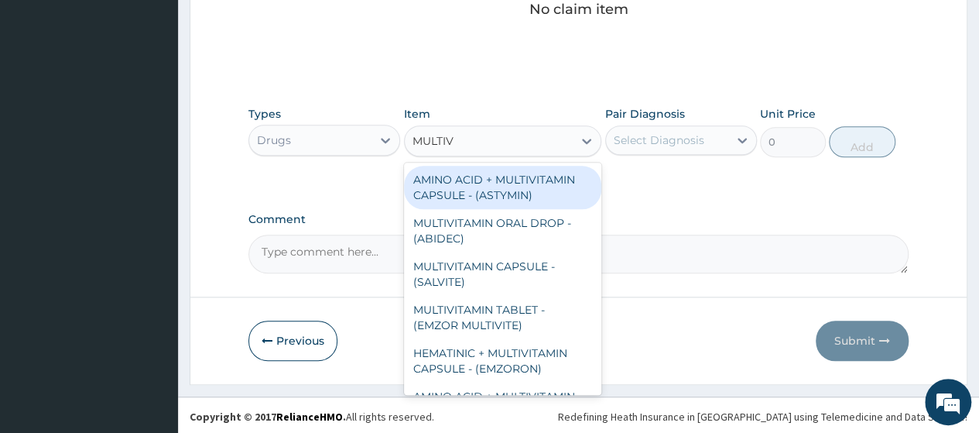
type input "MULTIVI"
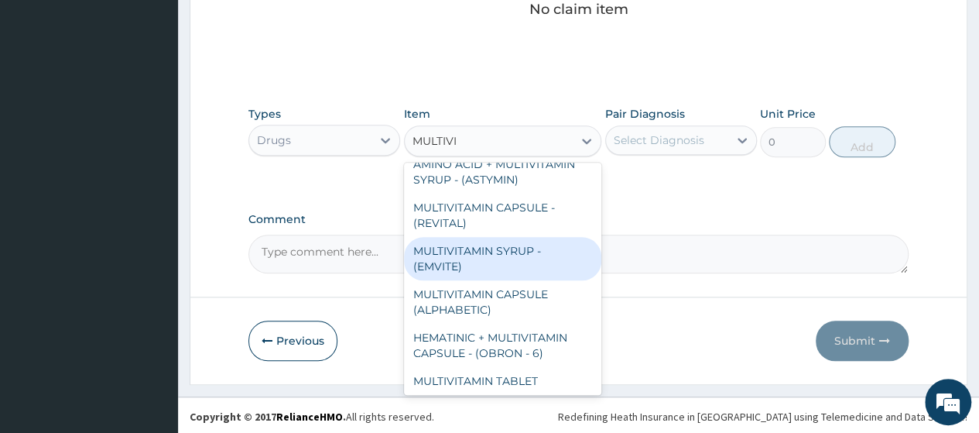
scroll to position [350, 0]
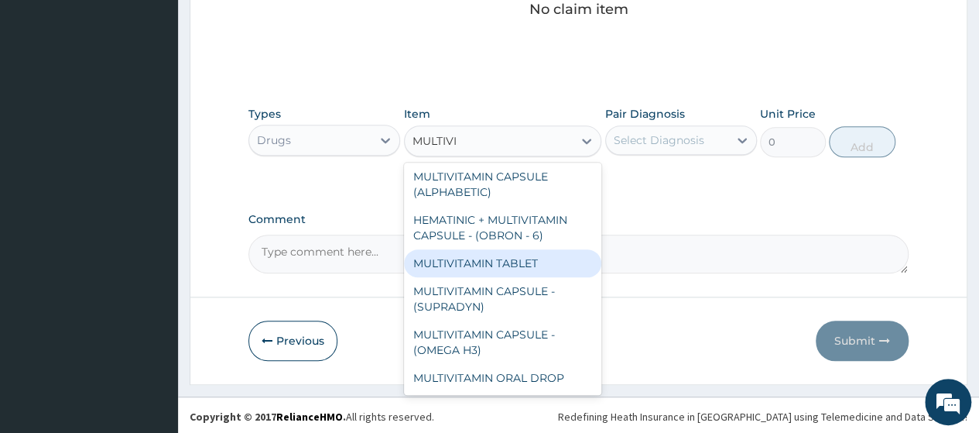
click at [531, 255] on div "MULTIVITAMIN TABLET" at bounding box center [503, 263] width 198 height 28
type input "84"
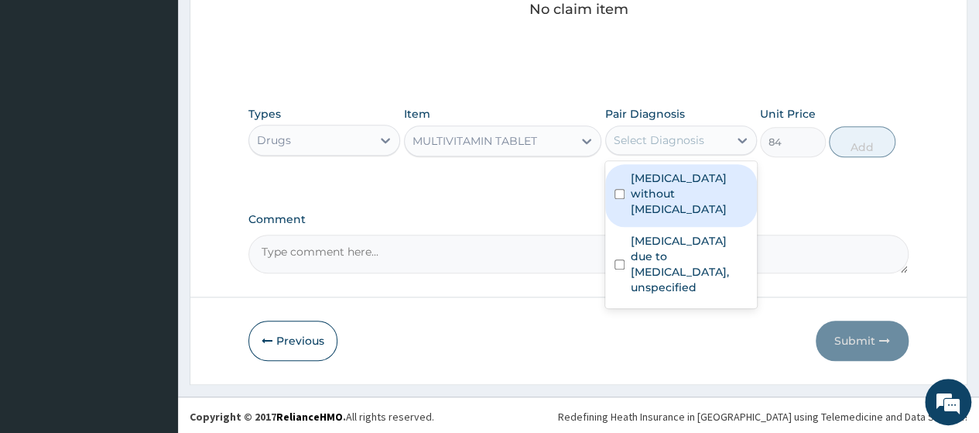
click at [689, 140] on div "Select Diagnosis" at bounding box center [659, 139] width 91 height 15
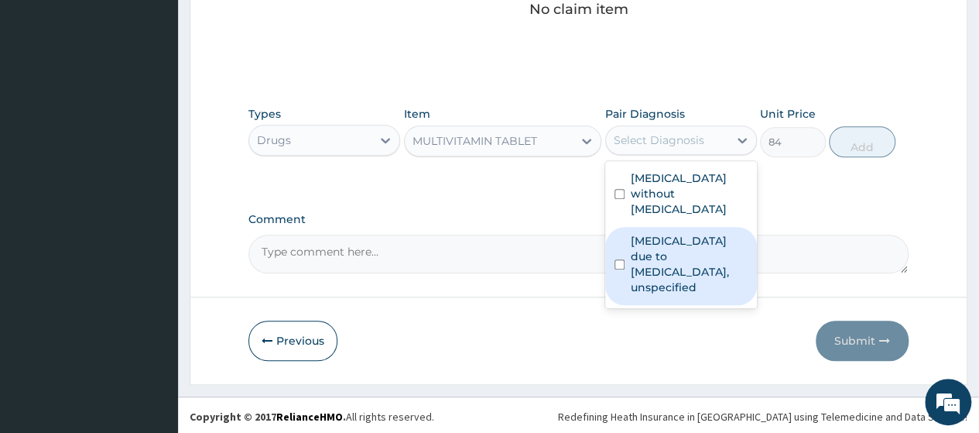
click at [686, 233] on label "Malaria due to Plasmodium falciparum, unspecified" at bounding box center [689, 264] width 117 height 62
checkbox input "true"
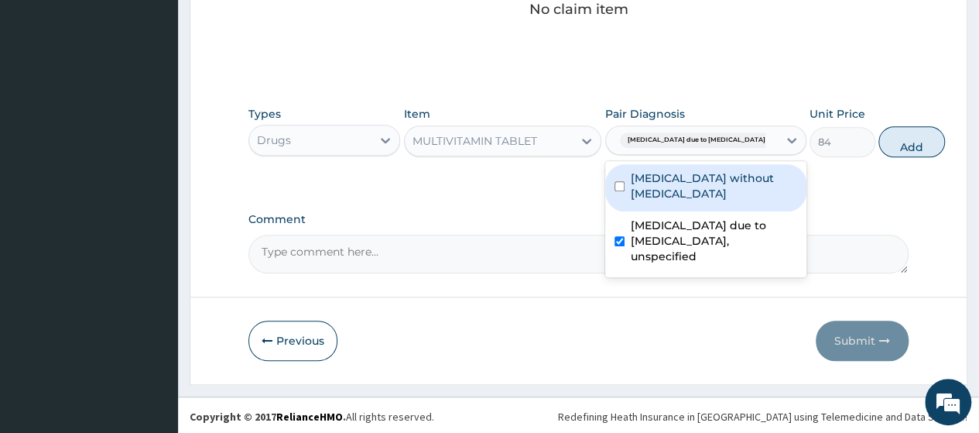
click at [687, 195] on label "Sepsis without septic shock" at bounding box center [714, 185] width 166 height 31
checkbox input "true"
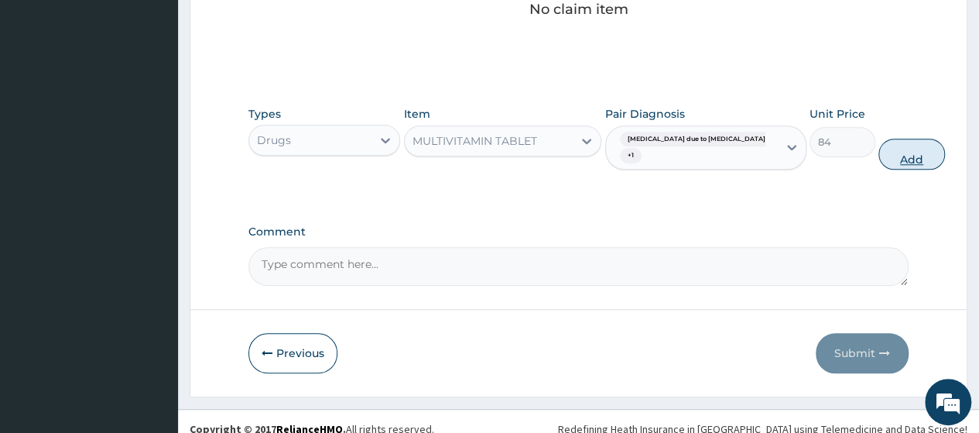
click at [879, 151] on button "Add" at bounding box center [912, 154] width 66 height 31
type input "0"
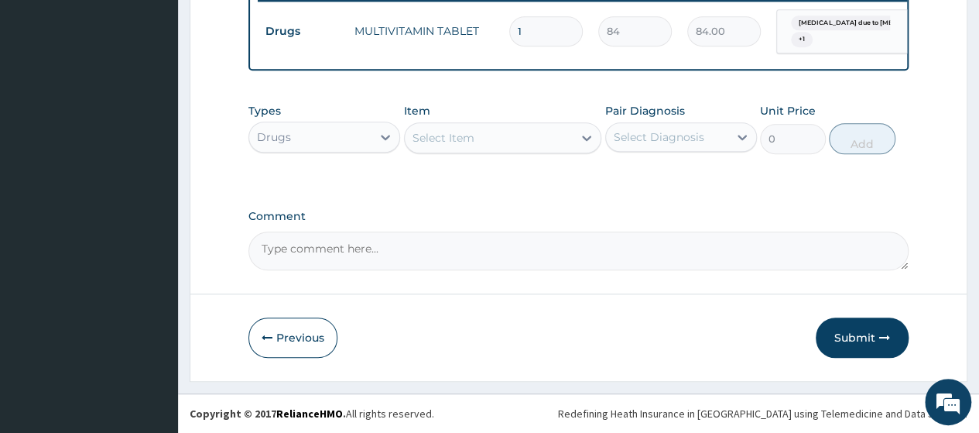
type input "14"
type input "1176.00"
type input "14"
click at [551, 135] on div "Select Item" at bounding box center [489, 137] width 169 height 25
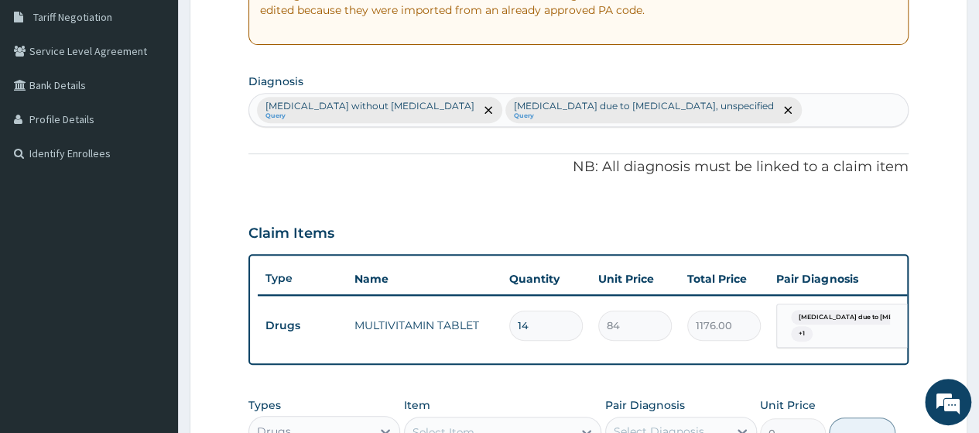
scroll to position [316, 0]
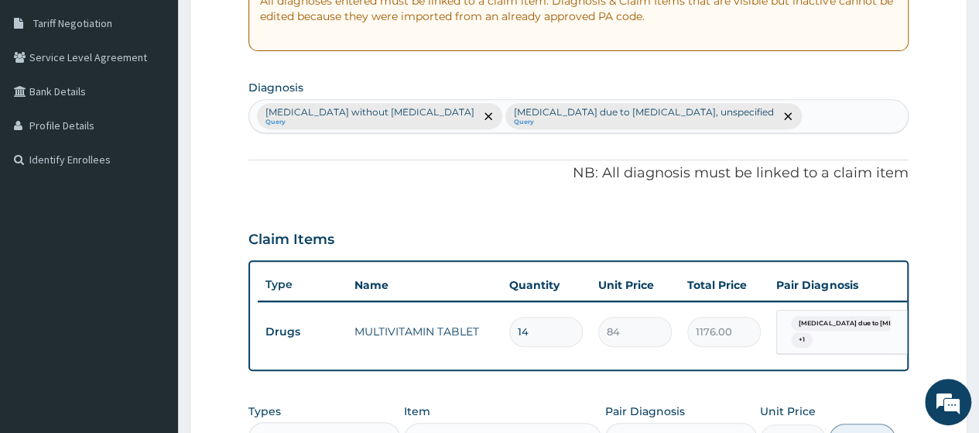
click at [749, 112] on div "Sepsis without septic shock Query Malaria due to Plasmodium falciparum, unspeci…" at bounding box center [578, 116] width 659 height 33
type input "MYALGIA"
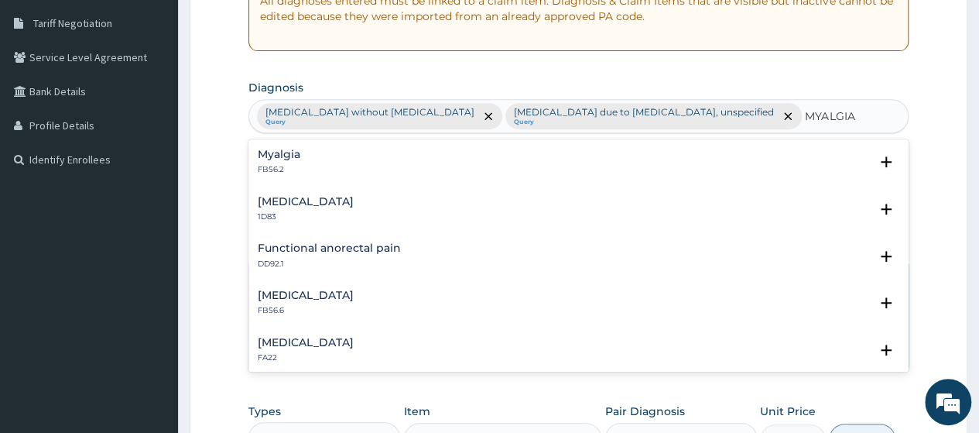
click at [274, 166] on p "FB56.2" at bounding box center [279, 169] width 43 height 11
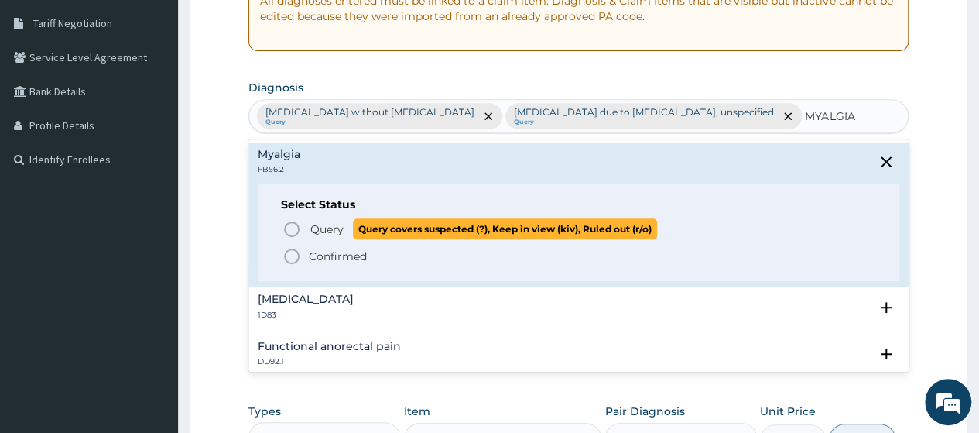
click at [320, 228] on span "Query" at bounding box center [326, 228] width 33 height 15
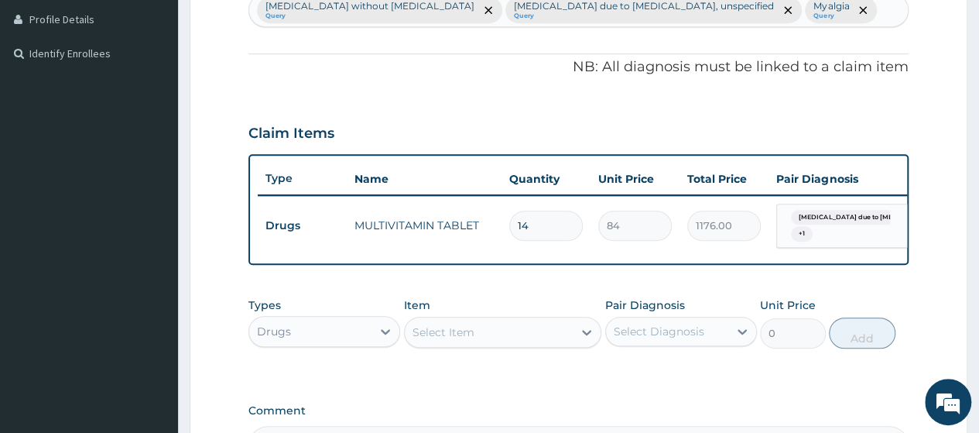
scroll to position [548, 0]
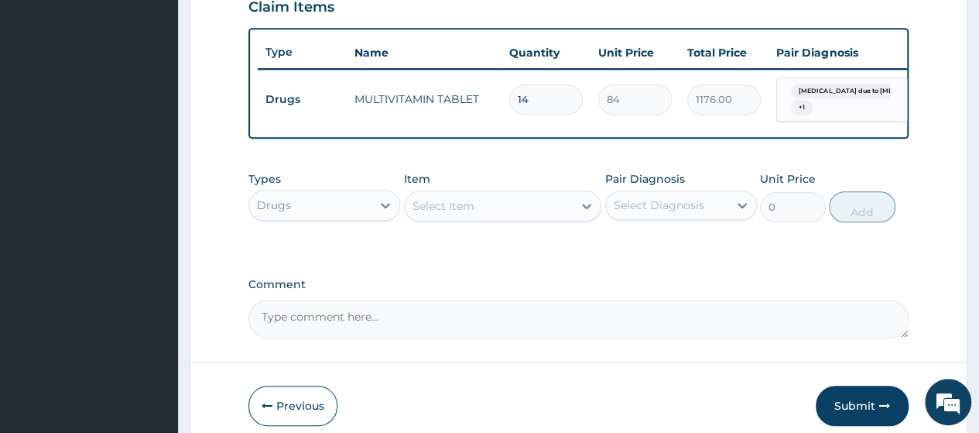
click at [460, 210] on div "Select Item" at bounding box center [444, 205] width 62 height 15
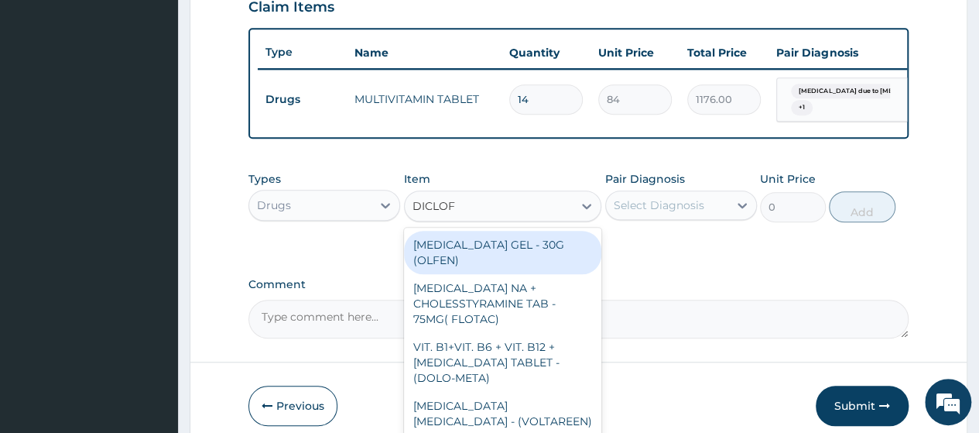
type input "DICLOFE"
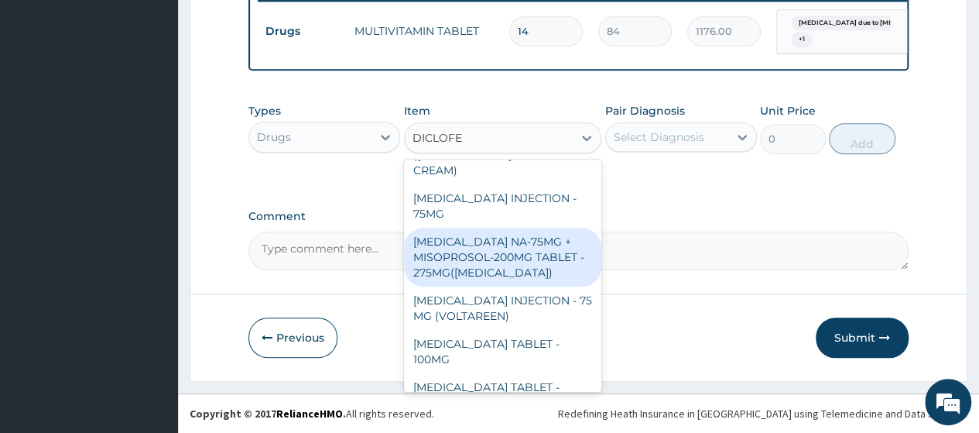
scroll to position [399, 0]
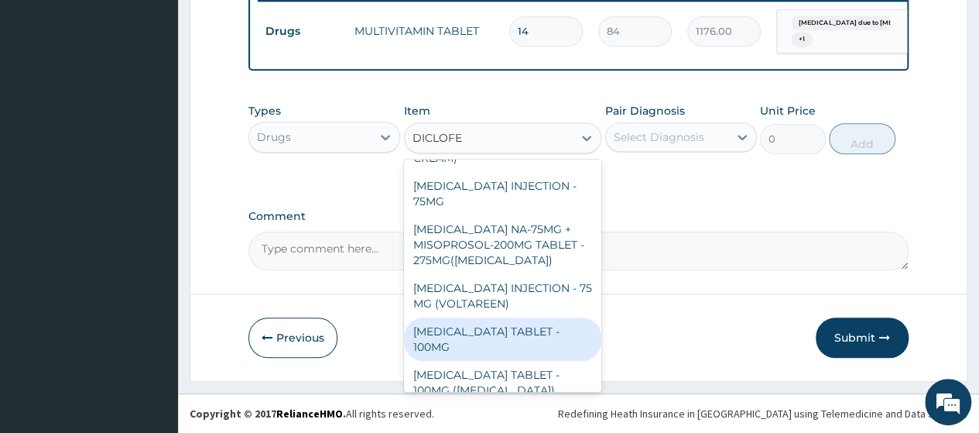
click at [520, 334] on div "DICLOFENAC TABLET - 100MG" at bounding box center [503, 338] width 198 height 43
type input "112"
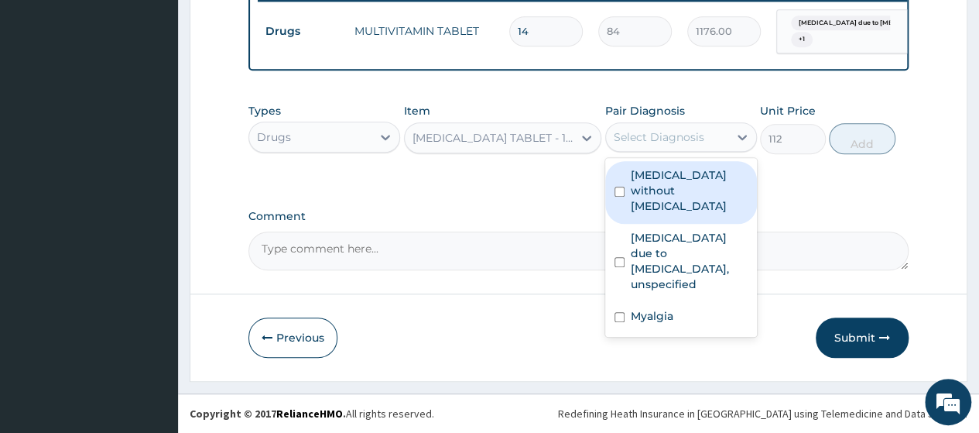
click at [656, 131] on div "Select Diagnosis" at bounding box center [659, 136] width 91 height 15
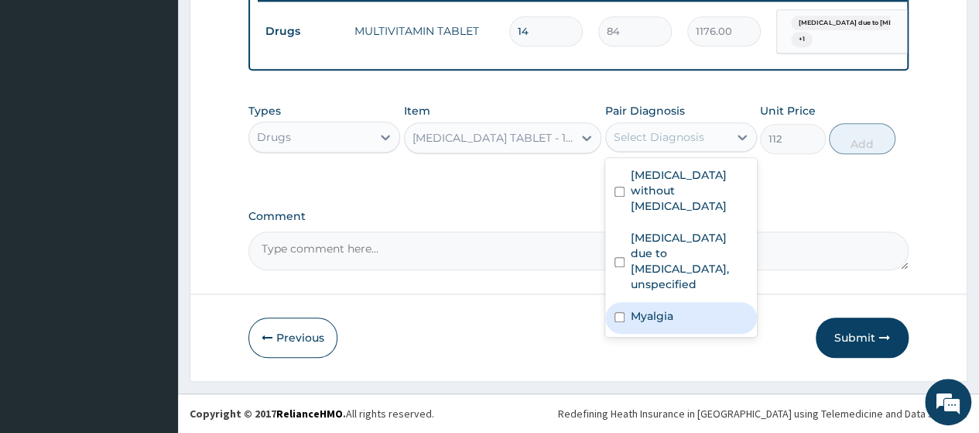
click at [663, 308] on label "Myalgia" at bounding box center [652, 315] width 43 height 15
checkbox input "true"
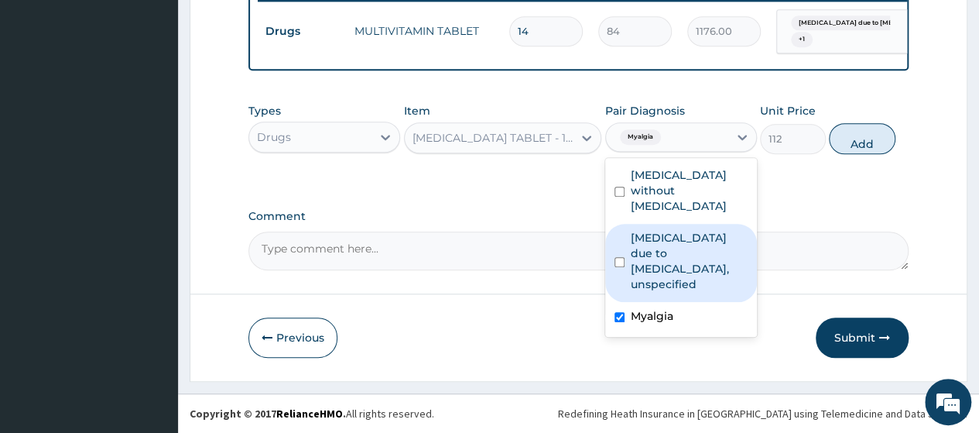
drag, startPoint x: 666, startPoint y: 255, endPoint x: 697, endPoint y: 151, distance: 108.3
click at [666, 253] on label "Malaria due to Plasmodium falciparum, unspecified" at bounding box center [689, 261] width 117 height 62
checkbox input "true"
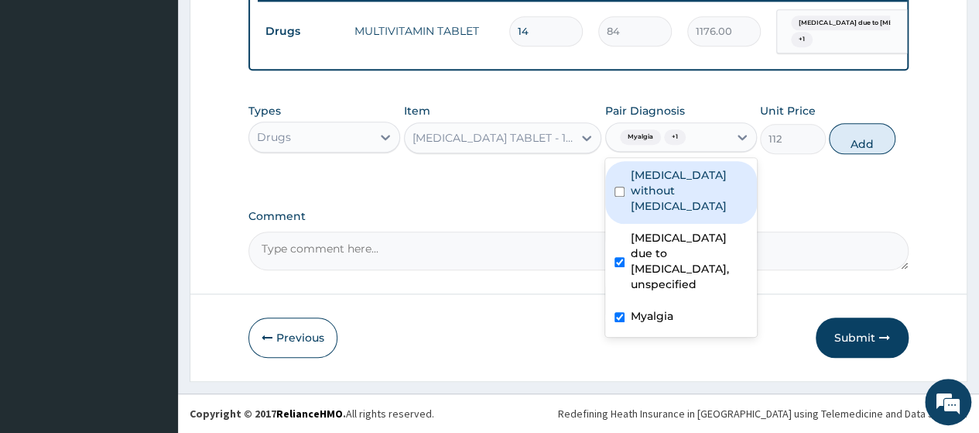
click at [687, 185] on label "Sepsis without septic shock" at bounding box center [689, 190] width 117 height 46
checkbox input "true"
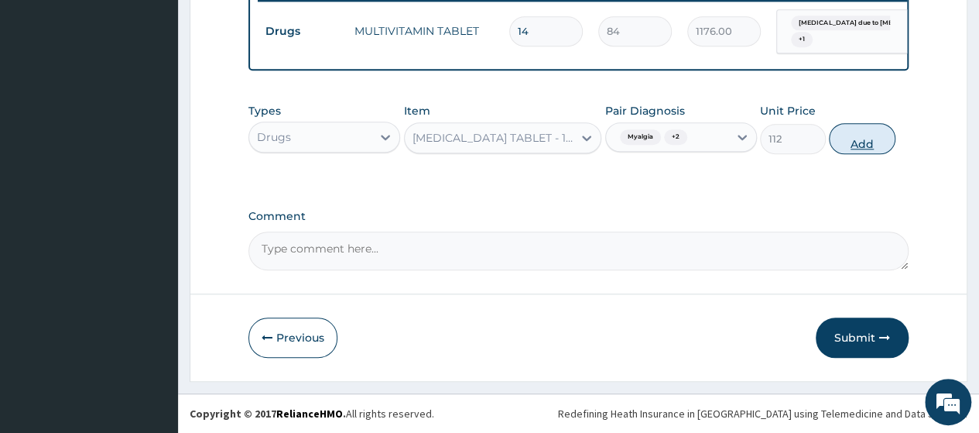
click at [852, 142] on button "Add" at bounding box center [862, 138] width 66 height 31
type input "0"
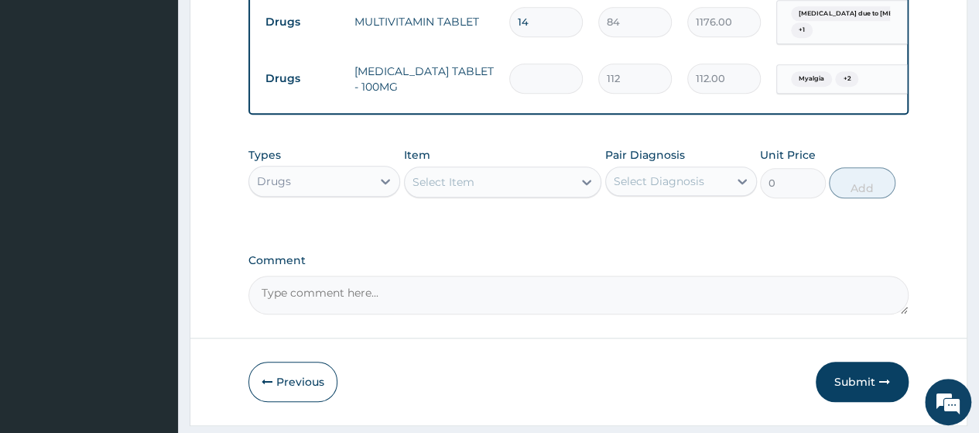
type input "0.00"
type input "5"
type input "560.00"
type input "5"
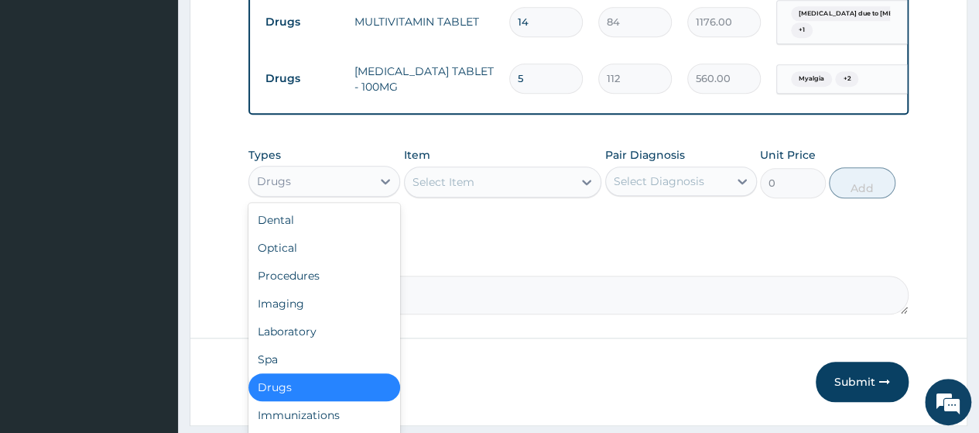
click at [279, 197] on div "Drugs" at bounding box center [324, 181] width 152 height 31
click at [292, 345] on div "Laboratory" at bounding box center [324, 331] width 152 height 28
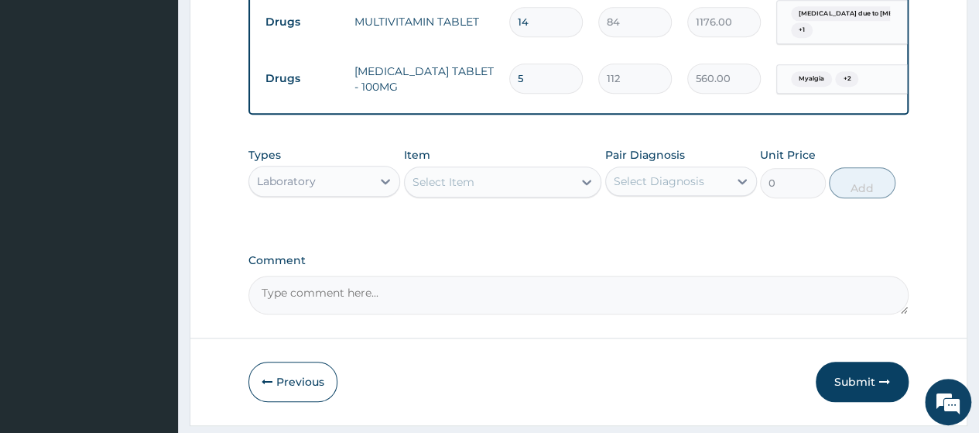
click at [471, 185] on div "Select Item" at bounding box center [444, 181] width 62 height 15
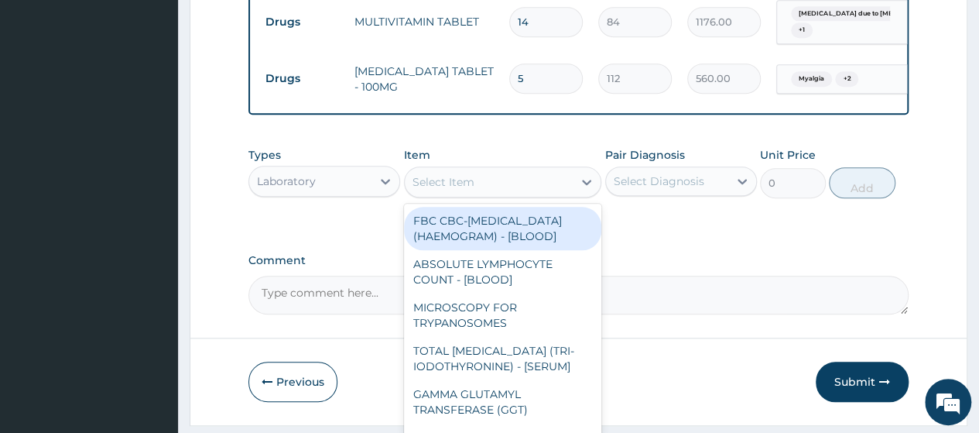
click at [485, 244] on div "FBC CBC-COMPLETE BLOOD COUNT (HAEMOGRAM) - [BLOOD]" at bounding box center [503, 228] width 198 height 43
type input "5000"
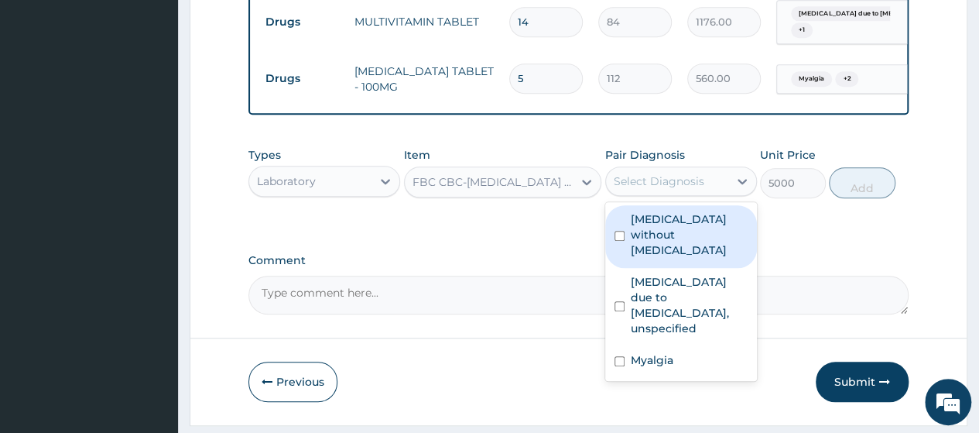
click at [696, 189] on div "Select Diagnosis" at bounding box center [659, 180] width 91 height 15
click at [670, 239] on label "Sepsis without septic shock" at bounding box center [689, 234] width 117 height 46
checkbox input "true"
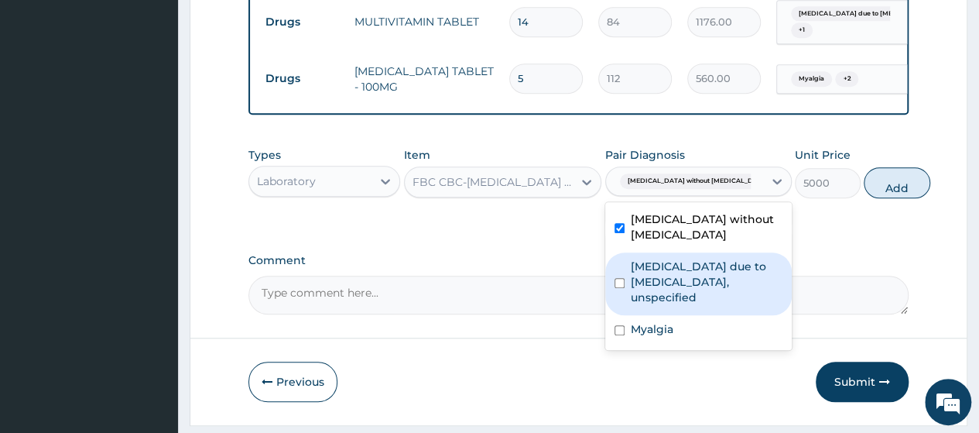
click at [670, 287] on label "Malaria due to Plasmodium falciparum, unspecified" at bounding box center [707, 282] width 152 height 46
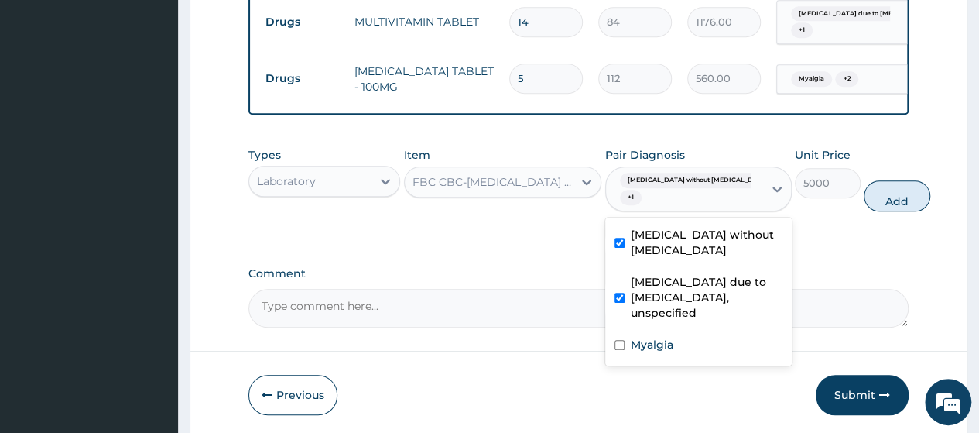
checkbox input "true"
drag, startPoint x: 670, startPoint y: 360, endPoint x: 852, endPoint y: 309, distance: 188.2
click at [678, 359] on div "Myalgia" at bounding box center [698, 347] width 187 height 32
checkbox input "true"
click at [864, 198] on button "Add" at bounding box center [897, 195] width 66 height 31
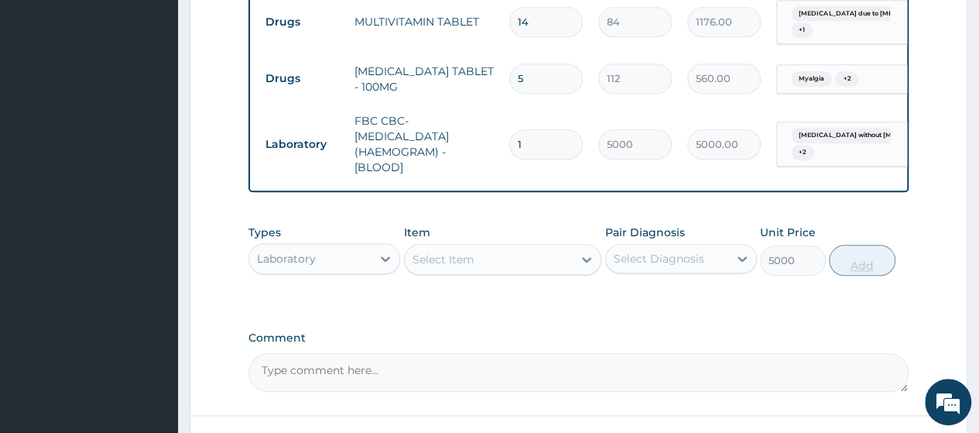
type input "0"
click at [484, 272] on div "Select Item" at bounding box center [489, 259] width 169 height 25
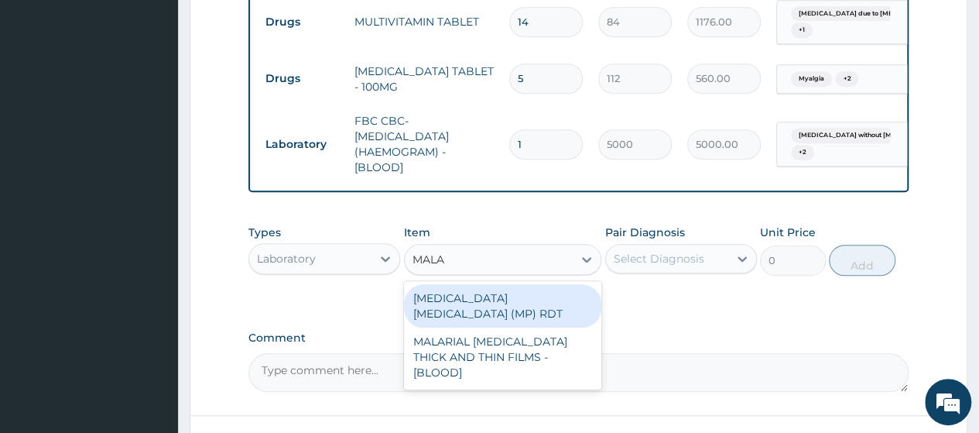
type input "MALAR"
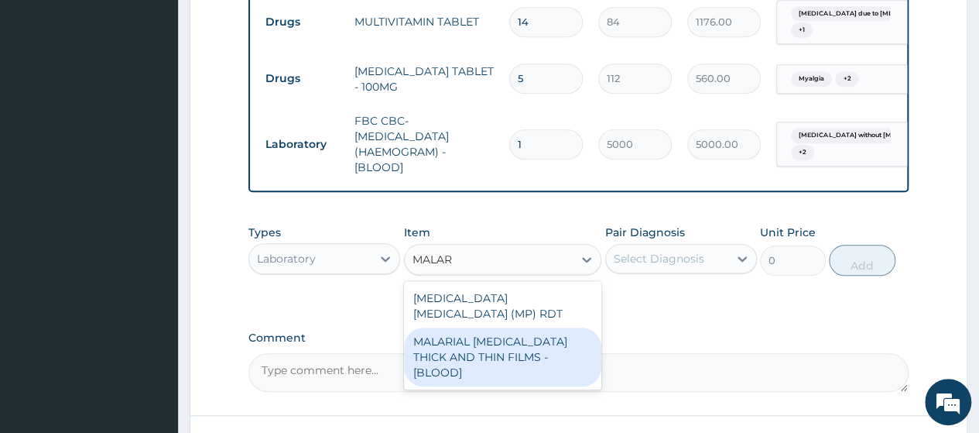
click at [457, 355] on div "MALARIAL PARASITE THICK AND THIN FILMS - [BLOOD]" at bounding box center [503, 356] width 198 height 59
type input "2187.5"
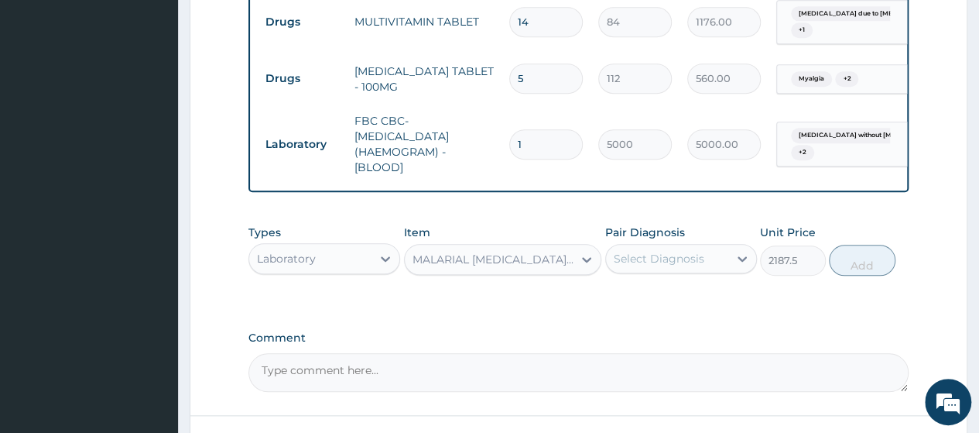
click at [632, 265] on div "Select Diagnosis" at bounding box center [659, 258] width 91 height 15
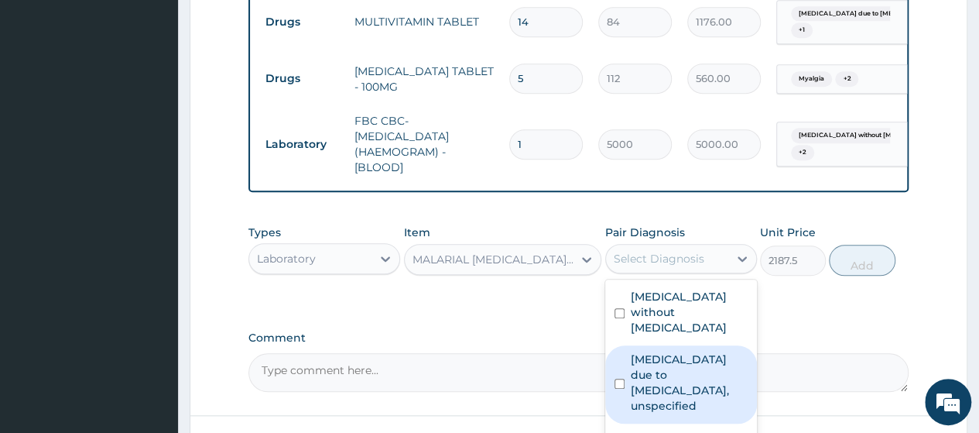
click at [673, 361] on label "Malaria due to Plasmodium falciparum, unspecified" at bounding box center [689, 382] width 117 height 62
checkbox input "true"
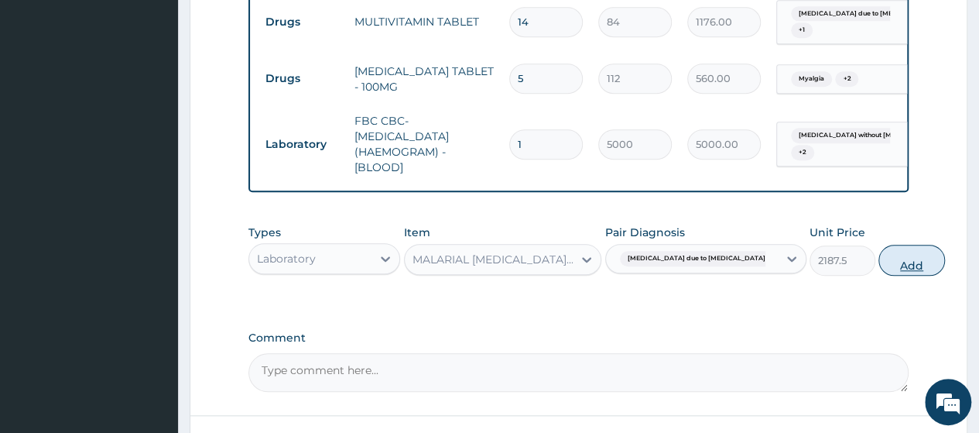
click at [879, 266] on button "Add" at bounding box center [912, 260] width 66 height 31
type input "0"
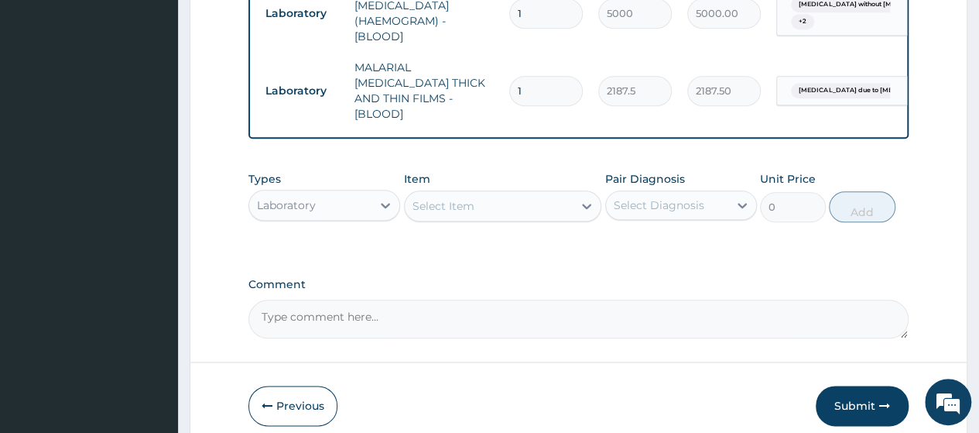
scroll to position [780, 0]
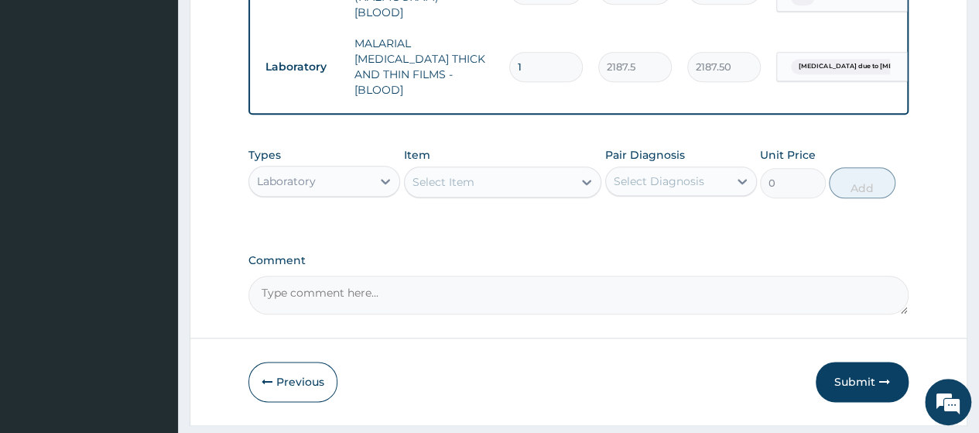
click at [356, 186] on div "Laboratory" at bounding box center [310, 181] width 122 height 25
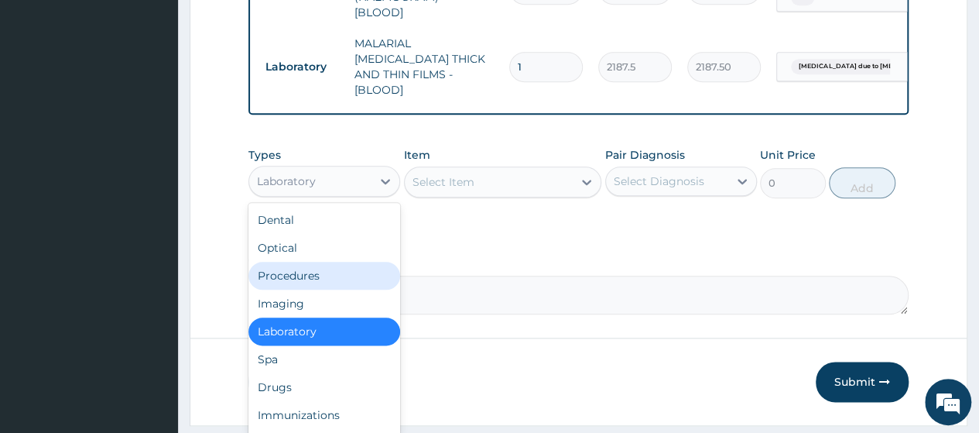
click at [307, 268] on div "Procedures" at bounding box center [324, 276] width 152 height 28
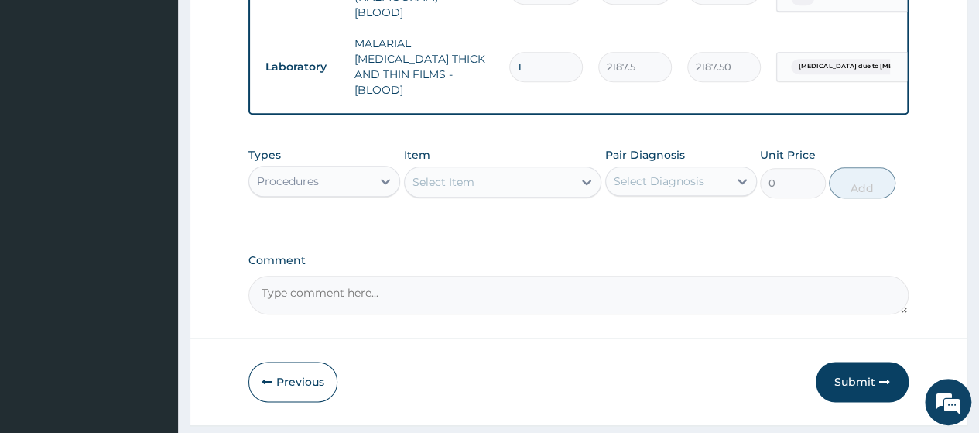
click at [530, 179] on div "Select Item" at bounding box center [489, 182] width 169 height 25
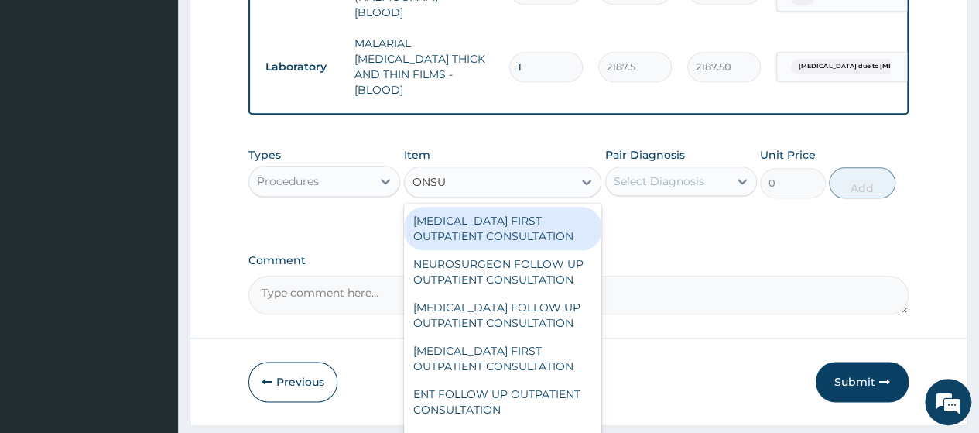
type input "ONSUL"
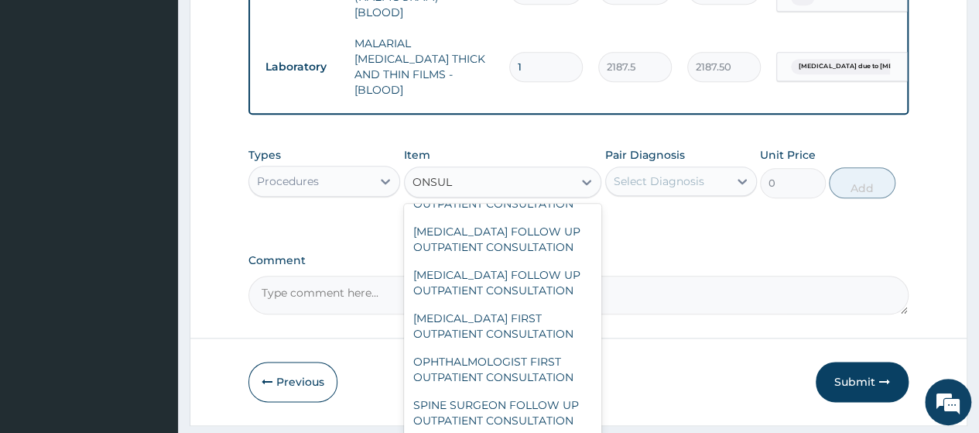
scroll to position [2688, 0]
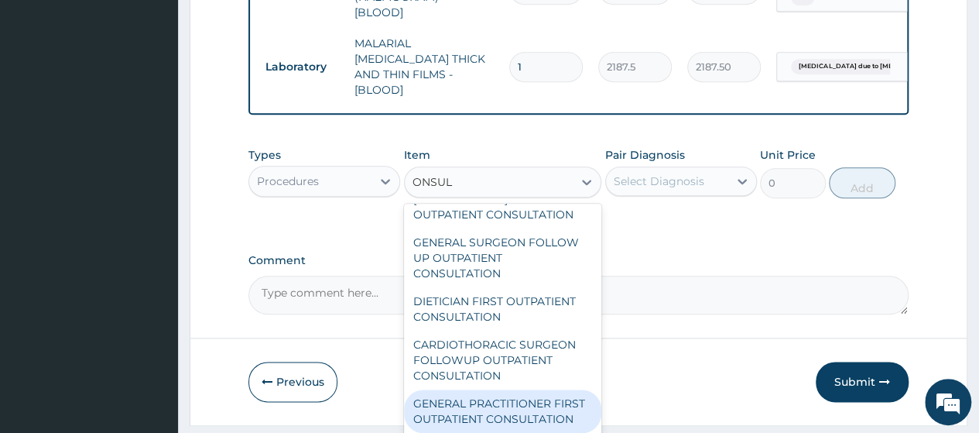
click at [437, 403] on div "GENERAL PRACTITIONER FIRST OUTPATIENT CONSULTATION" at bounding box center [503, 410] width 198 height 43
type input "3750"
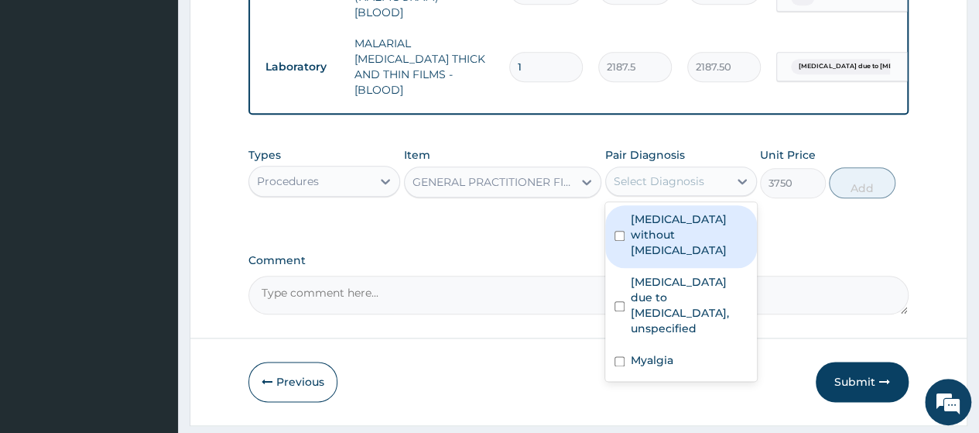
click at [681, 182] on div "Select Diagnosis" at bounding box center [659, 180] width 91 height 15
drag, startPoint x: 673, startPoint y: 216, endPoint x: 673, endPoint y: 291, distance: 75.1
click at [673, 218] on label "Sepsis without septic shock" at bounding box center [689, 234] width 117 height 46
checkbox input "true"
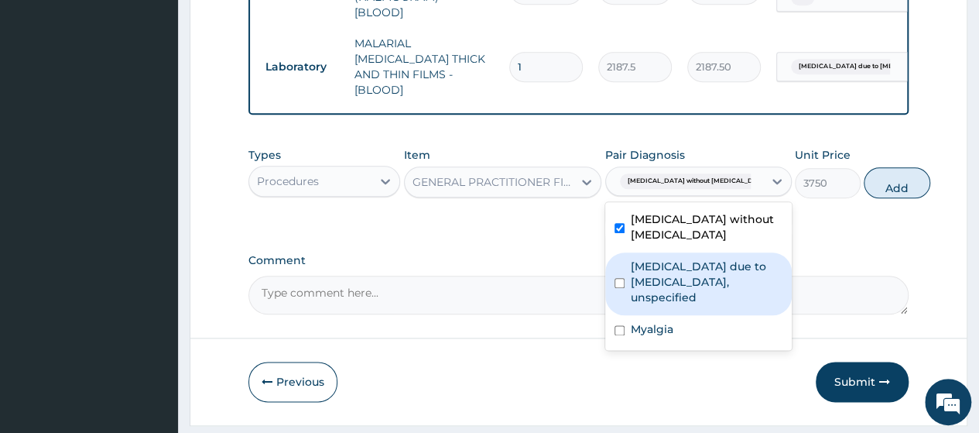
click at [673, 300] on label "Malaria due to Plasmodium falciparum, unspecified" at bounding box center [707, 282] width 152 height 46
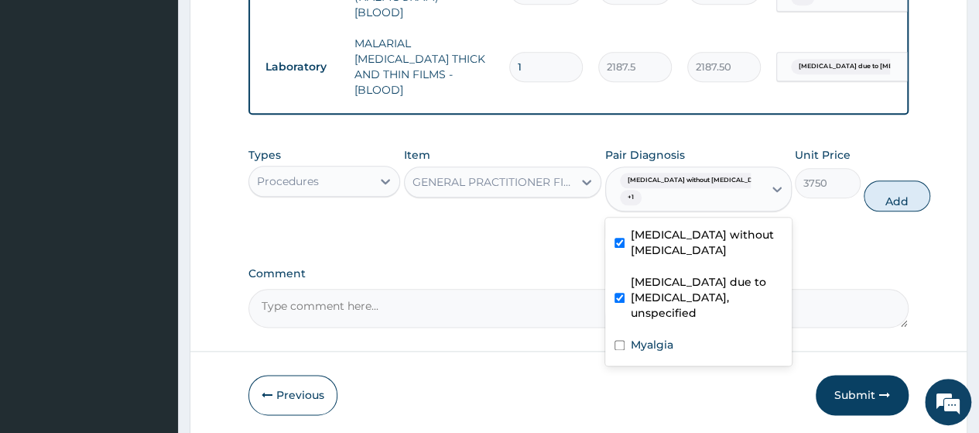
checkbox input "true"
drag, startPoint x: 665, startPoint y: 352, endPoint x: 737, endPoint y: 343, distance: 72.6
click at [675, 352] on div "Myalgia" at bounding box center [698, 347] width 187 height 32
checkbox input "true"
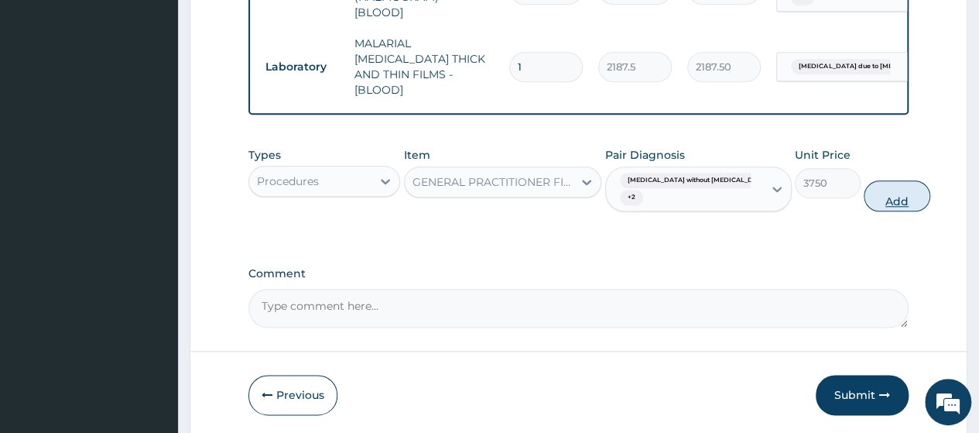
click at [869, 191] on button "Add" at bounding box center [897, 195] width 66 height 31
type input "0"
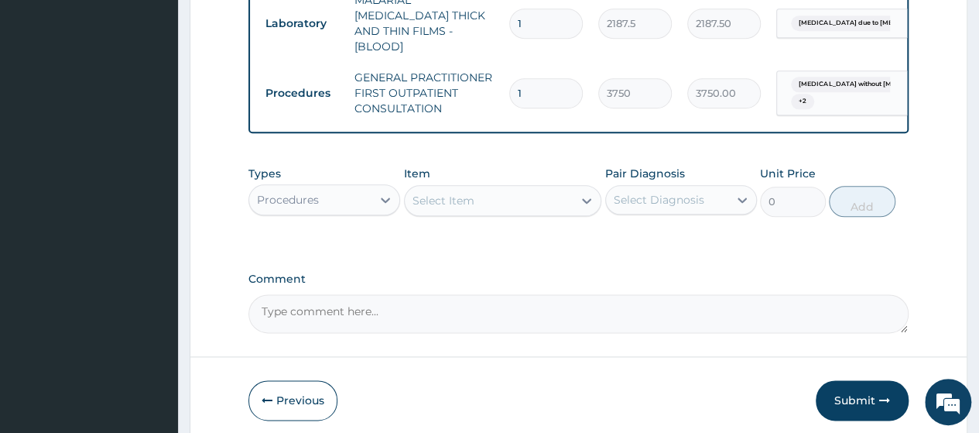
scroll to position [880, 0]
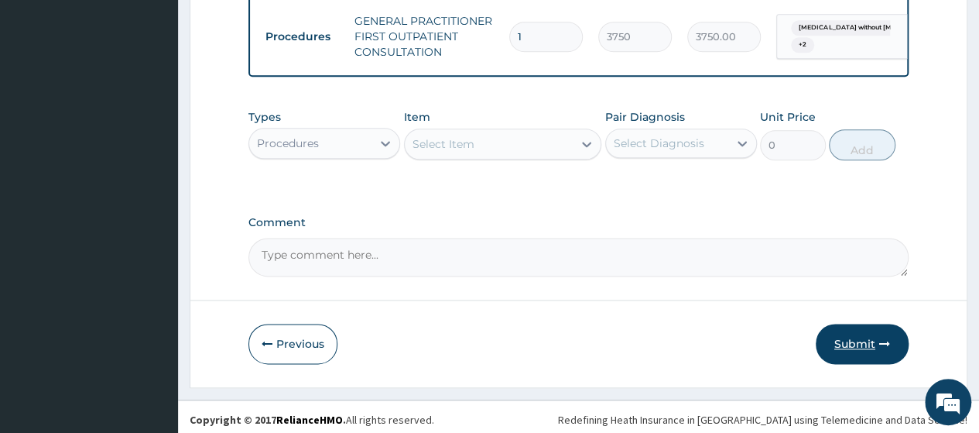
click at [863, 338] on button "Submit" at bounding box center [862, 344] width 93 height 40
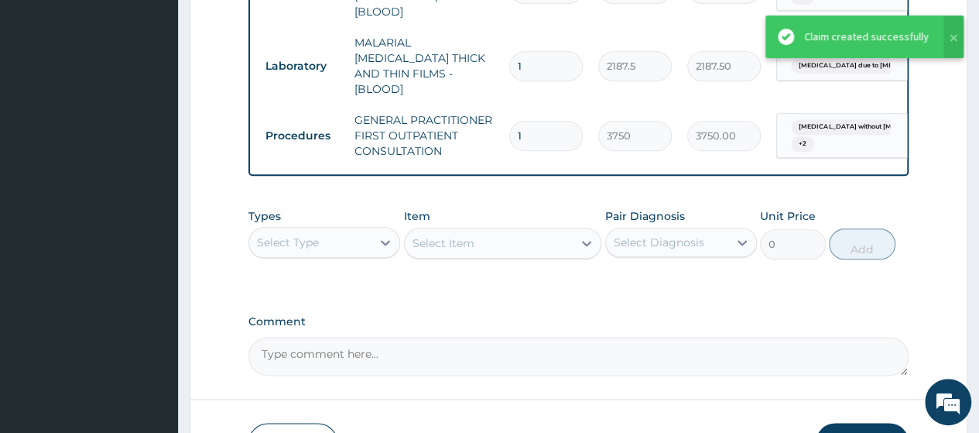
scroll to position [725, 0]
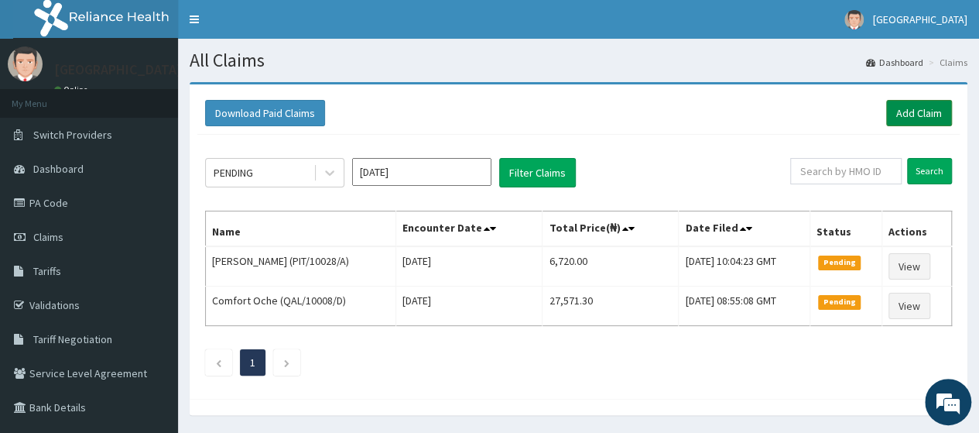
click at [913, 109] on link "Add Claim" at bounding box center [919, 113] width 66 height 26
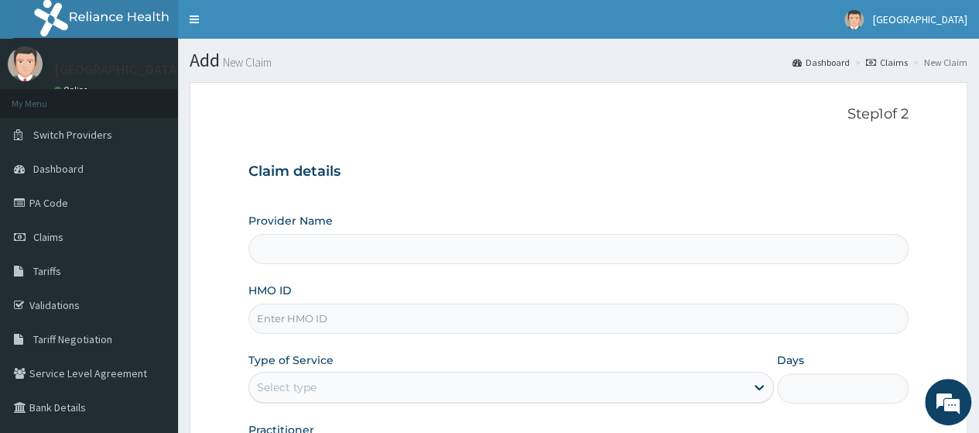
type input "[GEOGRAPHIC_DATA], [GEOGRAPHIC_DATA]"
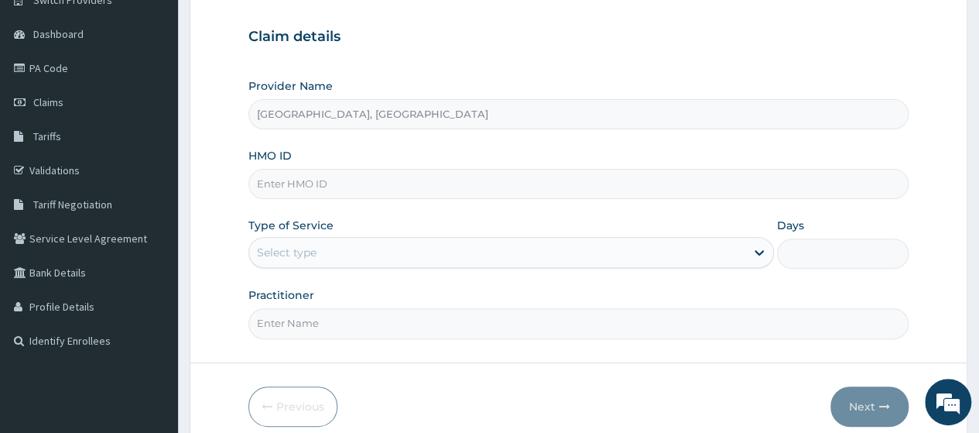
scroll to position [155, 0]
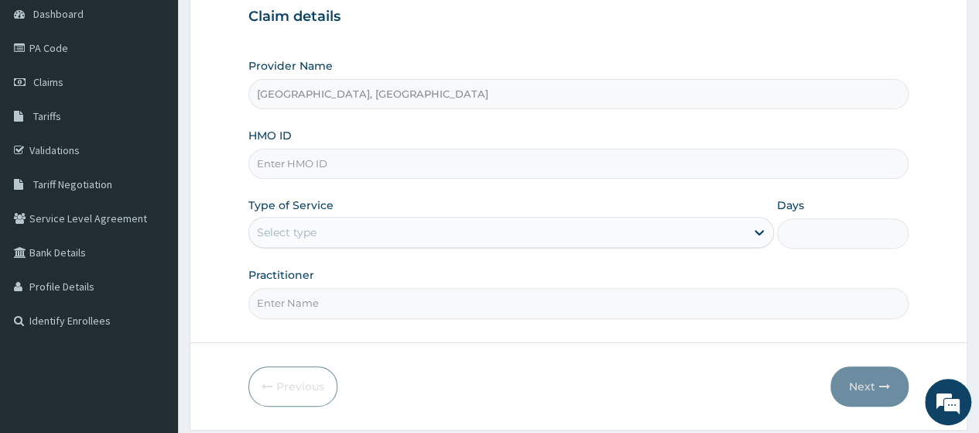
click at [331, 166] on input "HMO ID" at bounding box center [578, 164] width 660 height 30
type input "Z"
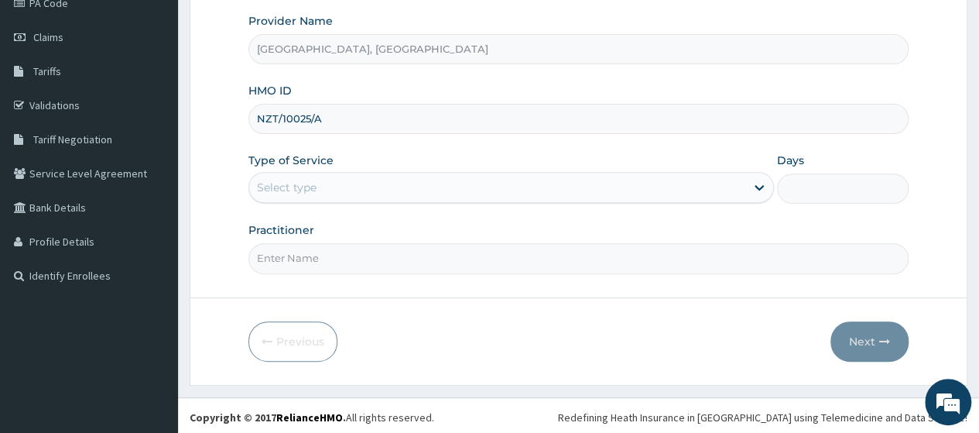
type input "NZT/10025/A"
click at [360, 180] on div "Select type" at bounding box center [497, 187] width 496 height 25
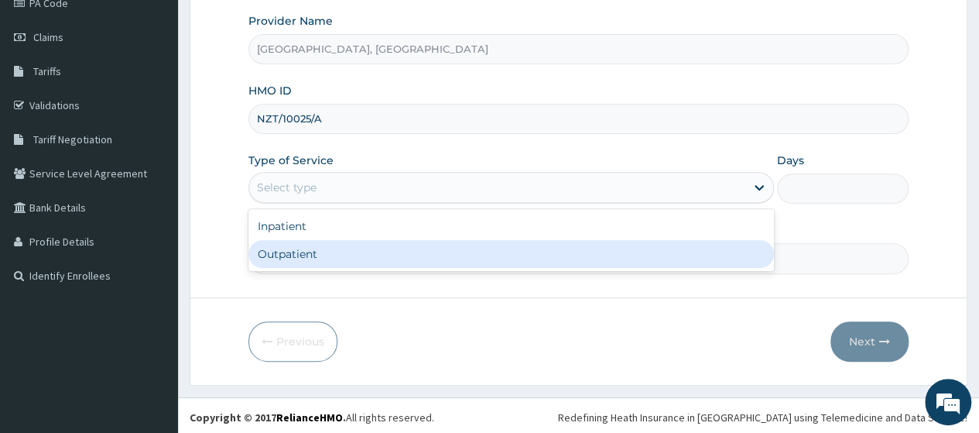
click at [336, 252] on div "Outpatient" at bounding box center [511, 254] width 526 height 28
type input "1"
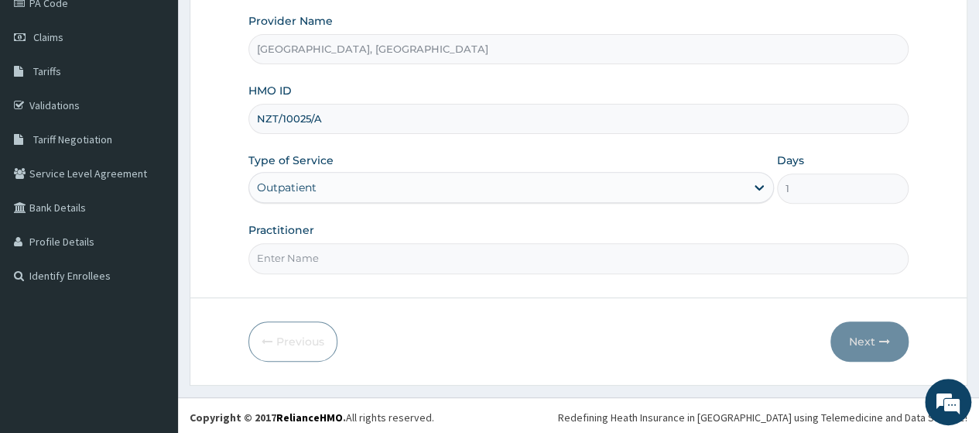
click at [331, 246] on input "Practitioner" at bounding box center [578, 258] width 660 height 30
type input "dr [PERSON_NAME]"
click at [862, 332] on button "Next" at bounding box center [870, 341] width 78 height 40
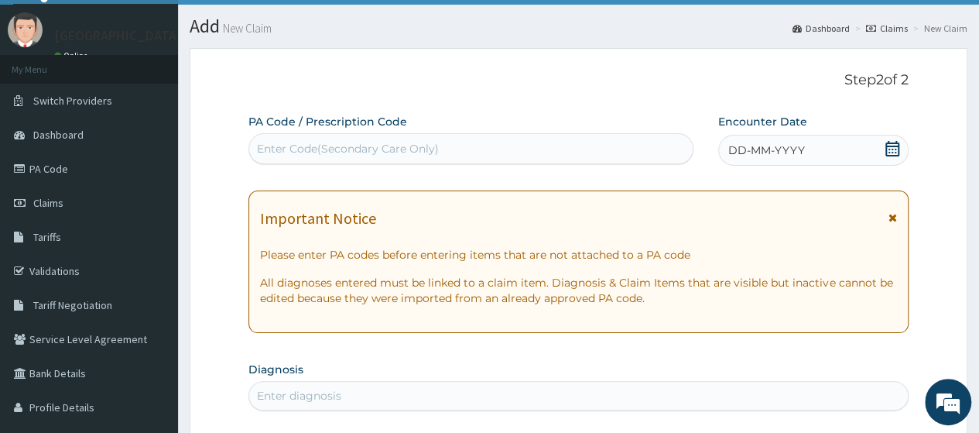
scroll to position [0, 0]
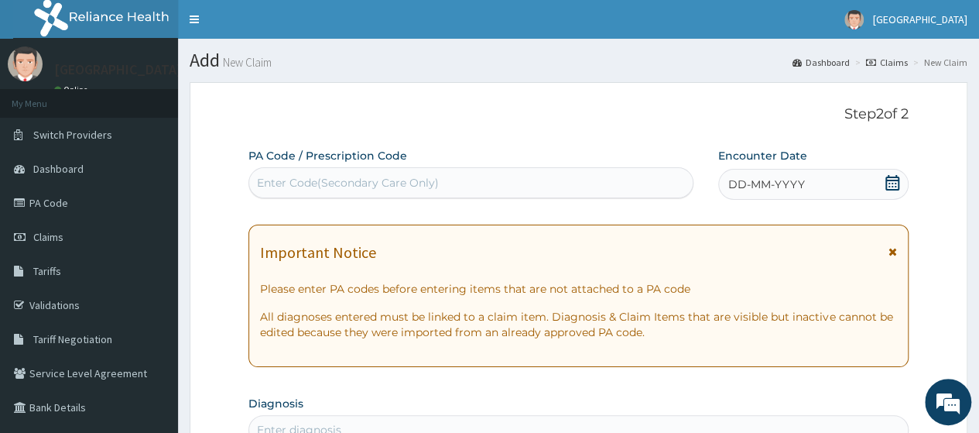
click at [858, 180] on div "DD-MM-YYYY" at bounding box center [813, 184] width 190 height 31
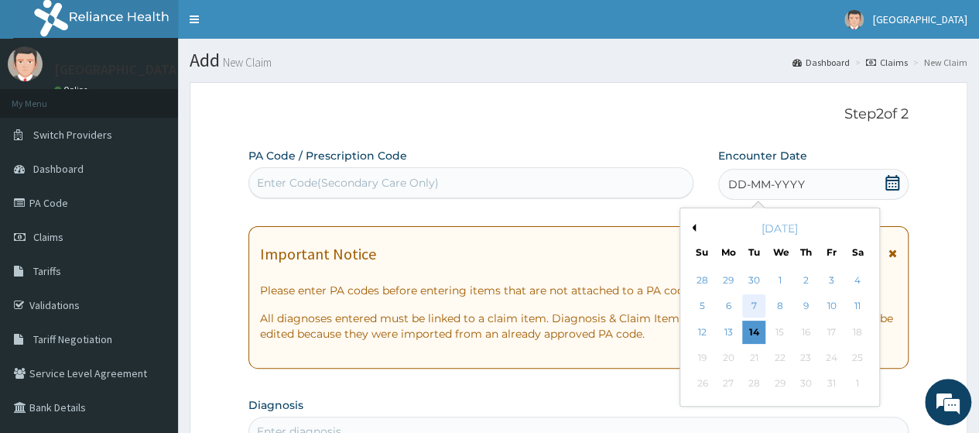
click at [756, 304] on div "7" at bounding box center [753, 306] width 23 height 23
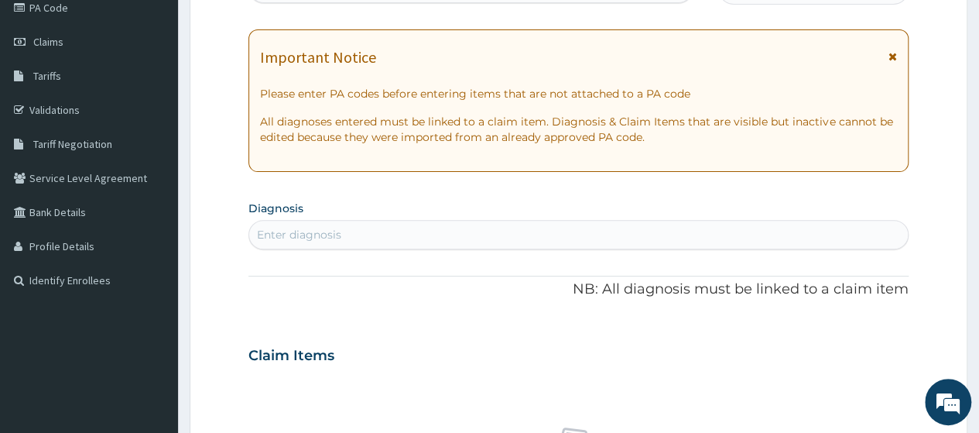
scroll to position [310, 0]
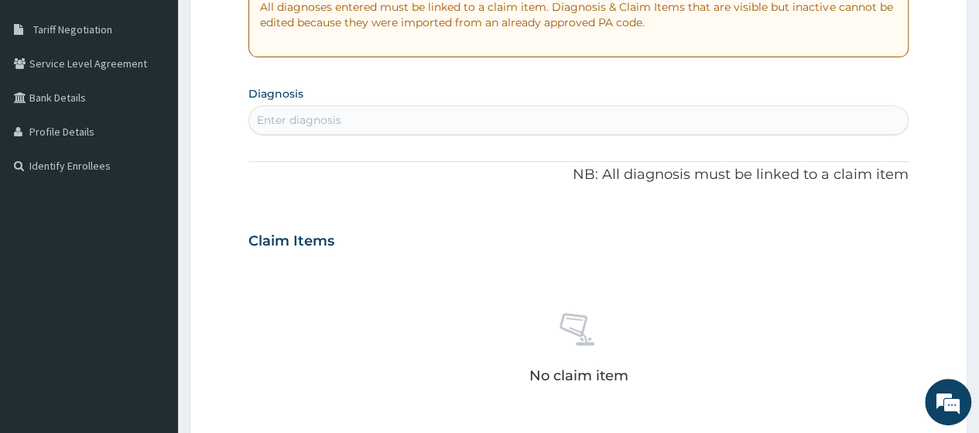
click at [382, 106] on div "Enter diagnosis" at bounding box center [578, 119] width 660 height 29
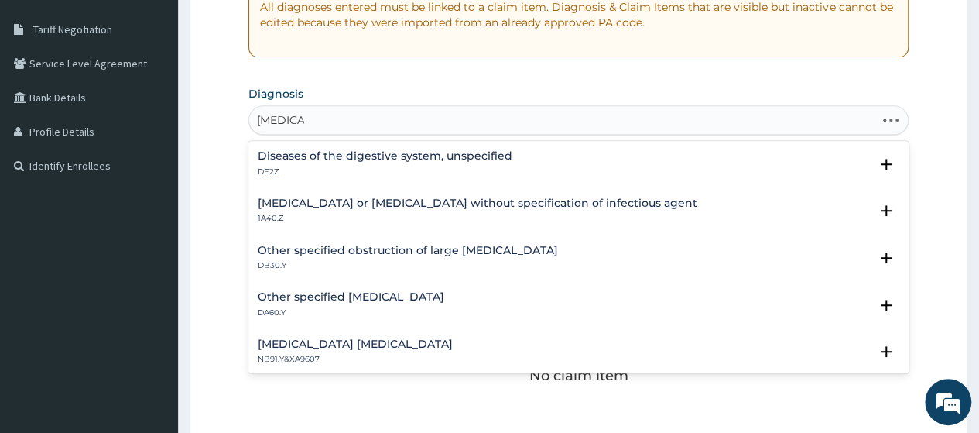
type input "GASTROE"
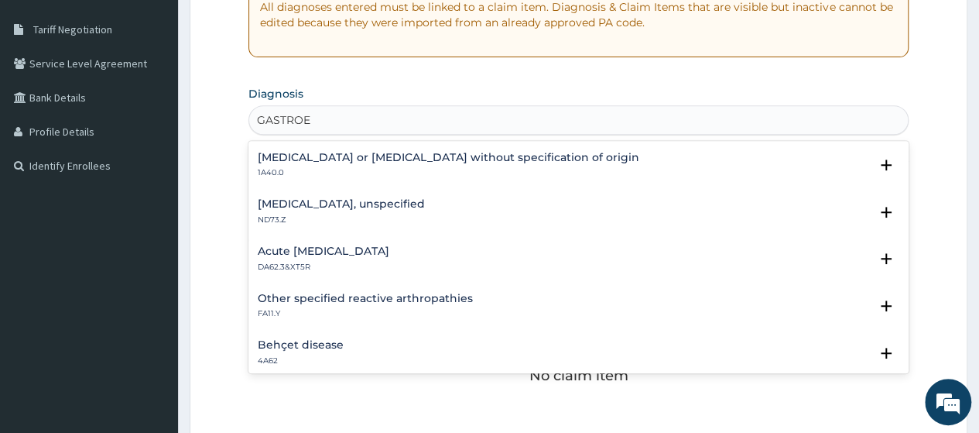
scroll to position [1084, 0]
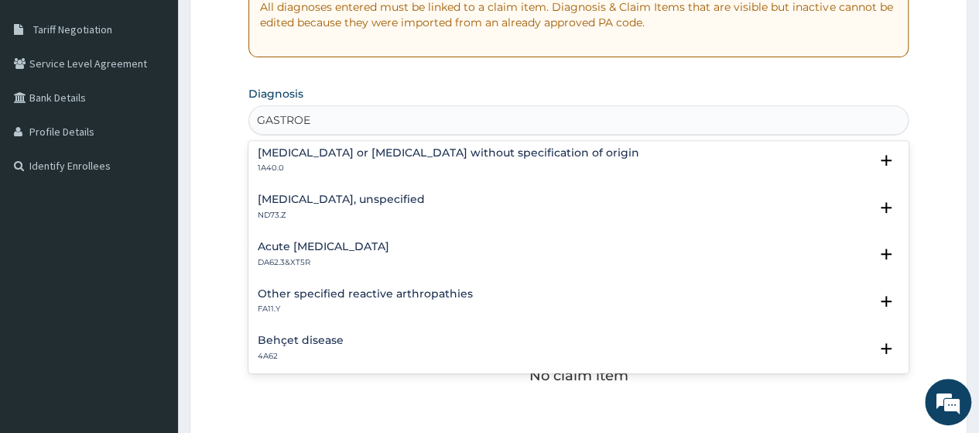
click at [468, 159] on div "[MEDICAL_DATA] or [MEDICAL_DATA] without specification of origin 1A40.0" at bounding box center [449, 160] width 382 height 27
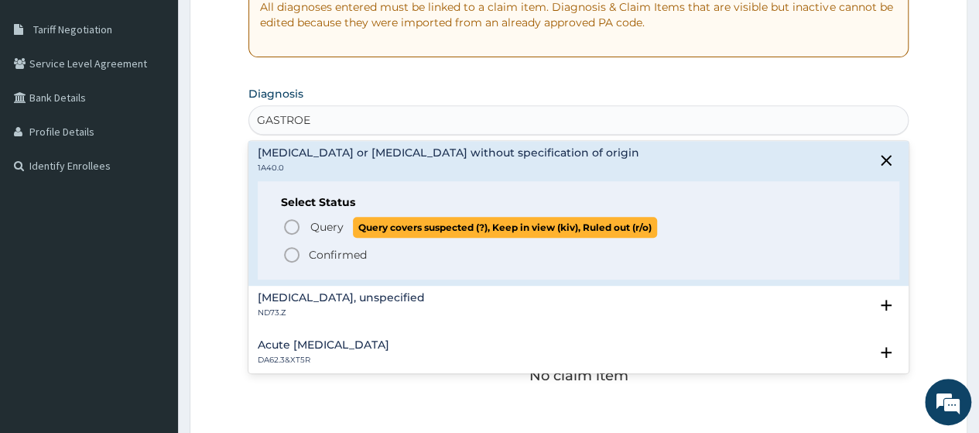
click at [330, 222] on span "Query" at bounding box center [326, 226] width 33 height 15
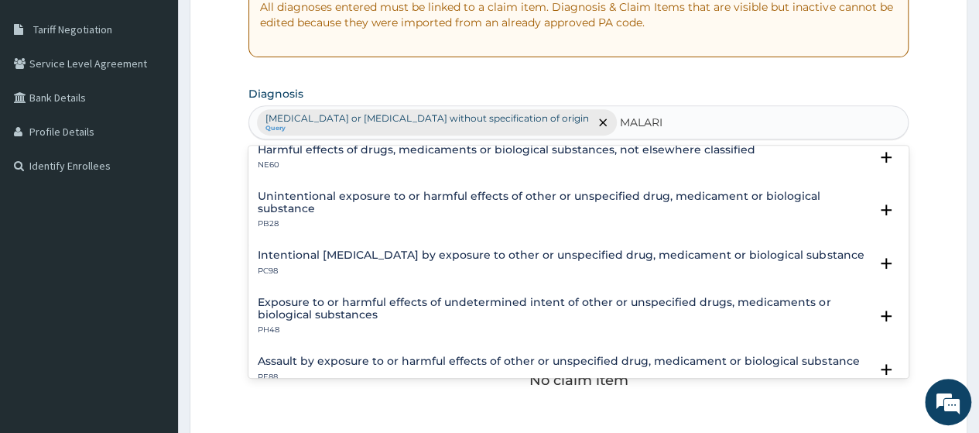
scroll to position [77, 0]
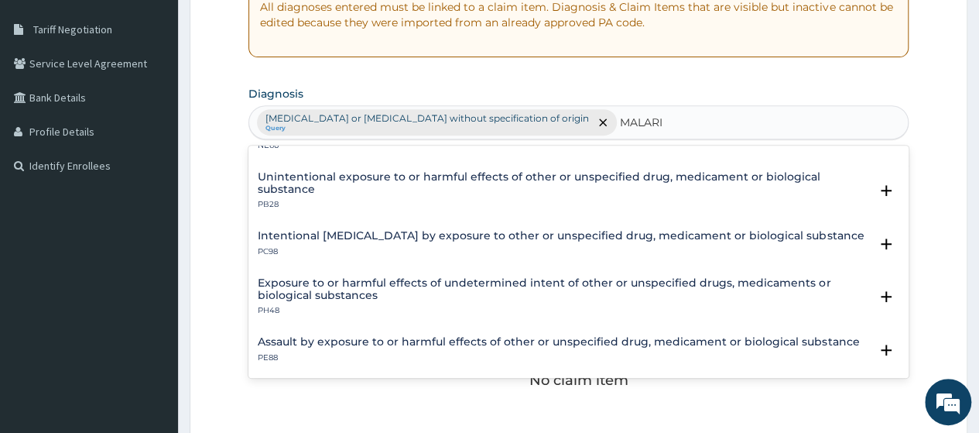
type input "[MEDICAL_DATA]"
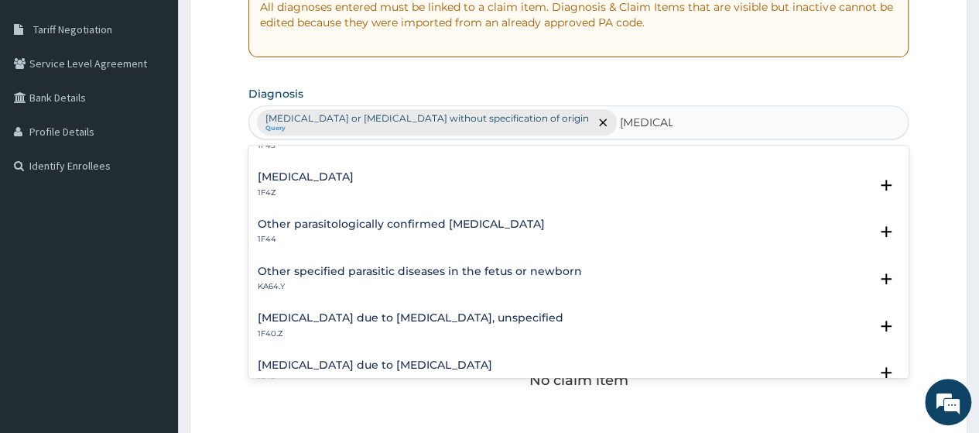
click at [438, 320] on h4 "[MEDICAL_DATA] due to [MEDICAL_DATA], unspecified" at bounding box center [411, 318] width 306 height 12
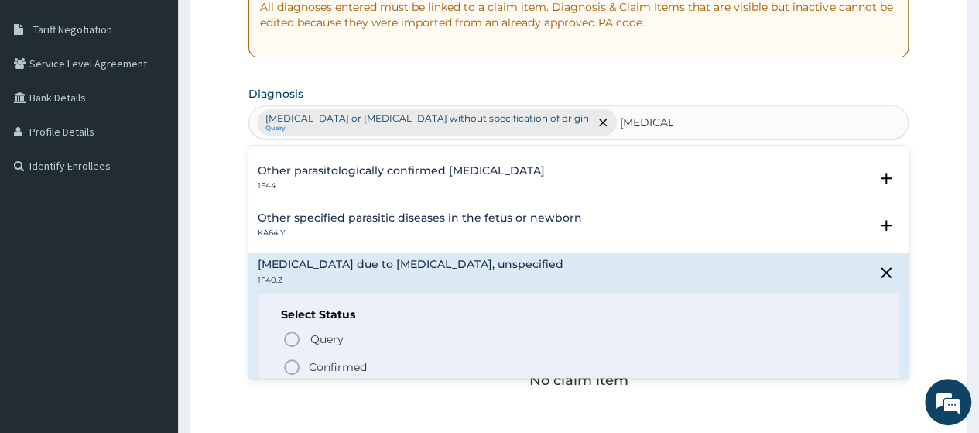
scroll to position [155, 0]
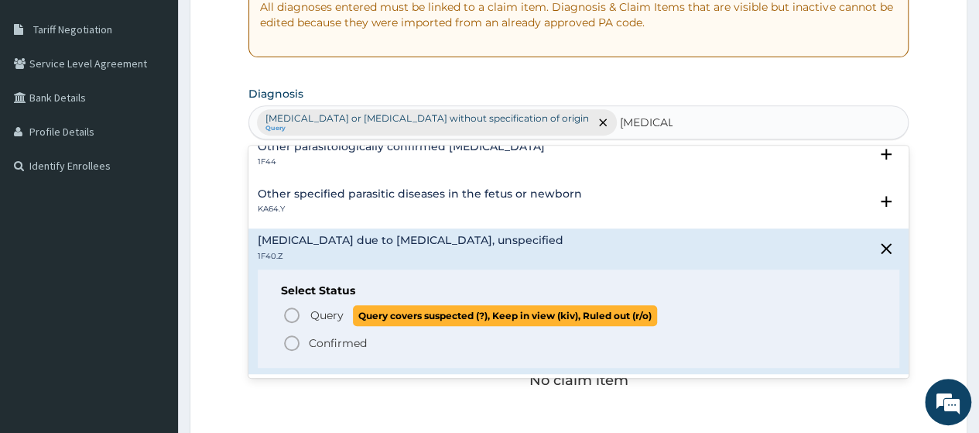
click at [336, 309] on span "Query" at bounding box center [326, 314] width 33 height 15
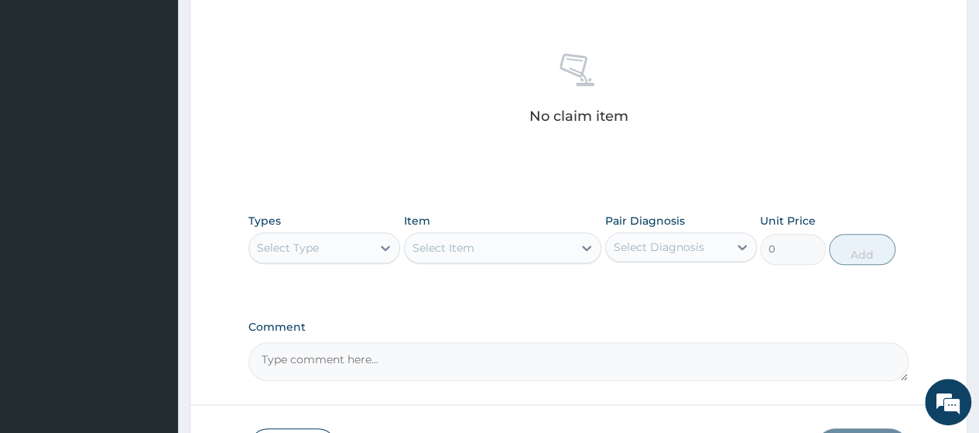
scroll to position [680, 0]
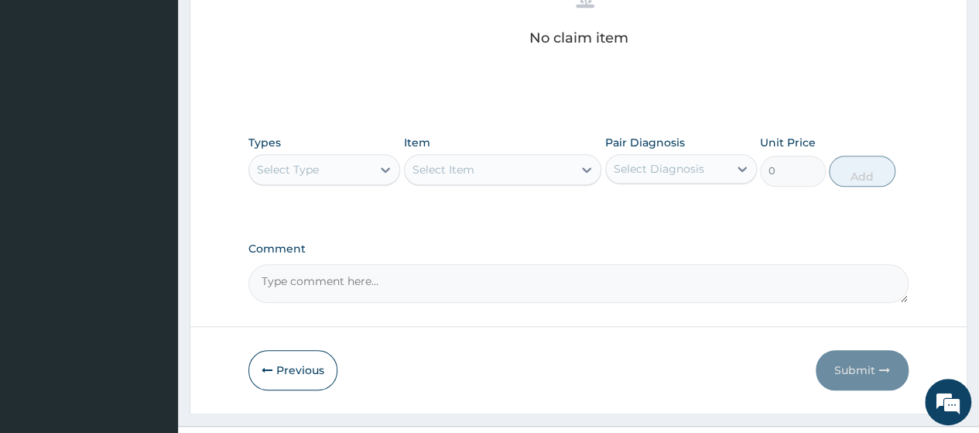
click at [355, 157] on div "Select Type" at bounding box center [310, 169] width 122 height 25
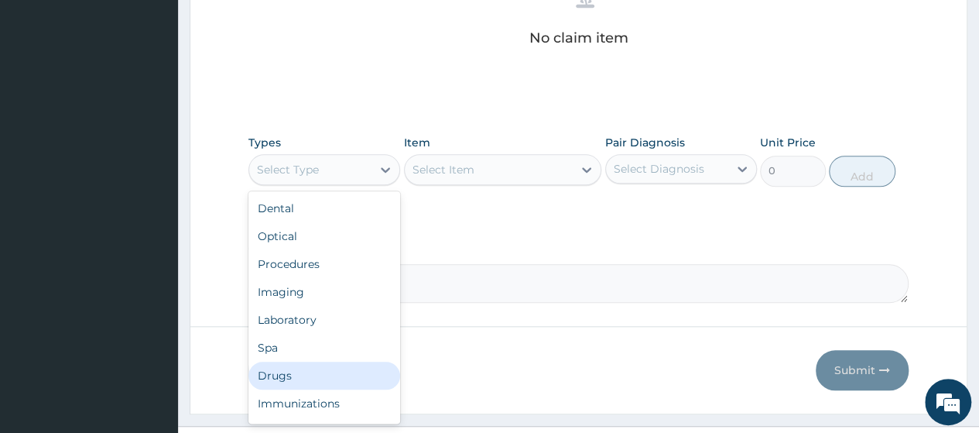
click at [279, 362] on div "Drugs" at bounding box center [324, 376] width 152 height 28
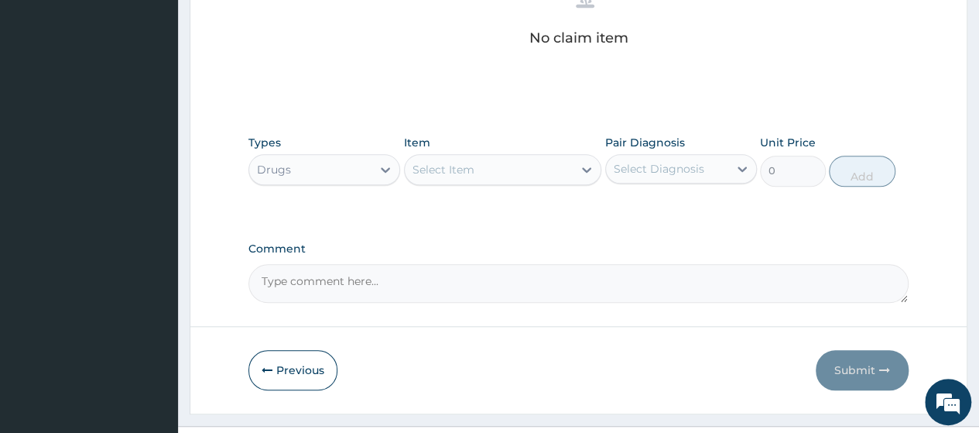
click at [567, 157] on div "Select Item" at bounding box center [489, 169] width 169 height 25
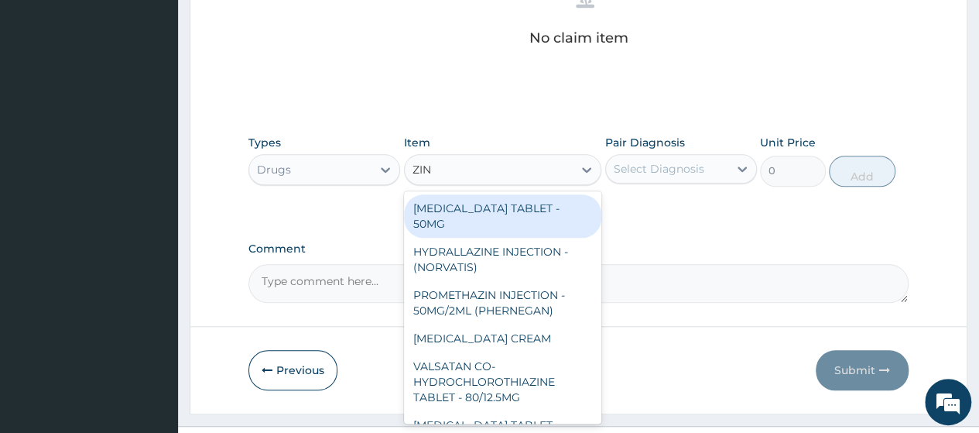
type input "ZINC"
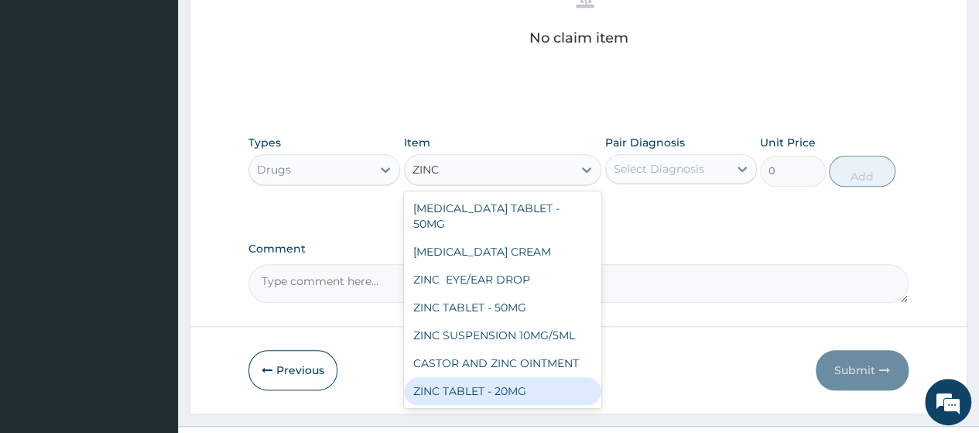
click at [516, 377] on div "ZINC TABLET - 20MG" at bounding box center [503, 391] width 198 height 28
type input "64.39999999999999"
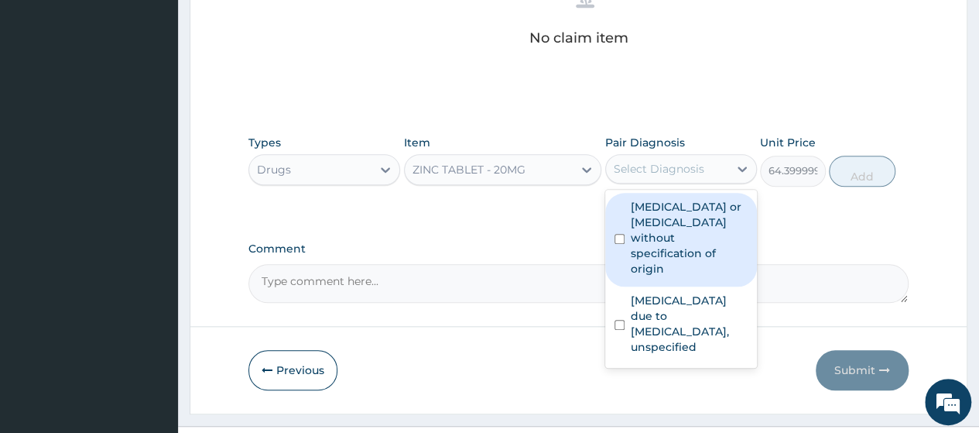
click at [670, 161] on div "Select Diagnosis" at bounding box center [659, 168] width 91 height 15
click at [656, 201] on label "Gastroenteritis or colitis without specification of origin" at bounding box center [689, 237] width 117 height 77
checkbox input "true"
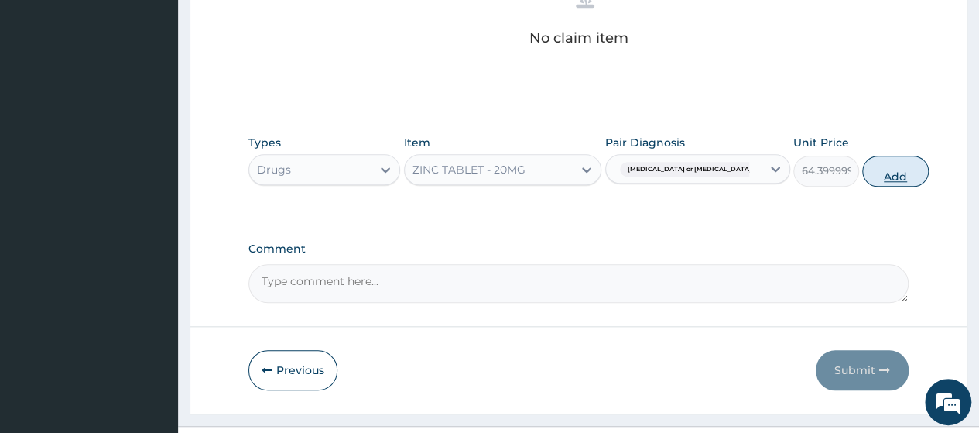
click at [862, 156] on button "Add" at bounding box center [895, 171] width 66 height 31
type input "0"
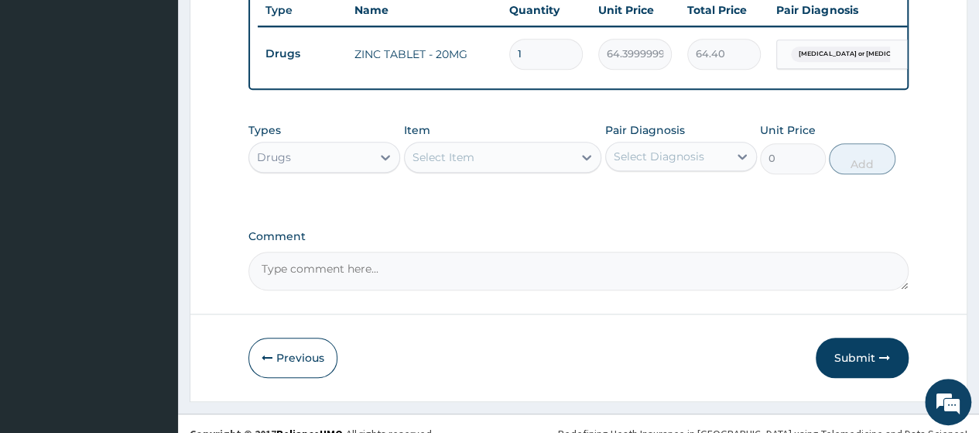
type input "10"
type input "644.00"
type input "10"
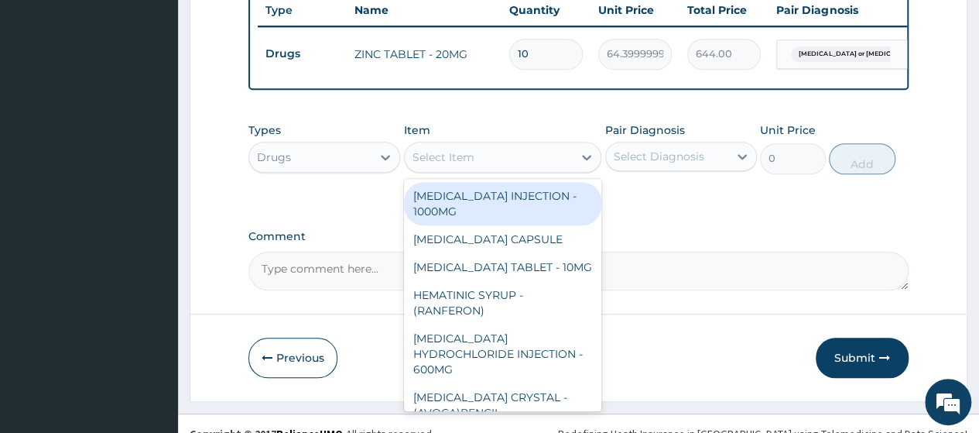
click at [499, 145] on div "Select Item" at bounding box center [489, 157] width 169 height 25
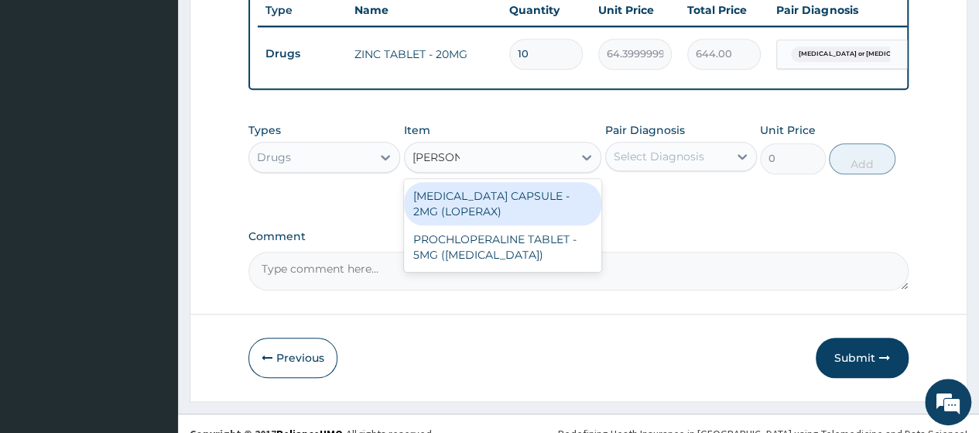
type input "LOPER"
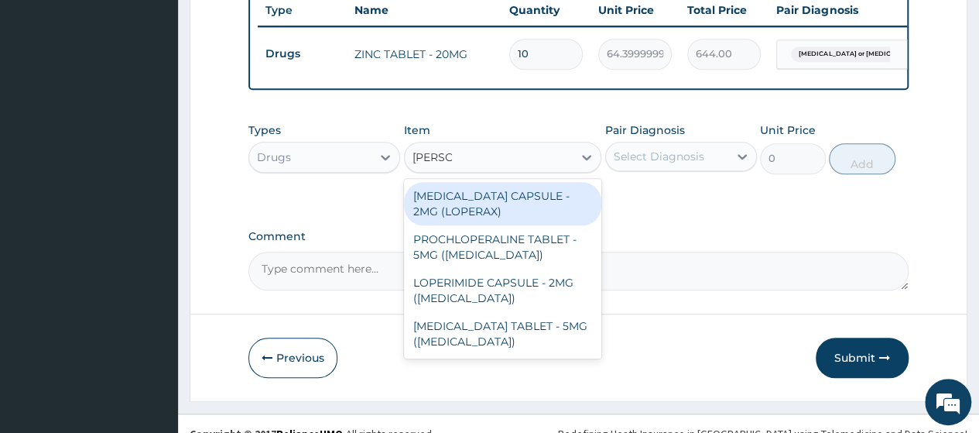
click at [499, 182] on div "LOPERAMIDE CAPSULE - 2MG (LOPERAX)" at bounding box center [503, 203] width 198 height 43
type input "154"
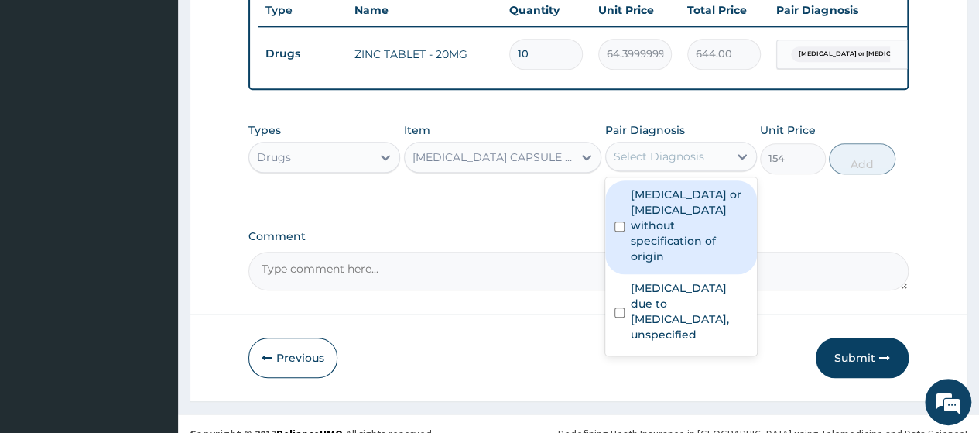
click at [675, 144] on div "Select Diagnosis" at bounding box center [667, 156] width 122 height 25
click at [672, 195] on label "Gastroenteritis or colitis without specification of origin" at bounding box center [689, 225] width 117 height 77
checkbox input "true"
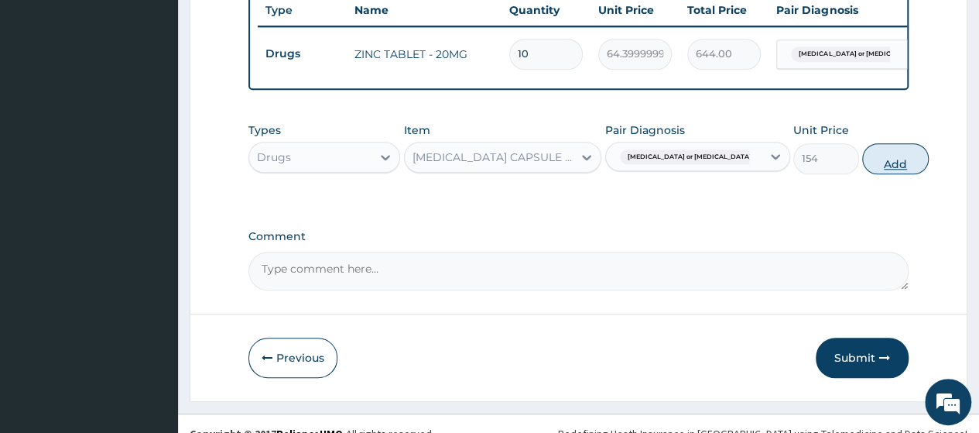
click at [862, 152] on button "Add" at bounding box center [895, 158] width 66 height 31
type input "0"
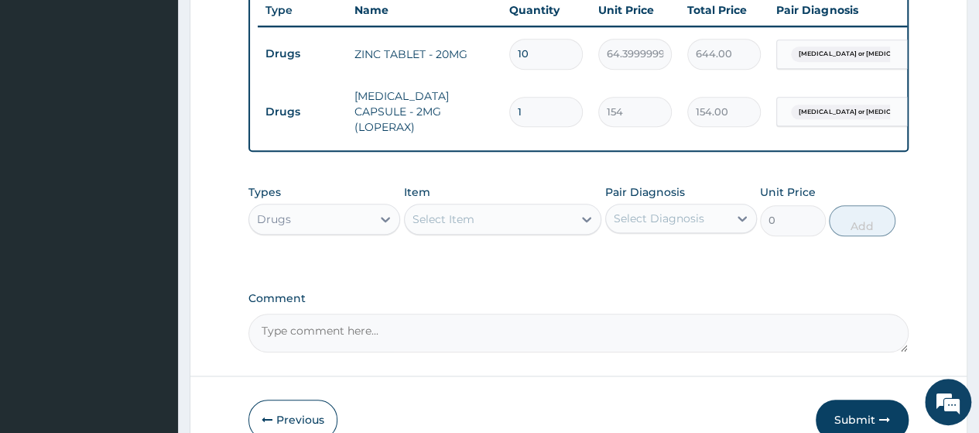
type input "0.00"
type input "2"
type input "308.00"
type input "2"
click at [449, 207] on div "Select Item" at bounding box center [489, 219] width 169 height 25
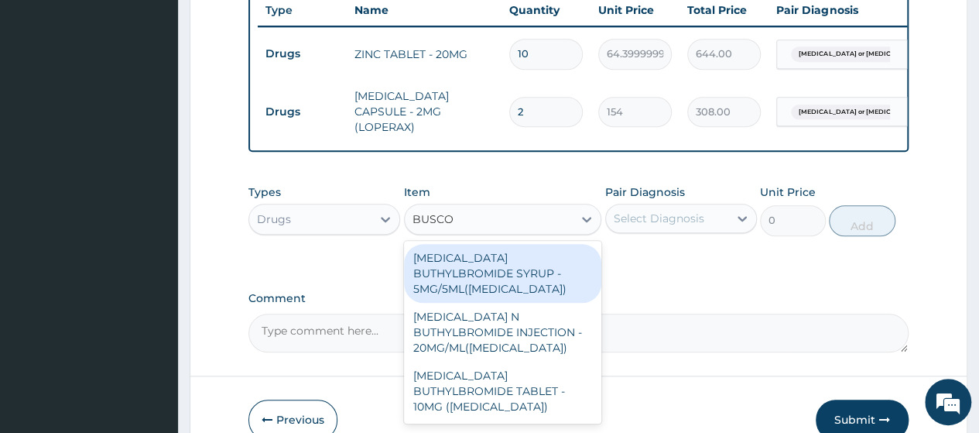
type input "BUSCOP"
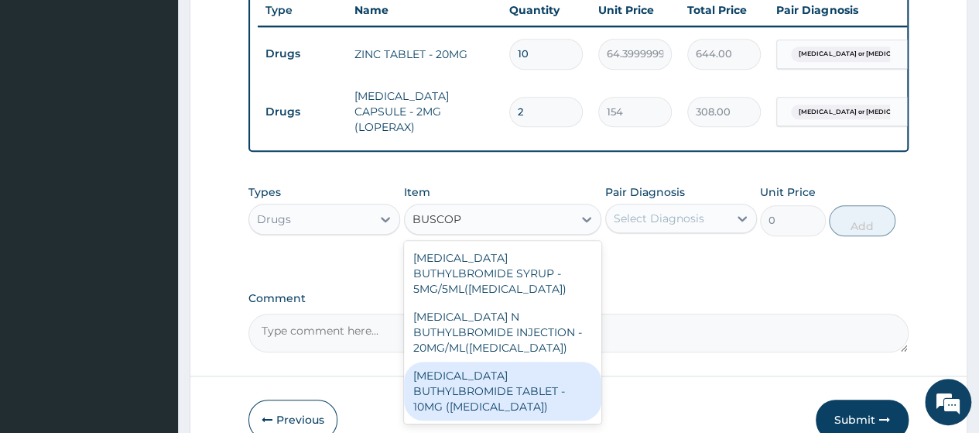
click at [550, 362] on div "HYOSCINE BUTHYLBROMIDE TABLET - 10MG (BUSCOPAN)" at bounding box center [503, 391] width 198 height 59
type input "56"
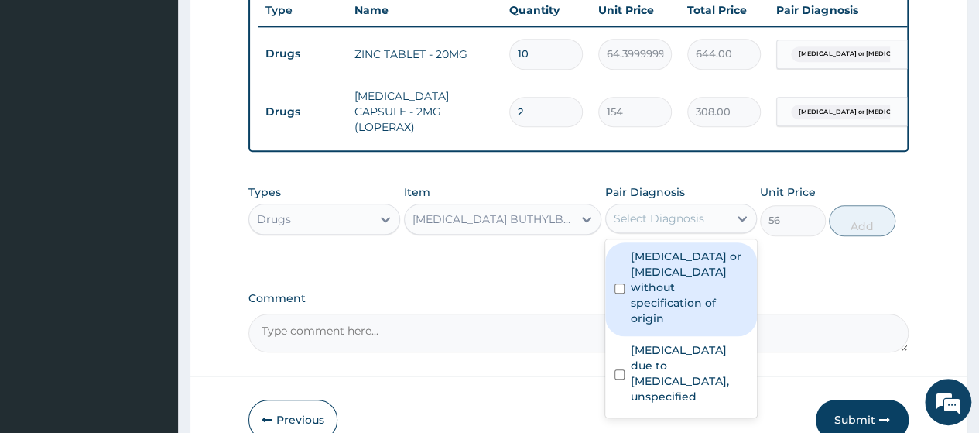
click at [669, 211] on div "Select Diagnosis" at bounding box center [659, 218] width 91 height 15
click at [680, 248] on label "Gastroenteritis or colitis without specification of origin" at bounding box center [689, 286] width 117 height 77
checkbox input "true"
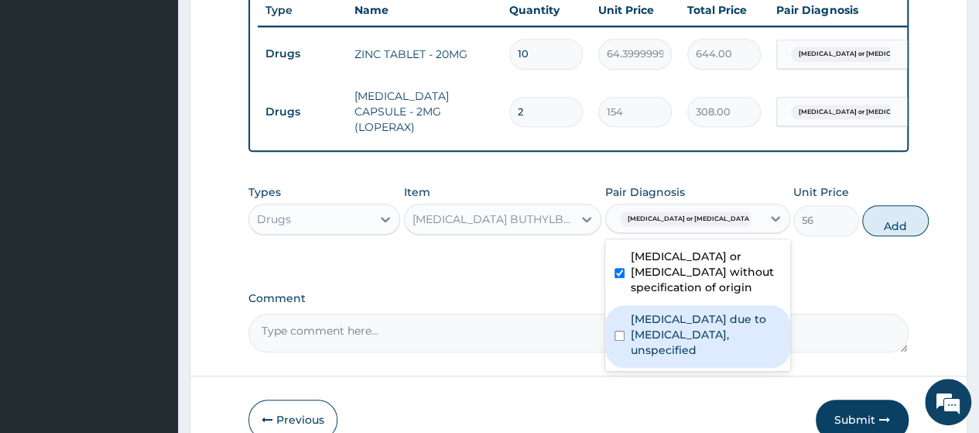
click at [686, 317] on label "Malaria due to Plasmodium falciparum, unspecified" at bounding box center [706, 334] width 150 height 46
checkbox input "true"
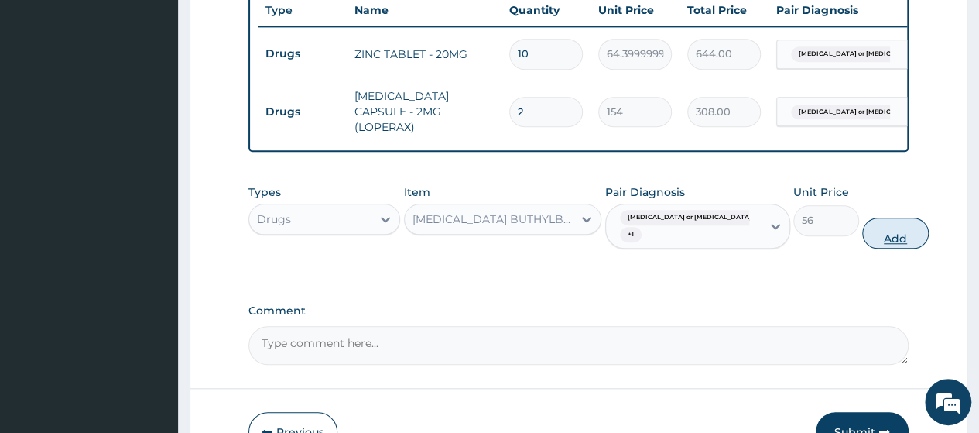
click at [862, 218] on button "Add" at bounding box center [895, 233] width 66 height 31
type input "0"
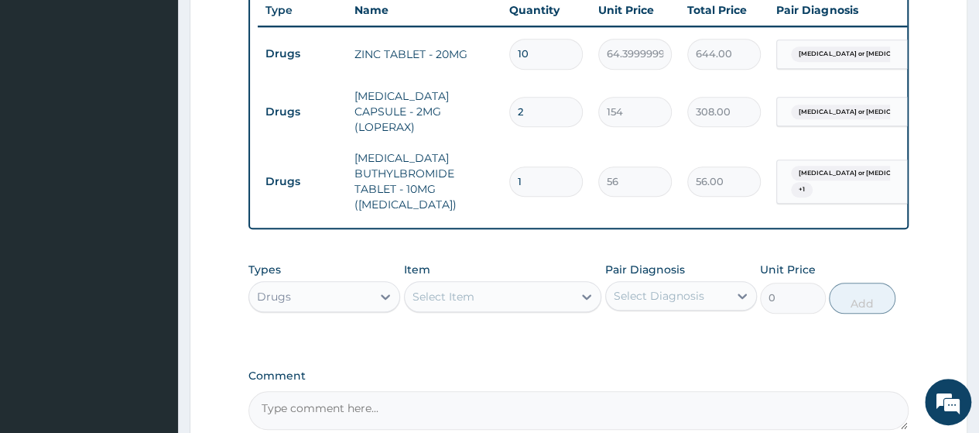
type input "0.00"
type input "9"
type input "504.00"
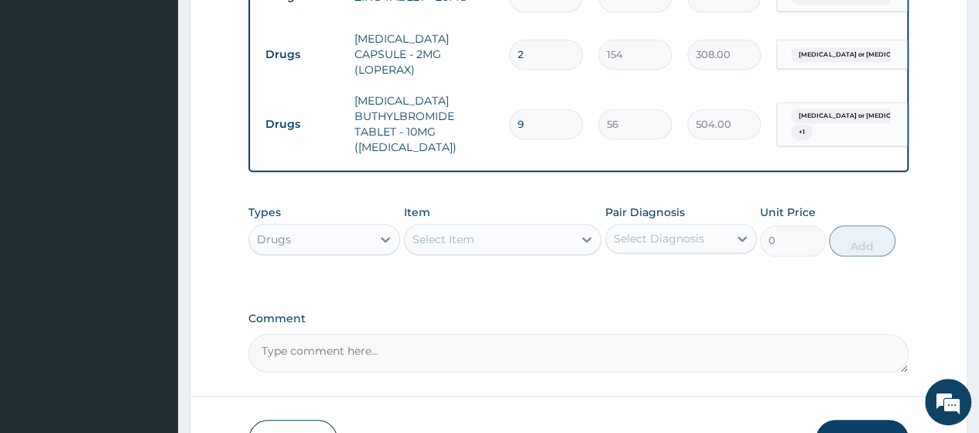
scroll to position [697, 0]
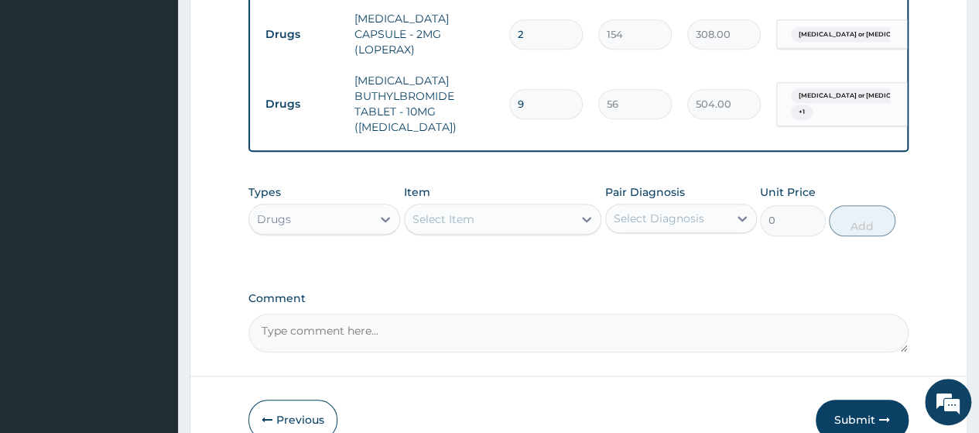
type input "9"
click at [490, 207] on div "Select Item" at bounding box center [489, 219] width 169 height 25
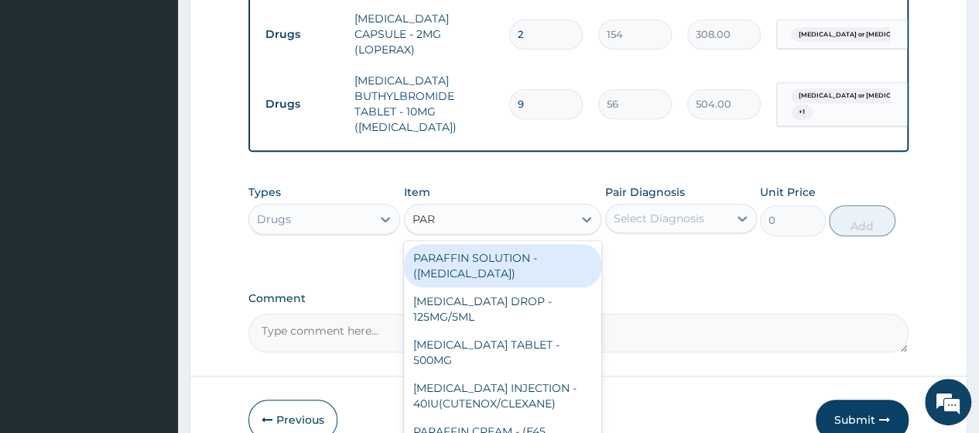
type input "PARA"
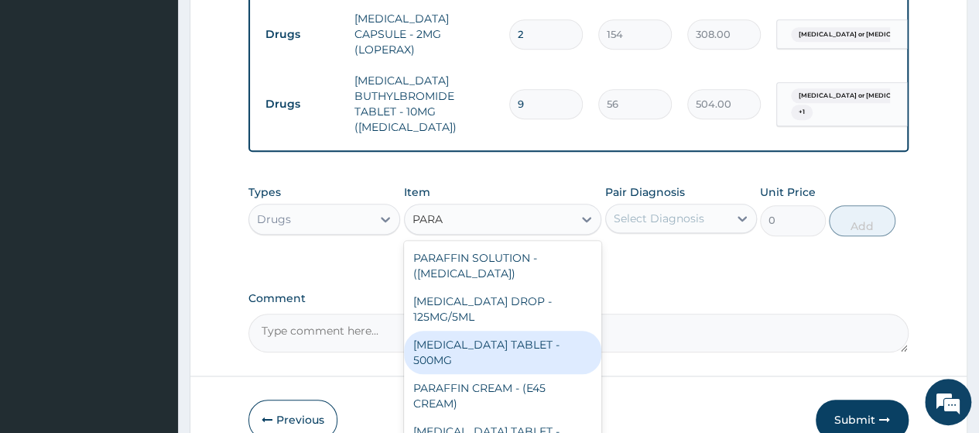
click at [463, 334] on div "PARACETAMOL TABLET - 500MG" at bounding box center [503, 352] width 198 height 43
type input "33.599999999999994"
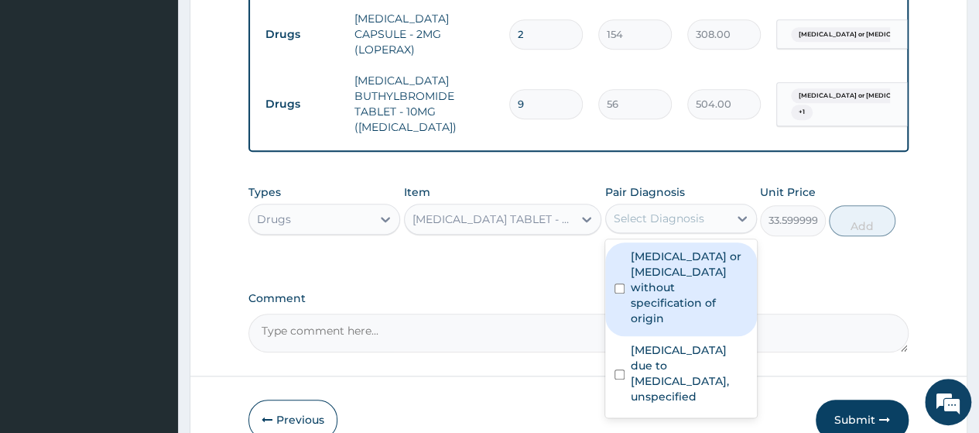
click at [670, 211] on div "Select Diagnosis" at bounding box center [659, 218] width 91 height 15
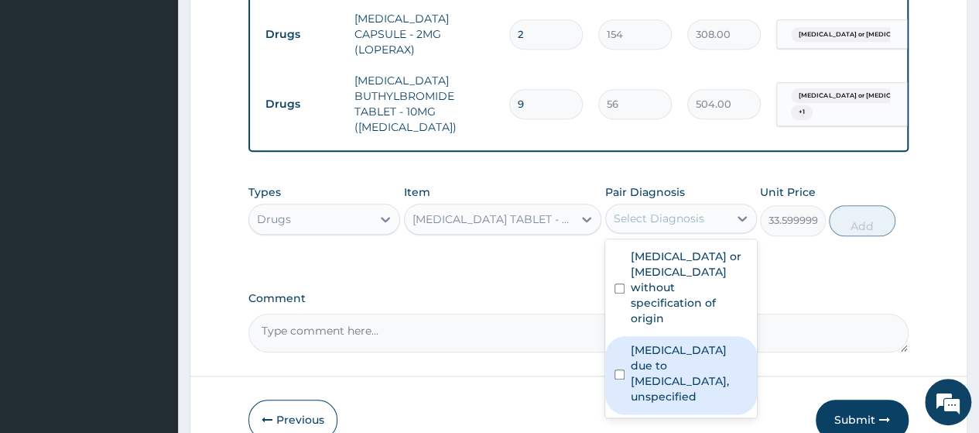
click at [650, 342] on label "Malaria due to Plasmodium falciparum, unspecified" at bounding box center [689, 373] width 117 height 62
checkbox input "true"
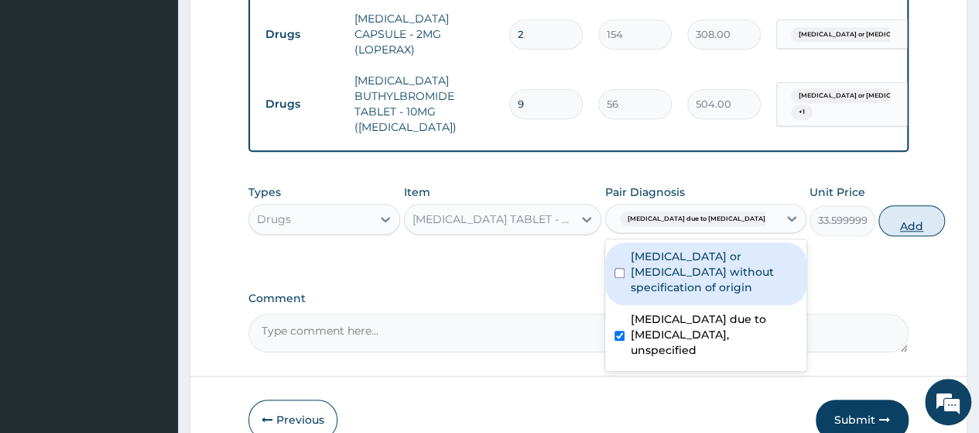
click at [879, 205] on button "Add" at bounding box center [912, 220] width 66 height 31
type input "0"
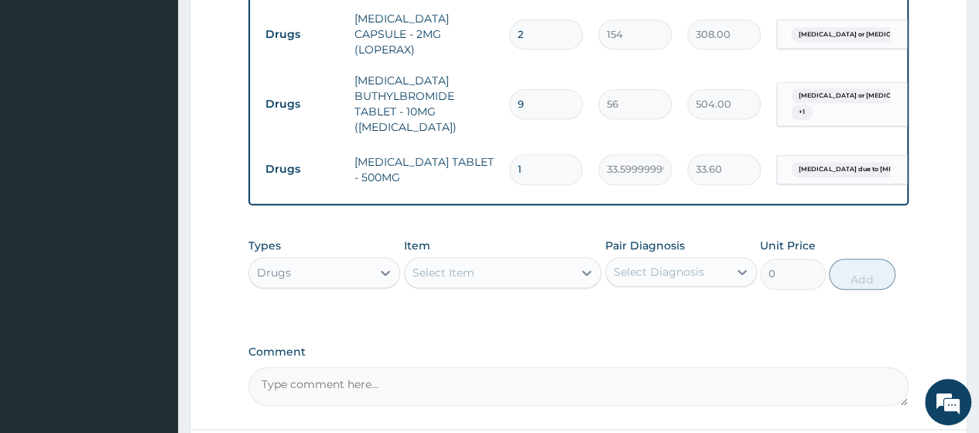
type input "18"
type input "604.80"
type input "18"
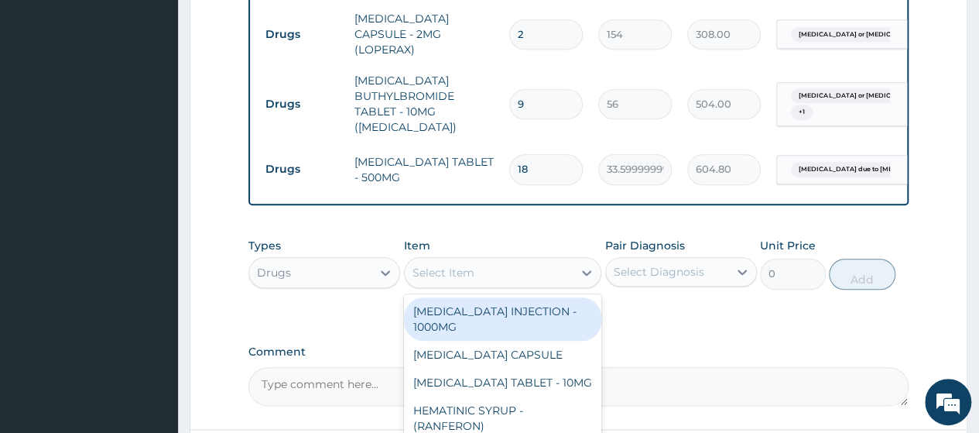
click at [517, 260] on div "Select Item" at bounding box center [489, 272] width 169 height 25
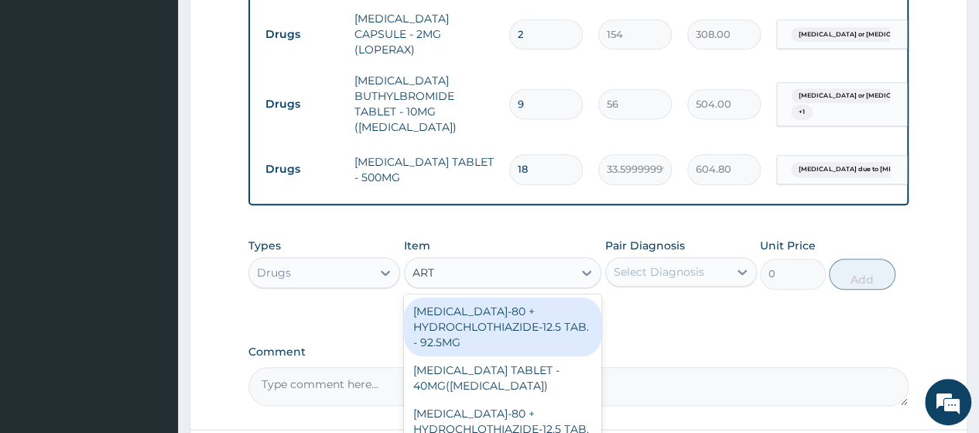
type input "ARTE"
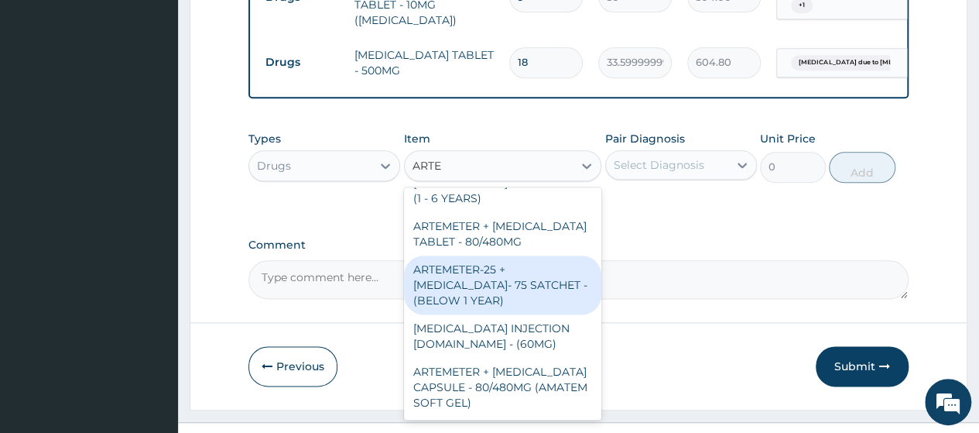
scroll to position [932, 0]
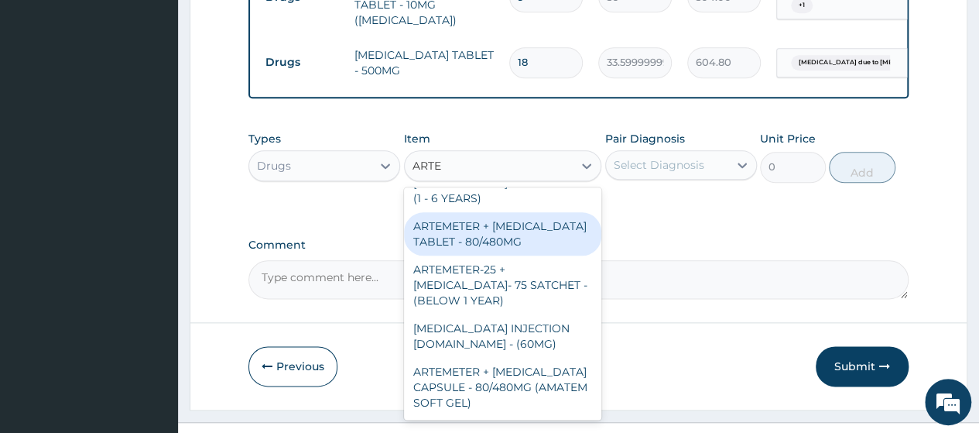
drag, startPoint x: 482, startPoint y: 190, endPoint x: 584, endPoint y: 170, distance: 104.1
click at [482, 212] on div "ARTEMETER + LUMEFANTRINE TABLET - 80/480MG" at bounding box center [503, 233] width 198 height 43
type input "364"
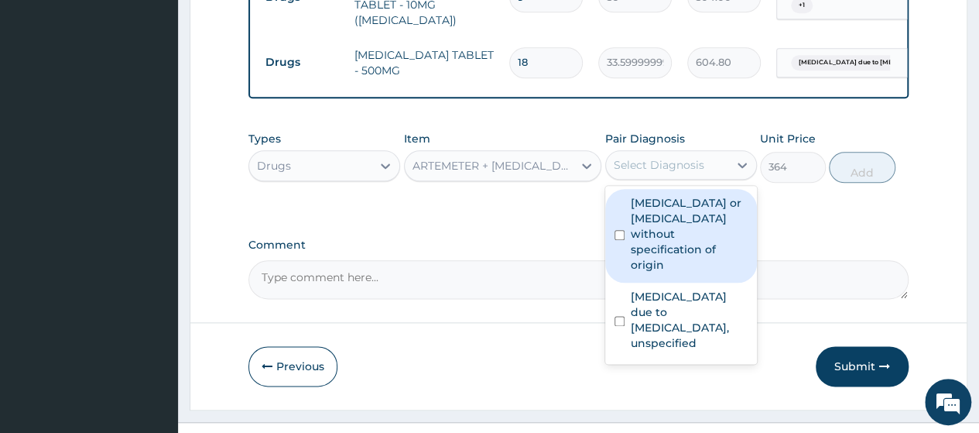
click at [680, 157] on div "Select Diagnosis" at bounding box center [659, 164] width 91 height 15
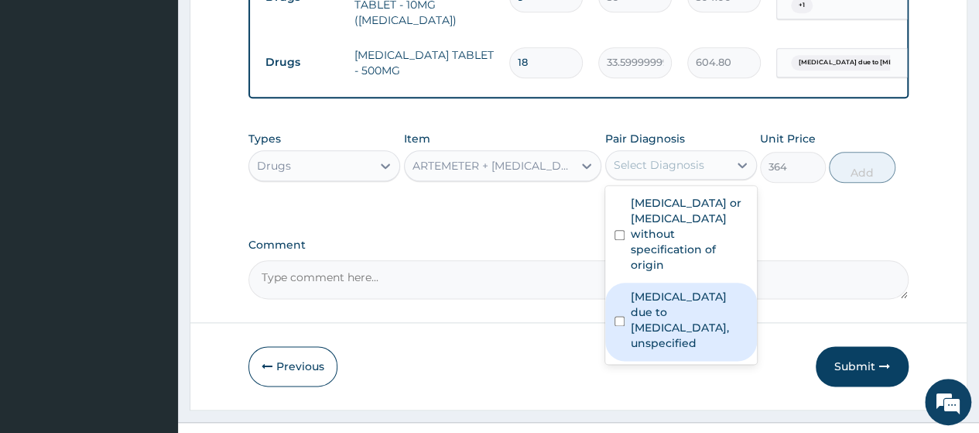
click at [671, 289] on label "Malaria due to Plasmodium falciparum, unspecified" at bounding box center [689, 320] width 117 height 62
checkbox input "true"
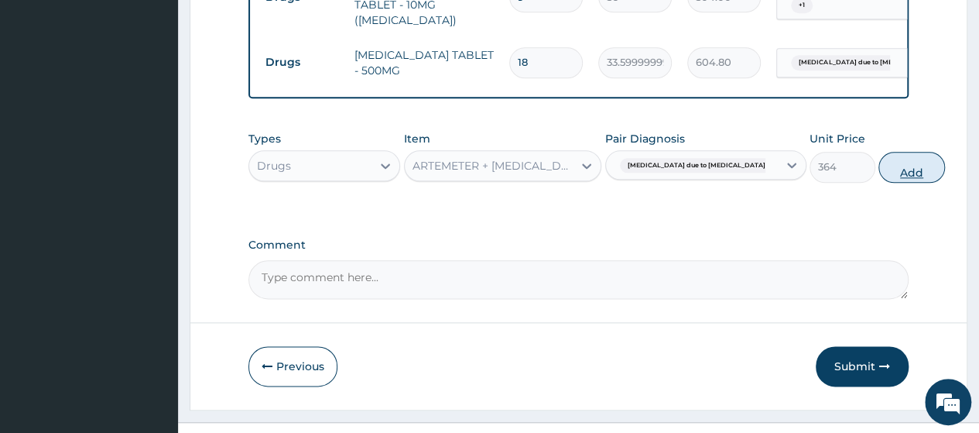
click at [879, 152] on button "Add" at bounding box center [912, 167] width 66 height 31
type input "0"
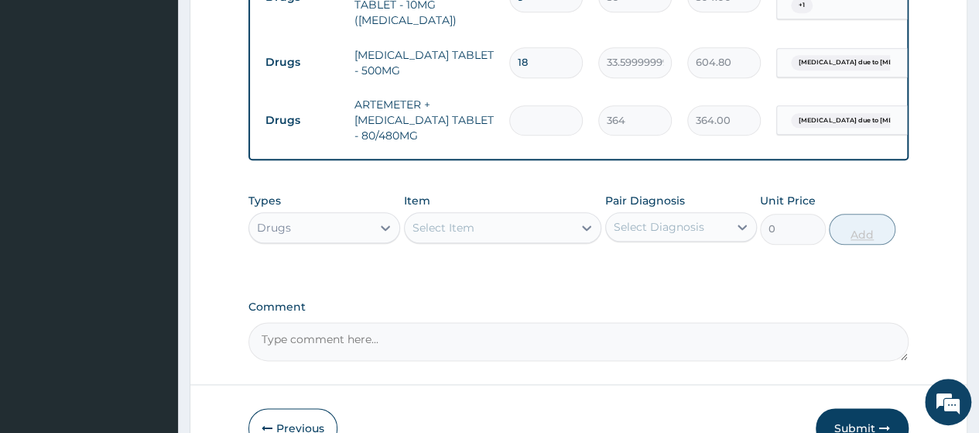
type input "0.00"
type input "6"
type input "2184.00"
type input "6"
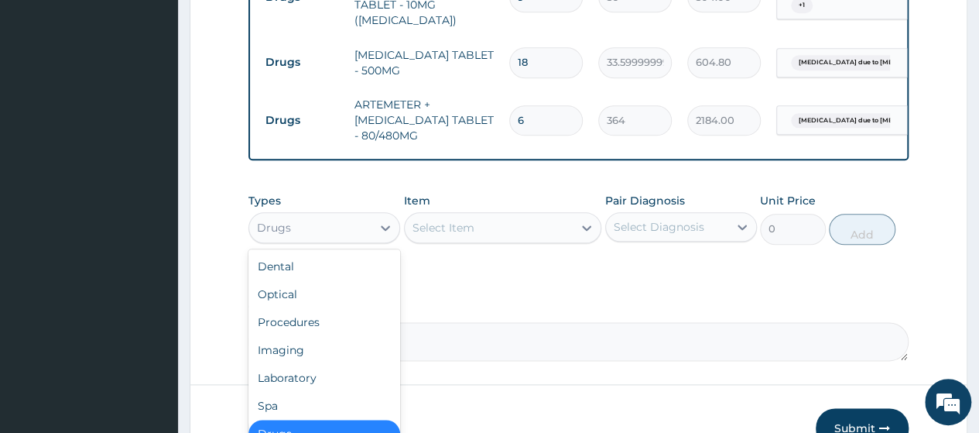
click at [298, 215] on div "Drugs" at bounding box center [310, 227] width 122 height 25
click at [303, 364] on div "Laboratory" at bounding box center [324, 378] width 152 height 28
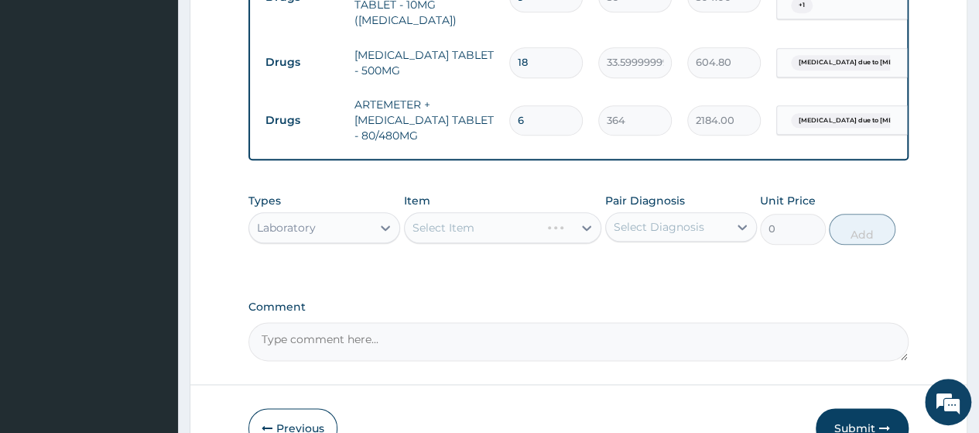
click at [525, 212] on div "Select Item" at bounding box center [503, 227] width 198 height 31
click at [514, 212] on div "Select Item" at bounding box center [503, 227] width 198 height 31
click at [537, 212] on div "Select Item" at bounding box center [503, 227] width 198 height 31
click at [496, 212] on div "Select Item" at bounding box center [503, 227] width 198 height 31
click at [520, 212] on div "Select Item" at bounding box center [503, 227] width 198 height 31
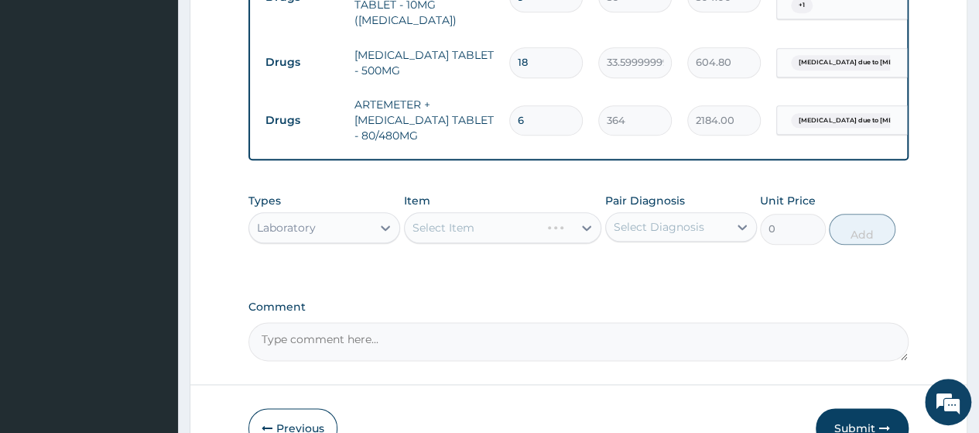
click at [466, 212] on div "Select Item" at bounding box center [503, 227] width 198 height 31
click at [504, 212] on div "Select Item" at bounding box center [503, 227] width 198 height 31
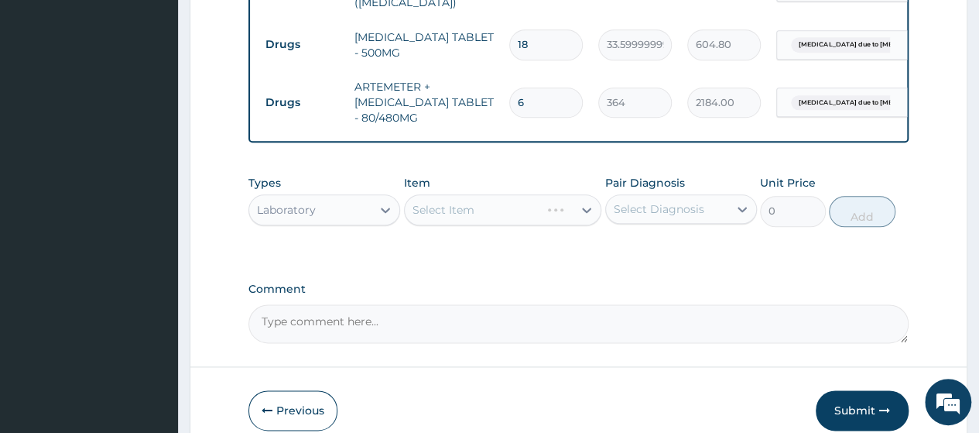
scroll to position [865, 0]
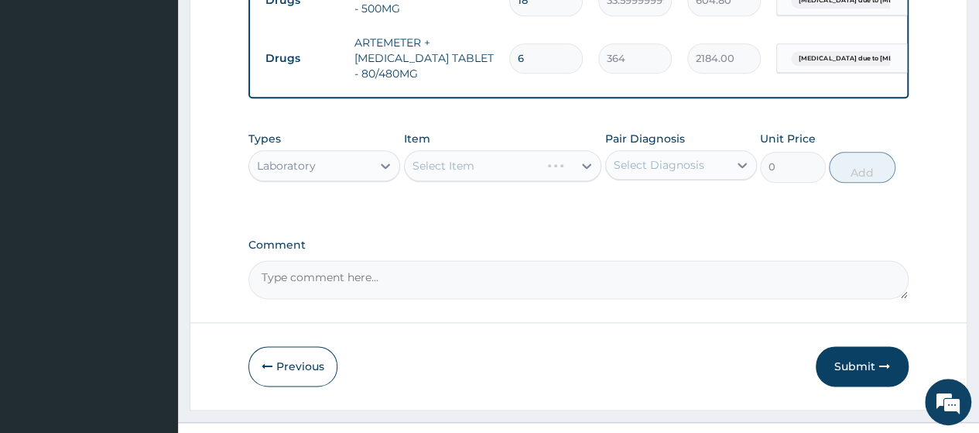
click at [528, 150] on div "Select Item" at bounding box center [503, 165] width 198 height 31
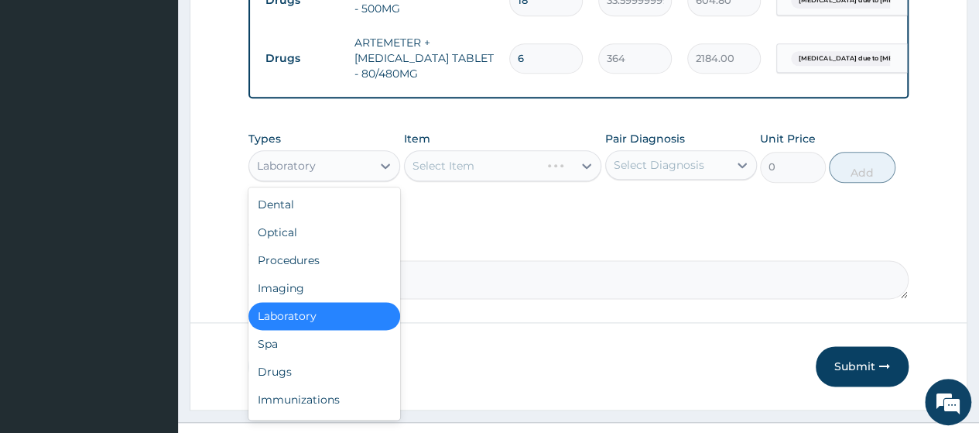
click at [297, 158] on div "Laboratory" at bounding box center [286, 165] width 59 height 15
click at [290, 358] on div "Drugs" at bounding box center [324, 372] width 152 height 28
